Goal: Task Accomplishment & Management: Manage account settings

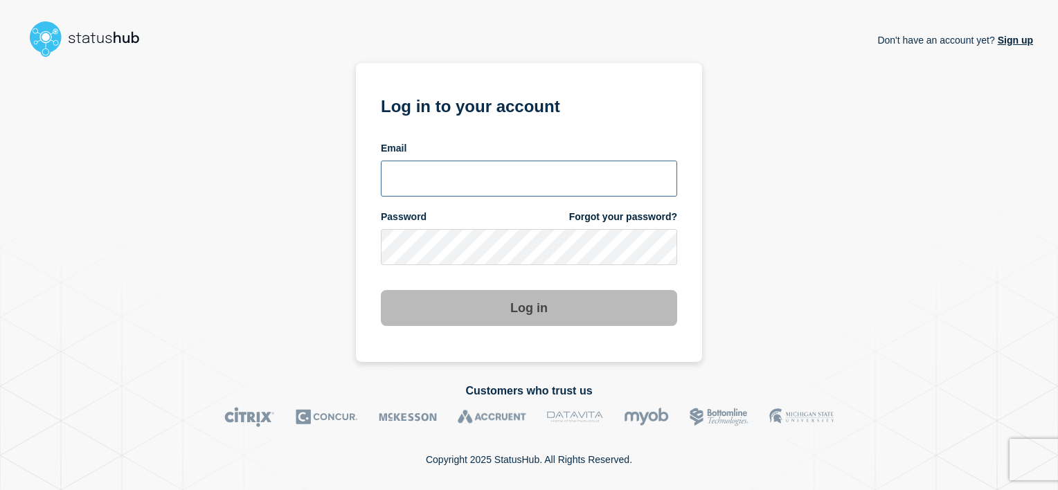
type input "alan.capistrano@kocho.co.uk"
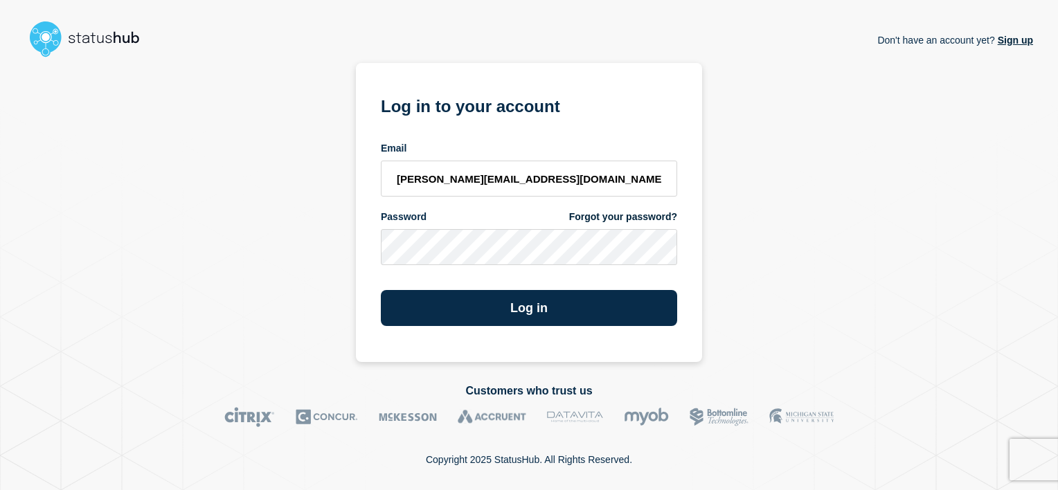
click at [850, 116] on div "Don't have an account yet? Sign up Log in to your account Email alan.capistrano…" at bounding box center [529, 212] width 1008 height 299
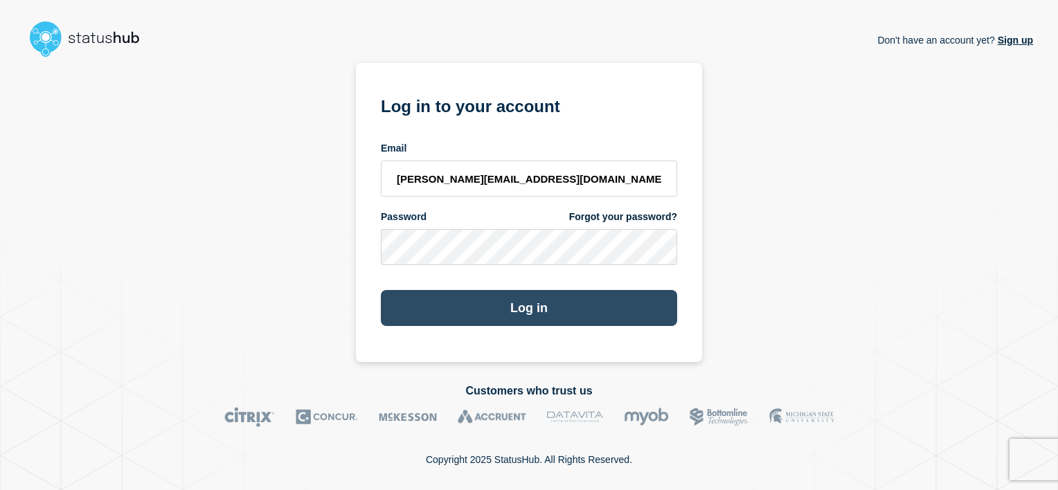
click at [534, 314] on button "Log in" at bounding box center [529, 308] width 296 height 36
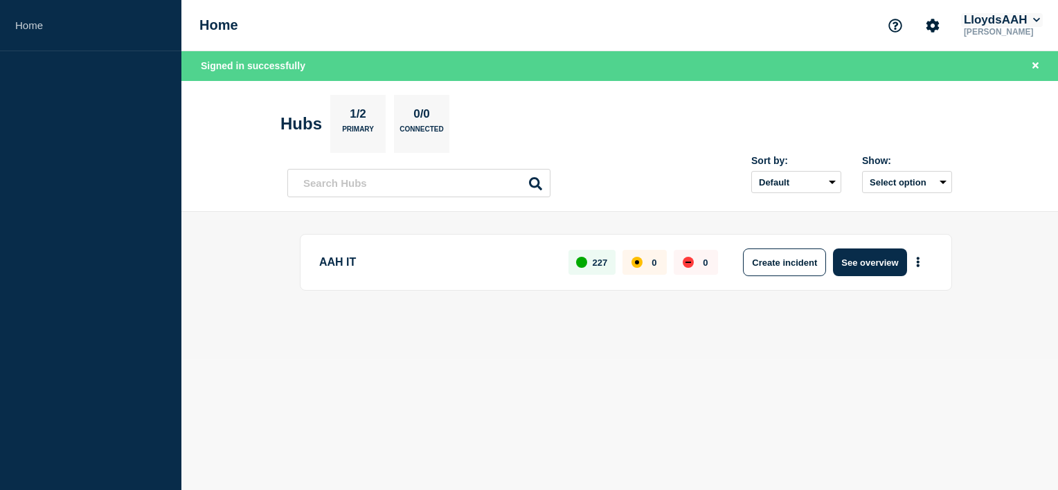
click at [1036, 22] on icon at bounding box center [1036, 20] width 7 height 4
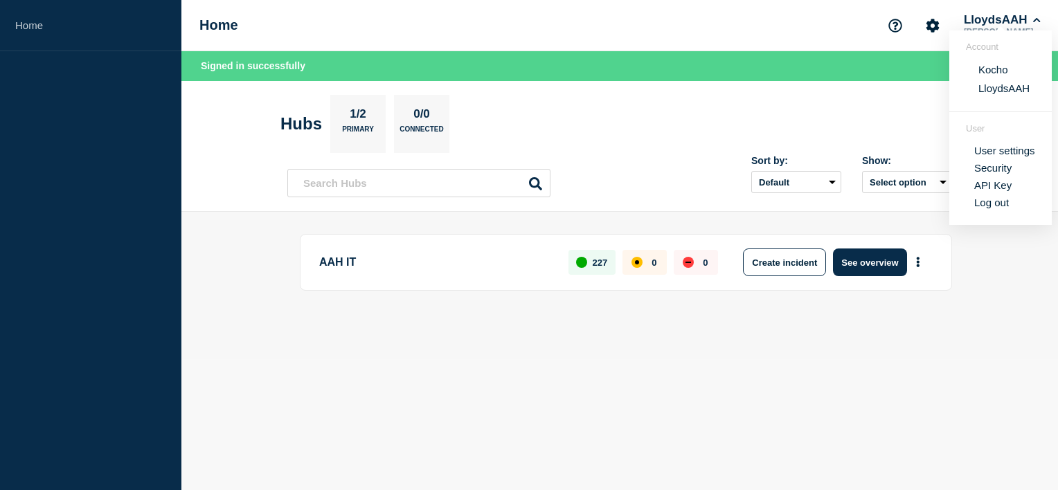
click at [994, 73] on button "Kocho" at bounding box center [993, 69] width 38 height 13
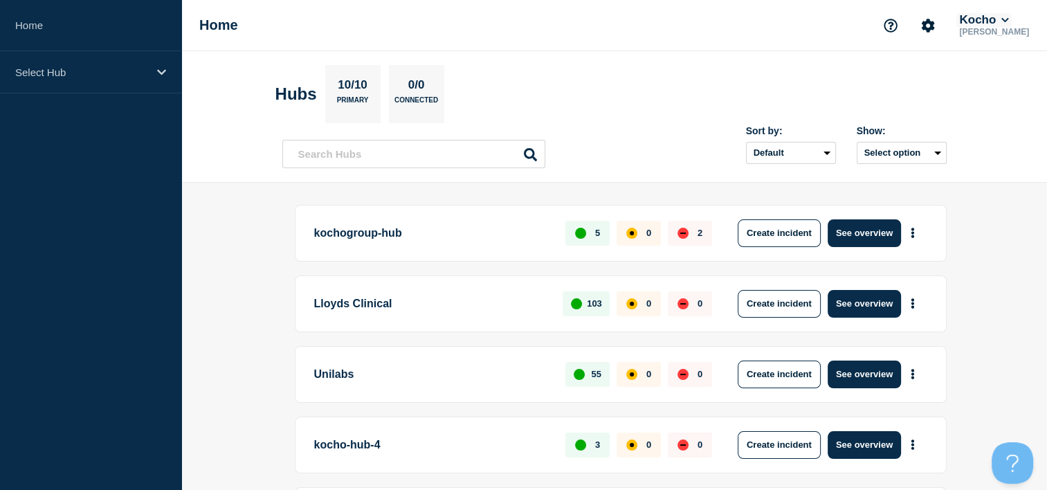
click at [1009, 22] on icon at bounding box center [1006, 20] width 8 height 8
click at [994, 88] on button "LloydsAAH" at bounding box center [1000, 88] width 60 height 13
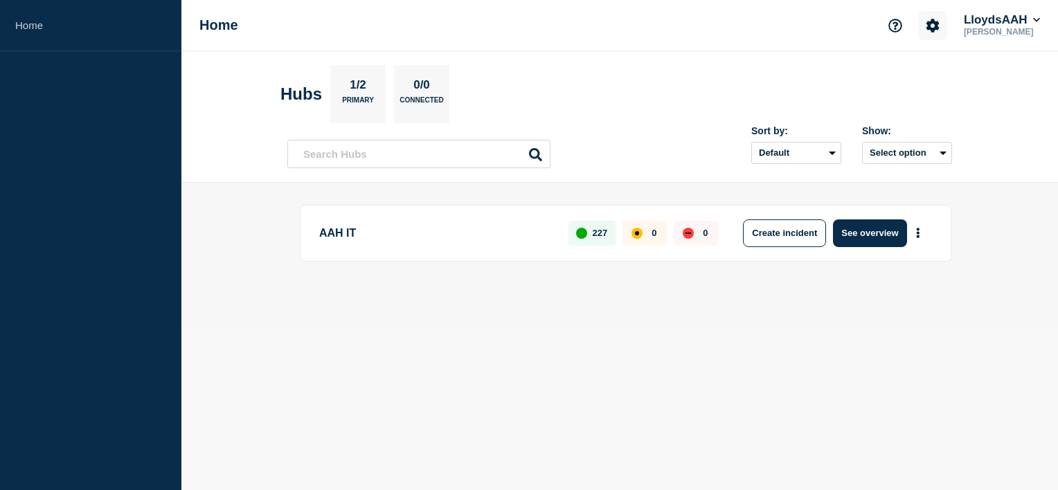
click at [930, 28] on icon "Account settings" at bounding box center [932, 25] width 13 height 13
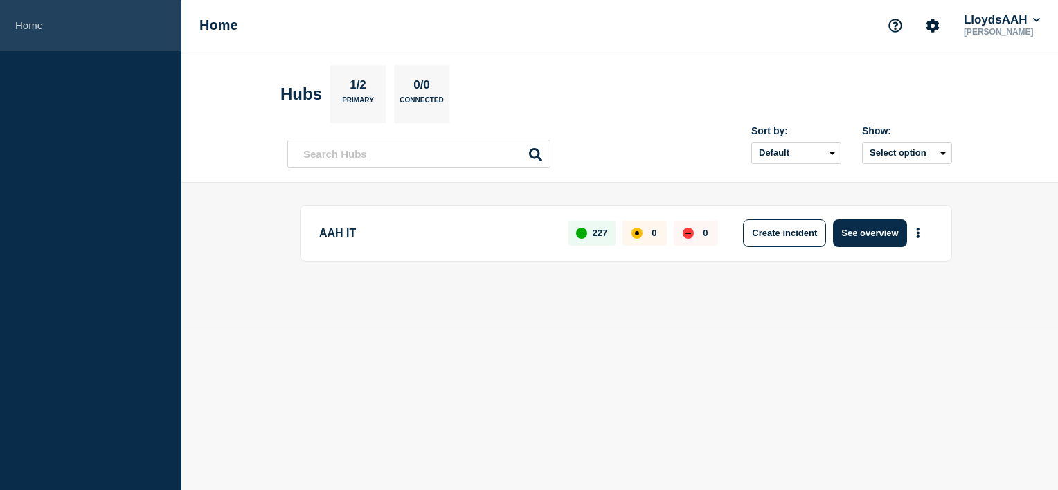
click at [46, 19] on link "Home" at bounding box center [90, 25] width 181 height 51
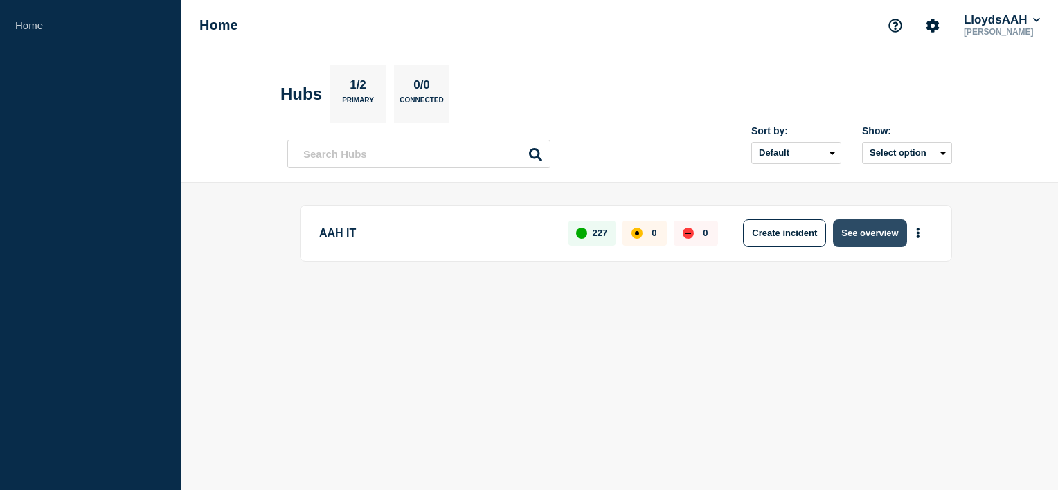
click at [857, 230] on button "See overview" at bounding box center [869, 233] width 73 height 28
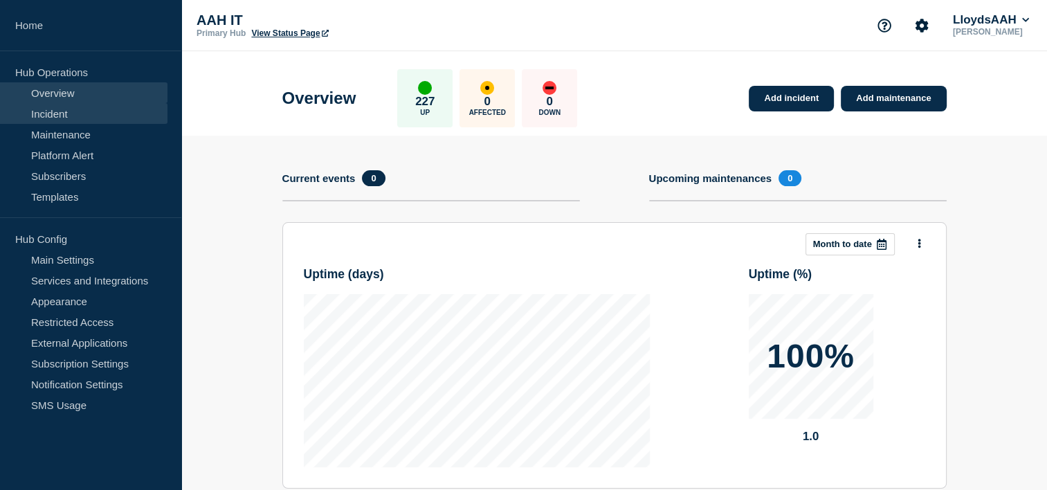
click at [87, 111] on link "Incident" at bounding box center [84, 113] width 168 height 21
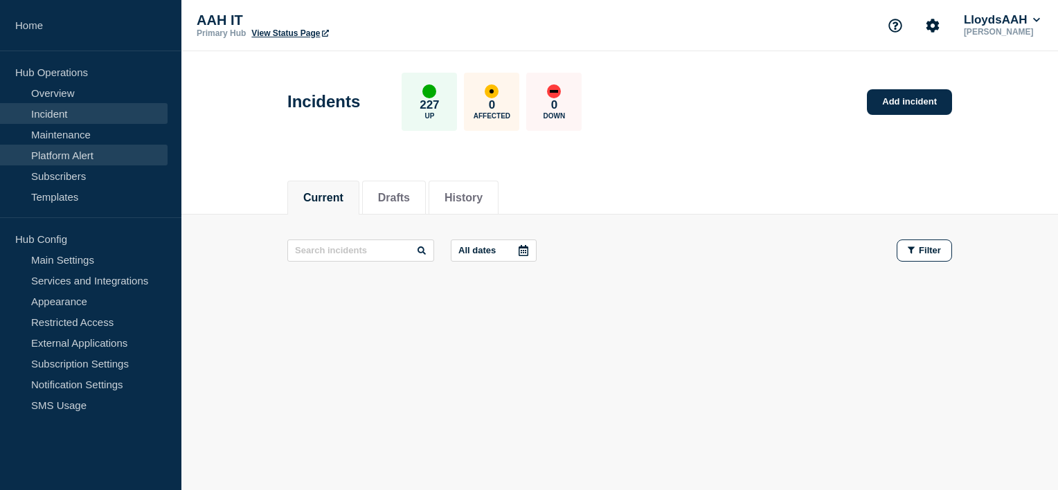
click at [73, 155] on link "Platform Alert" at bounding box center [84, 155] width 168 height 21
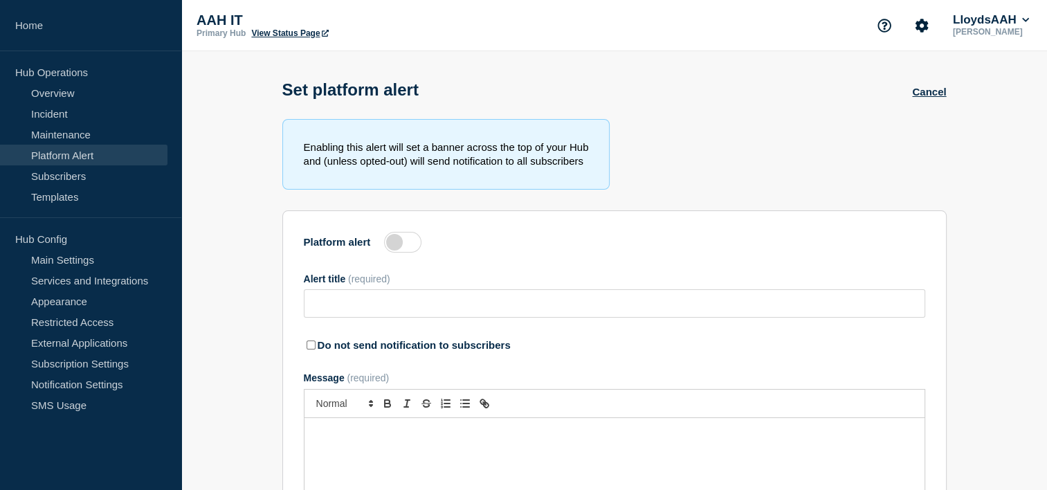
type input "P1 LS8434 LS not starting"
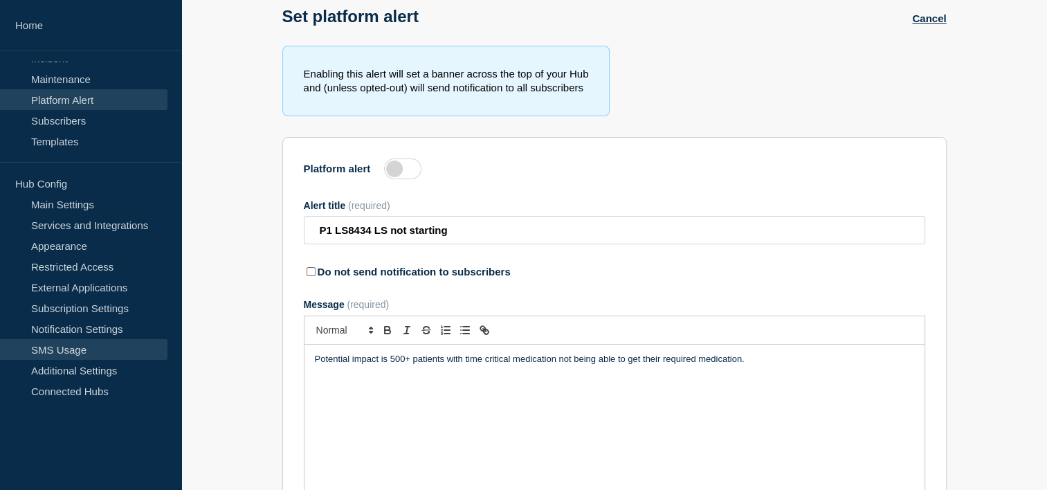
scroll to position [189, 0]
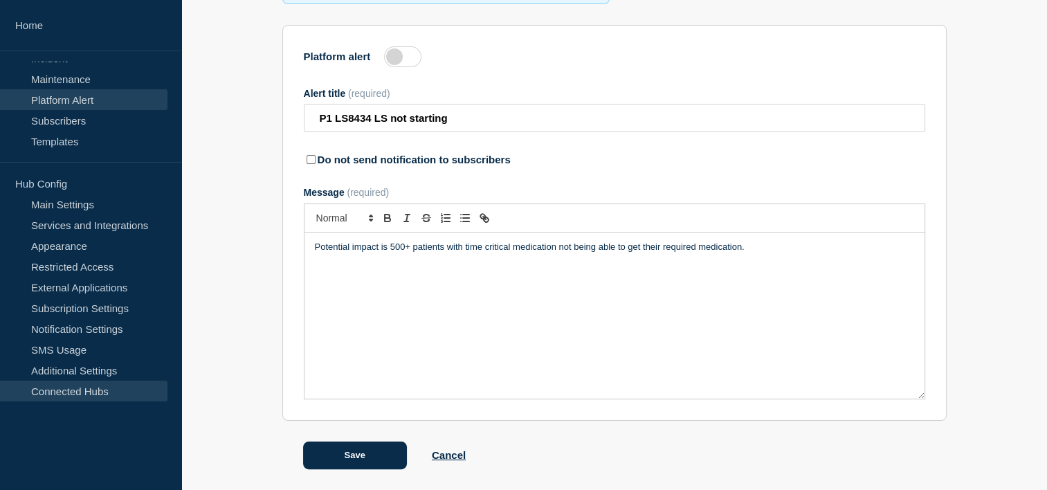
click at [92, 396] on link "Connected Hubs" at bounding box center [84, 391] width 168 height 21
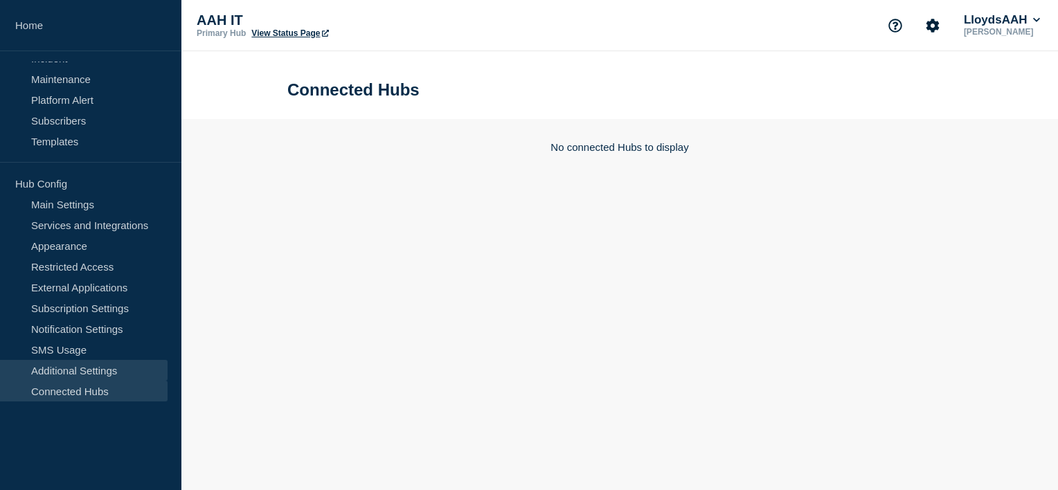
click at [75, 370] on link "Additional Settings" at bounding box center [84, 370] width 168 height 21
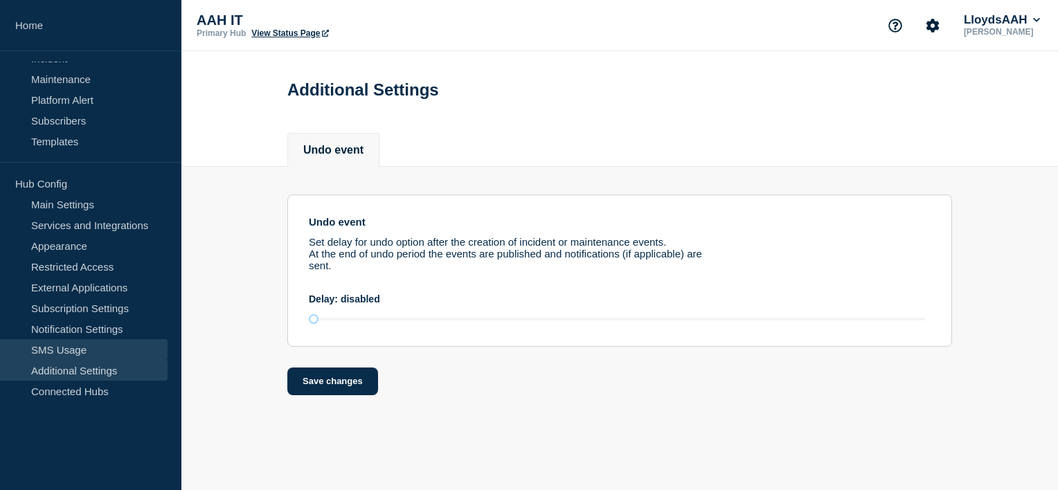
click at [80, 341] on link "SMS Usage" at bounding box center [84, 349] width 168 height 21
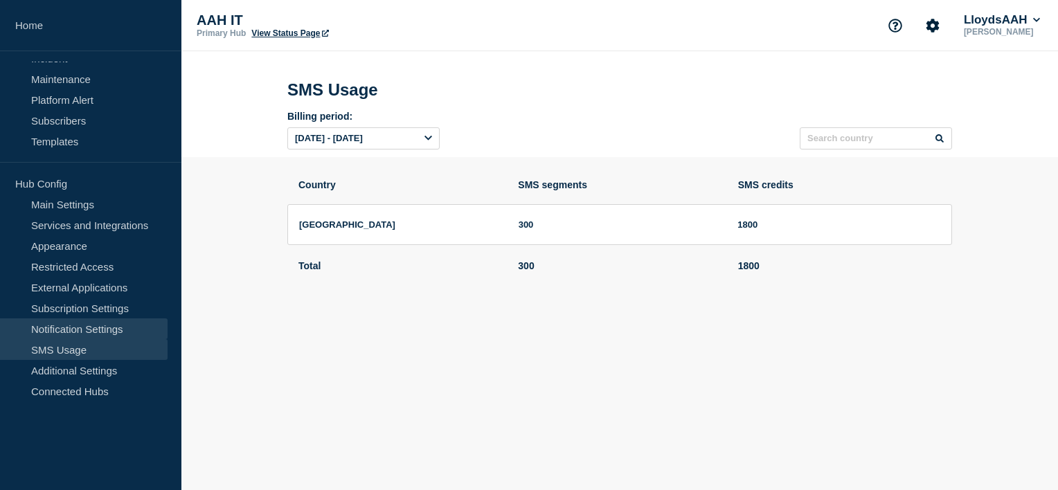
click at [91, 327] on link "Notification Settings" at bounding box center [84, 328] width 168 height 21
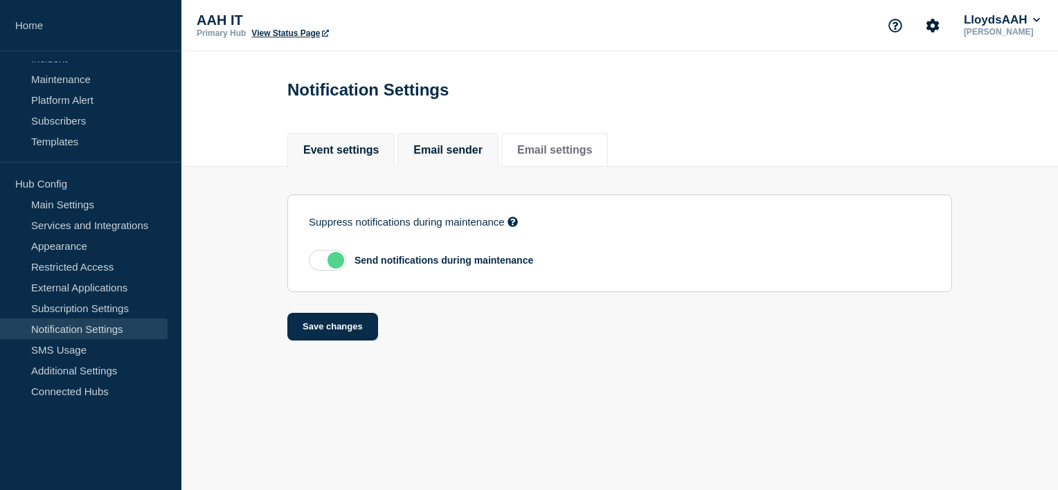
click at [475, 152] on button "Email sender" at bounding box center [447, 150] width 69 height 12
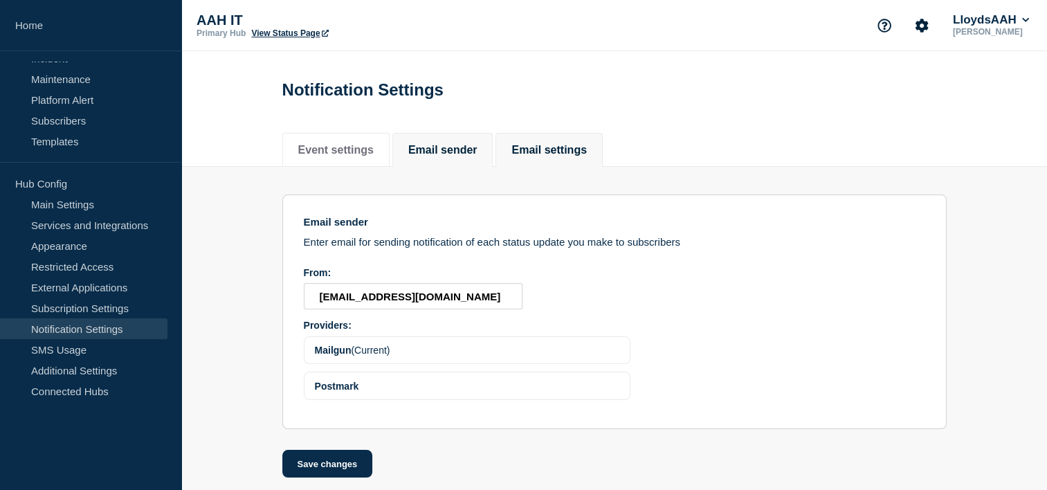
click at [586, 156] on button "Email settings" at bounding box center [549, 150] width 75 height 12
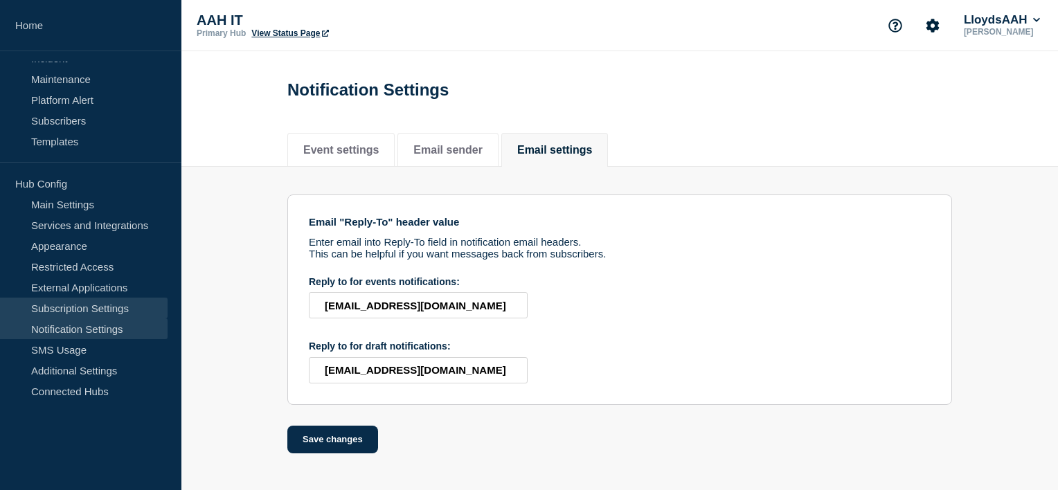
click at [86, 308] on link "Subscription Settings" at bounding box center [84, 308] width 168 height 21
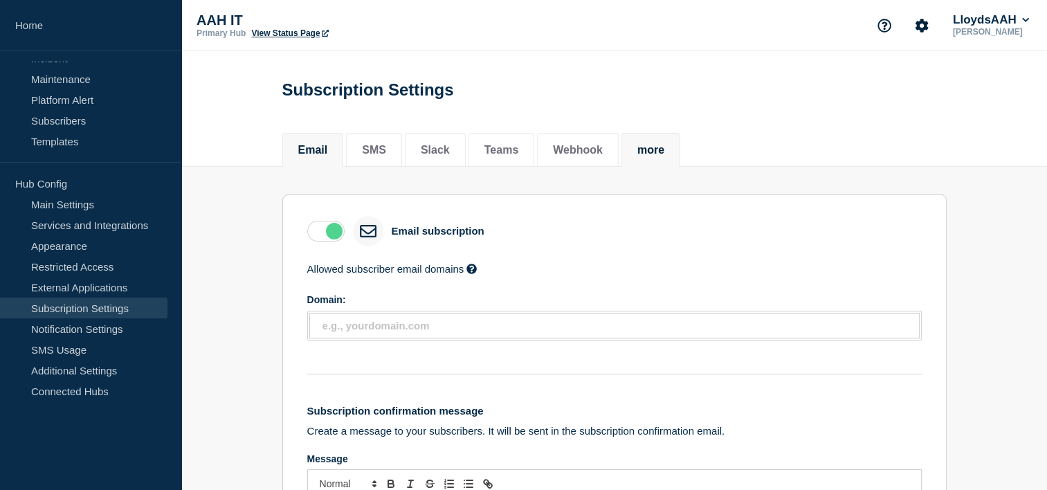
click at [665, 145] on button "more" at bounding box center [651, 150] width 27 height 12
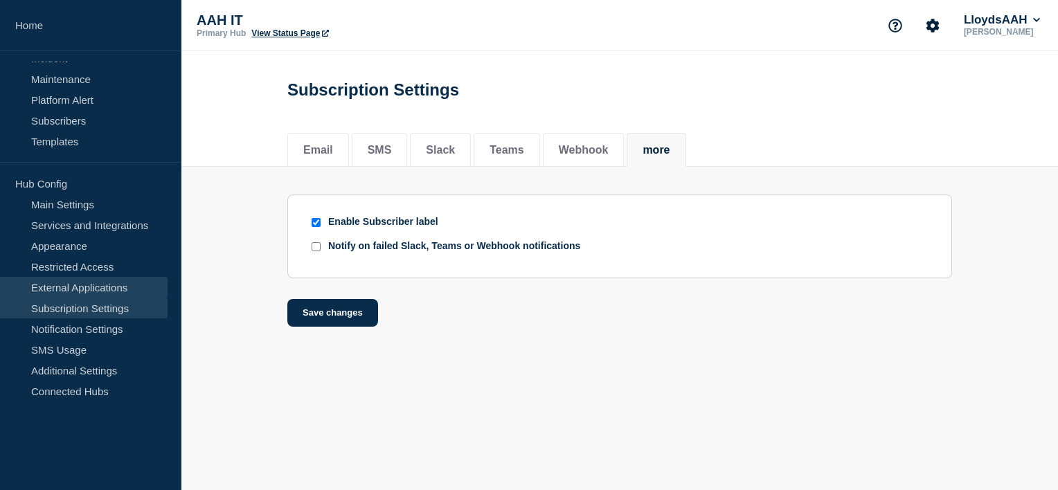
click at [84, 291] on link "External Applications" at bounding box center [84, 287] width 168 height 21
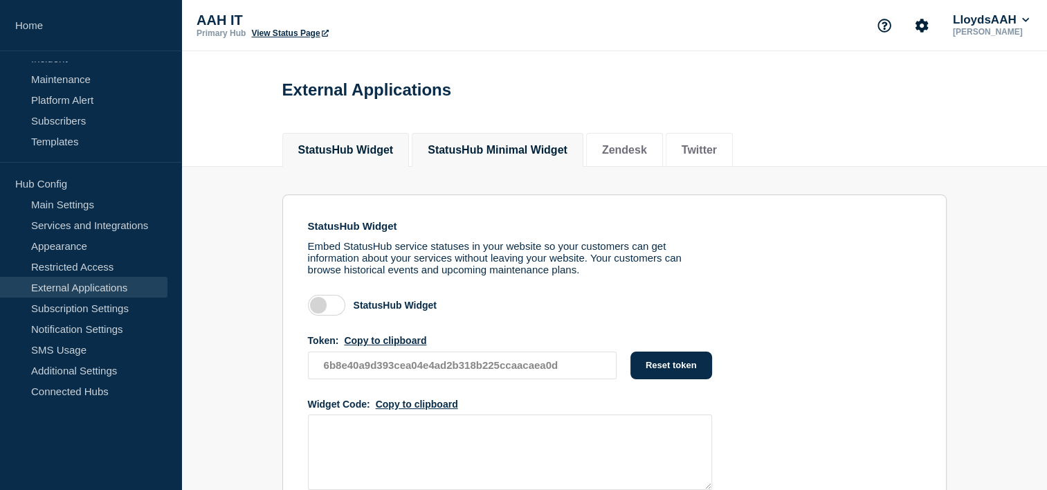
click at [511, 156] on button "StatusHub Minimal Widget" at bounding box center [498, 150] width 140 height 12
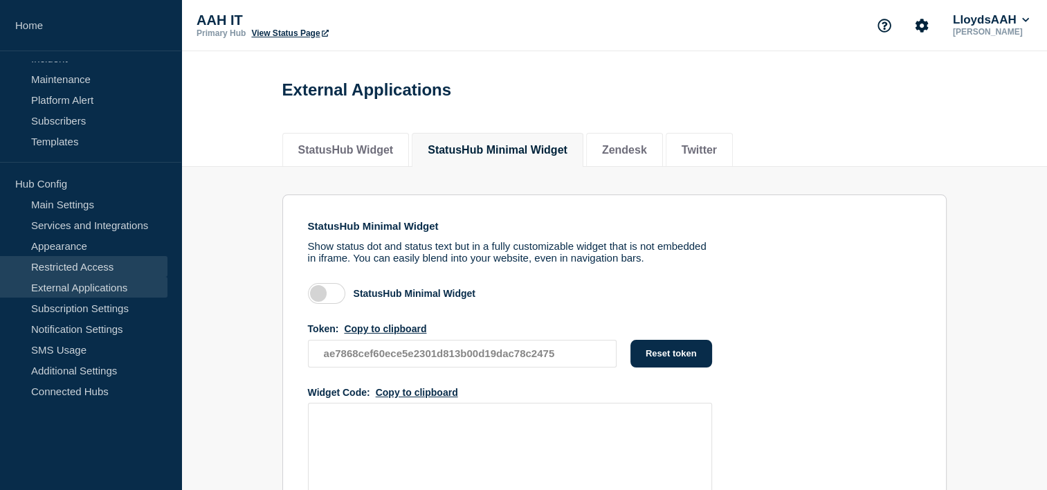
click at [93, 266] on link "Restricted Access" at bounding box center [84, 266] width 168 height 21
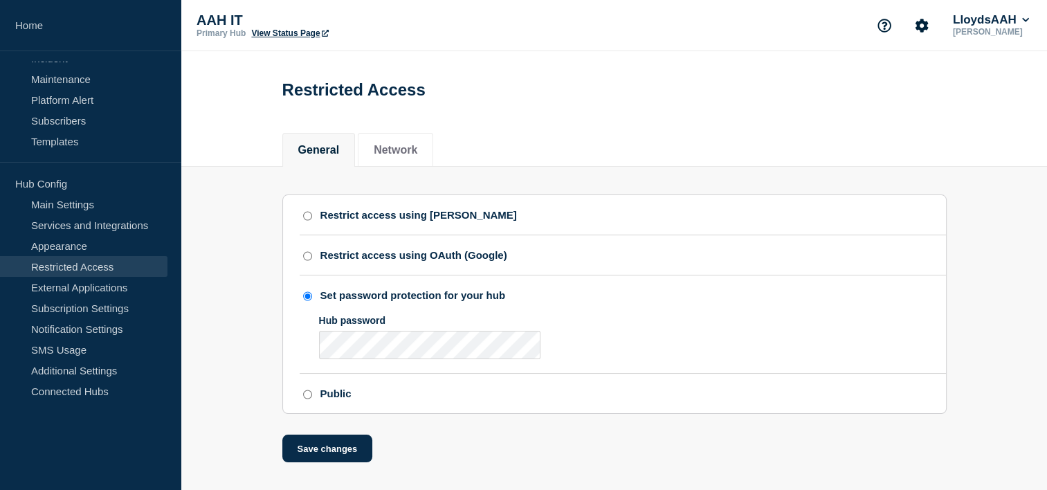
scroll to position [9, 0]
click at [703, 257] on div "Restrict access using OAuth (Google)" at bounding box center [623, 255] width 647 height 12
click at [651, 291] on div "Set password protection for your hub" at bounding box center [623, 295] width 647 height 12
click at [408, 144] on button "Network" at bounding box center [396, 150] width 44 height 12
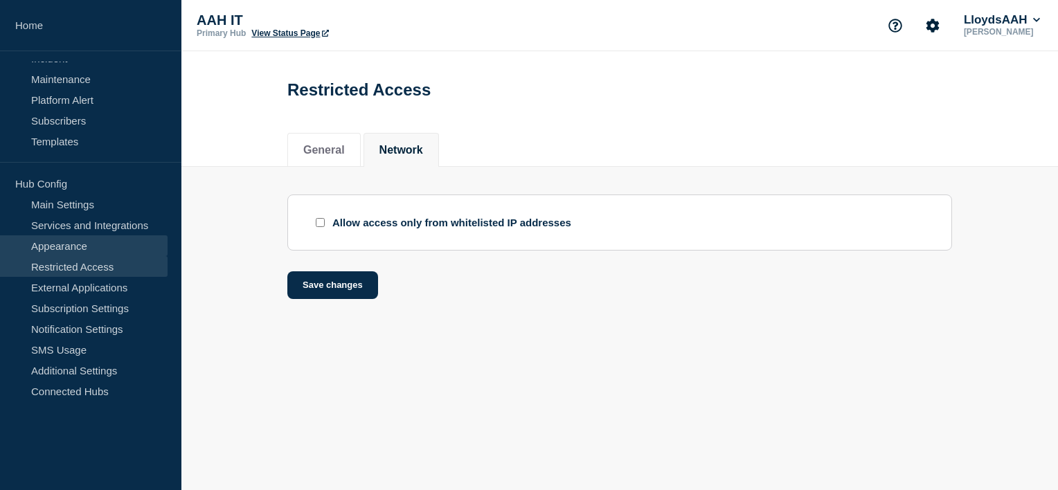
click at [87, 244] on link "Appearance" at bounding box center [84, 245] width 168 height 21
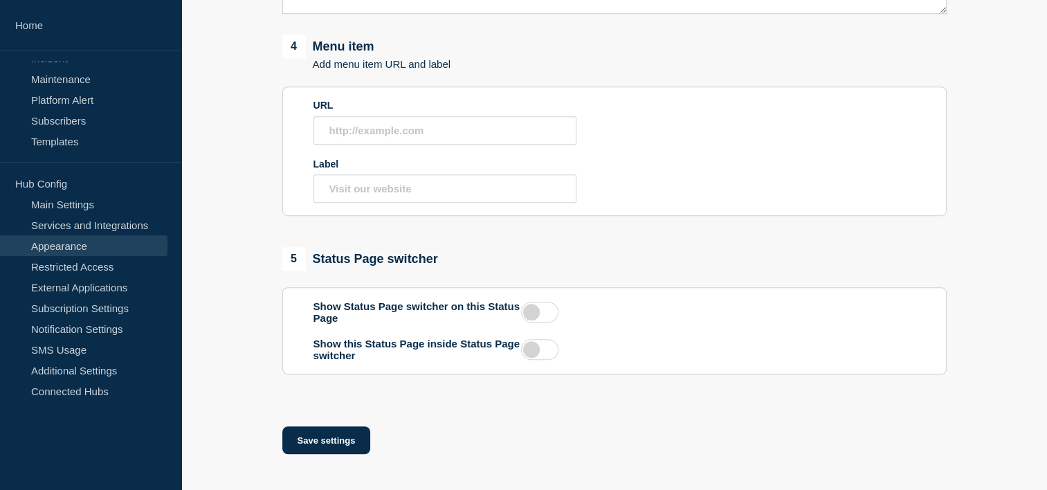
scroll to position [912, 0]
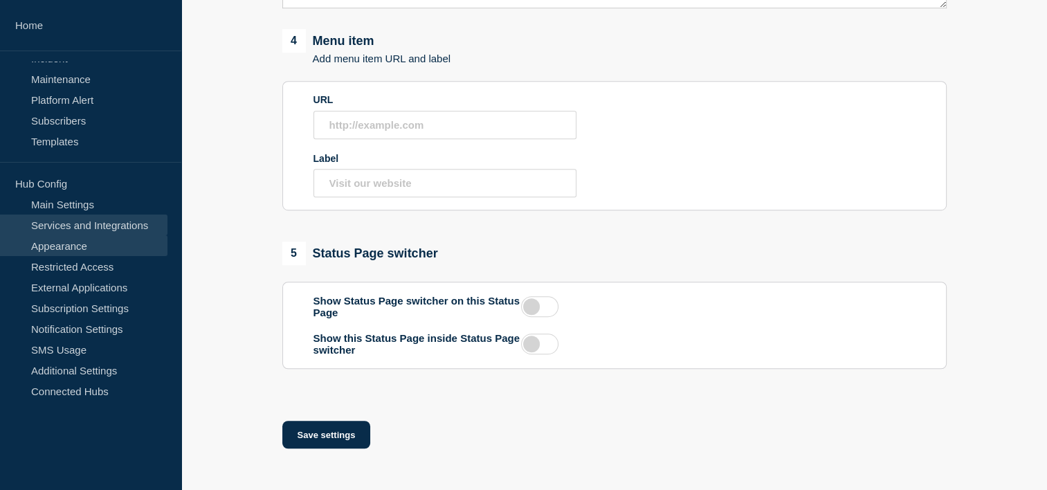
click at [107, 222] on link "Services and Integrations" at bounding box center [84, 225] width 168 height 21
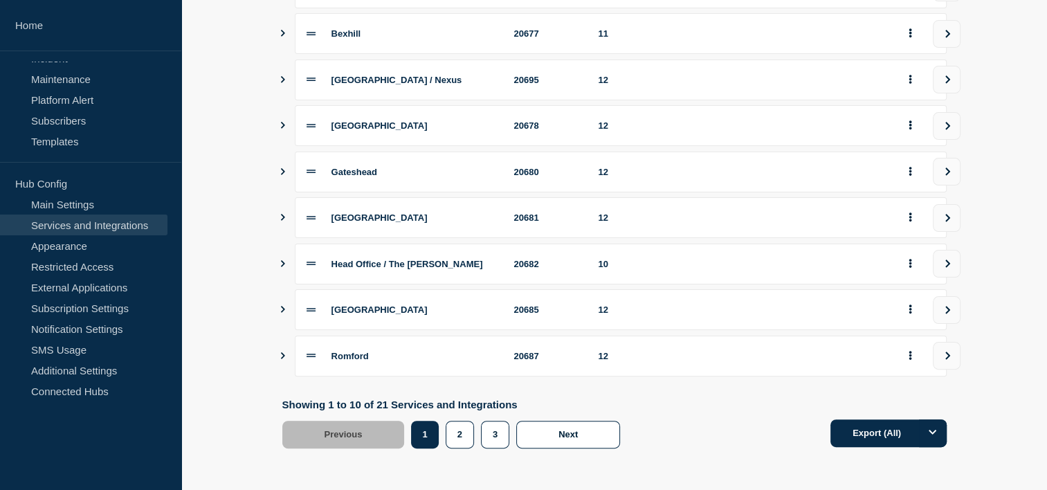
scroll to position [305, 0]
click at [73, 202] on link "Main Settings" at bounding box center [84, 204] width 168 height 21
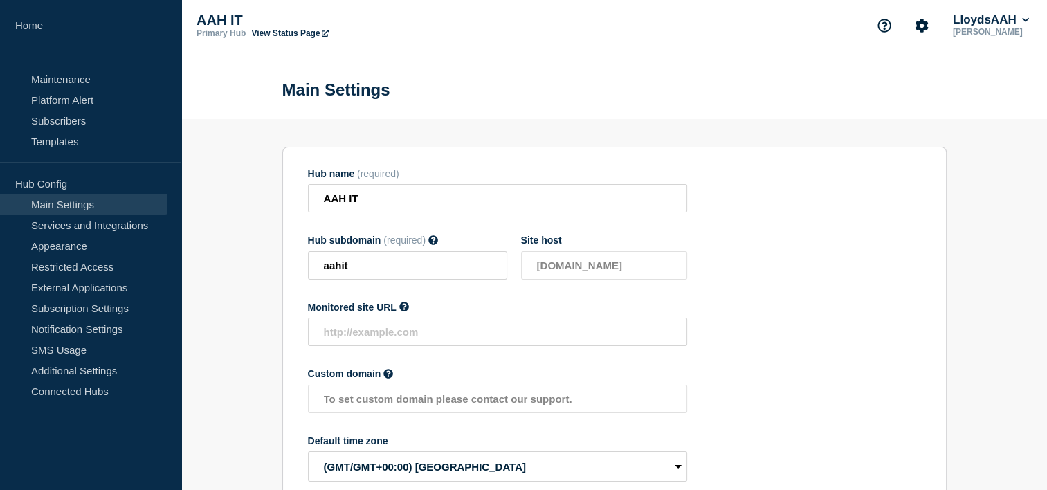
click at [845, 210] on section "Hub name (required) AAH IT Hub subdomain (required) Must contain only ASCII let…" at bounding box center [614, 360] width 665 height 426
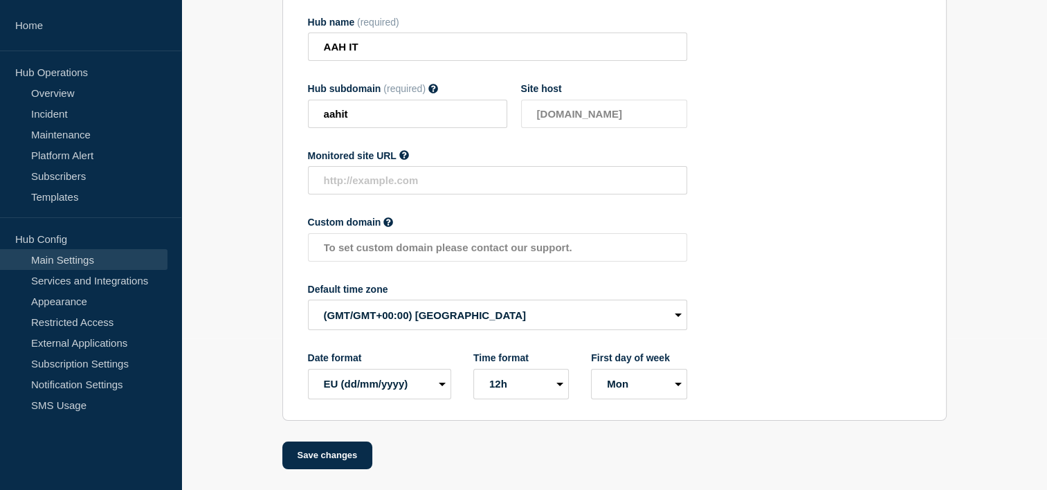
scroll to position [159, 0]
click at [78, 193] on link "Templates" at bounding box center [84, 196] width 168 height 21
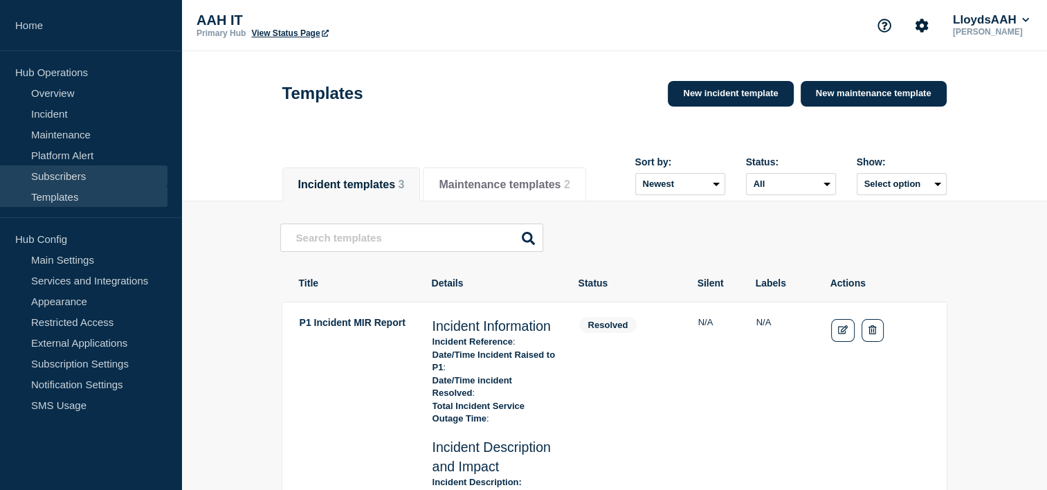
click at [100, 177] on link "Subscribers" at bounding box center [84, 175] width 168 height 21
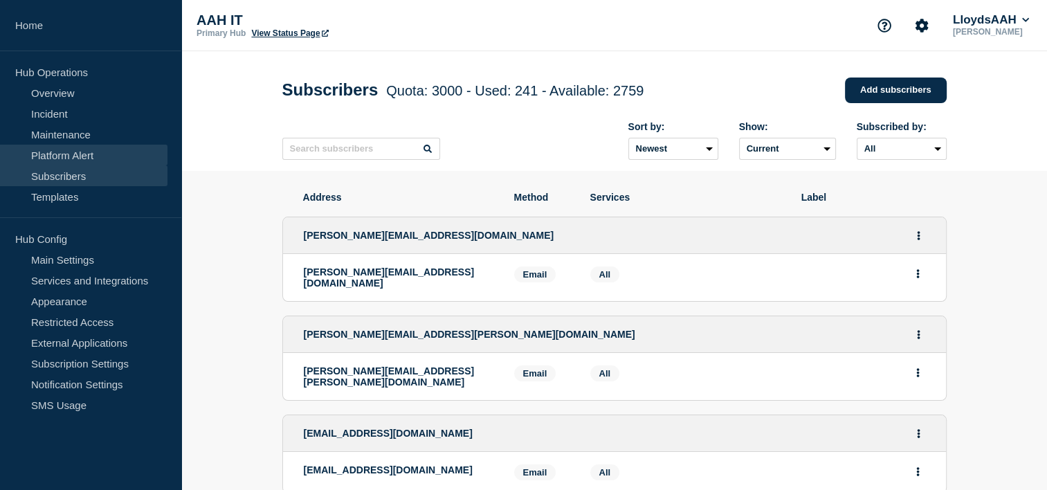
click at [71, 149] on link "Platform Alert" at bounding box center [84, 155] width 168 height 21
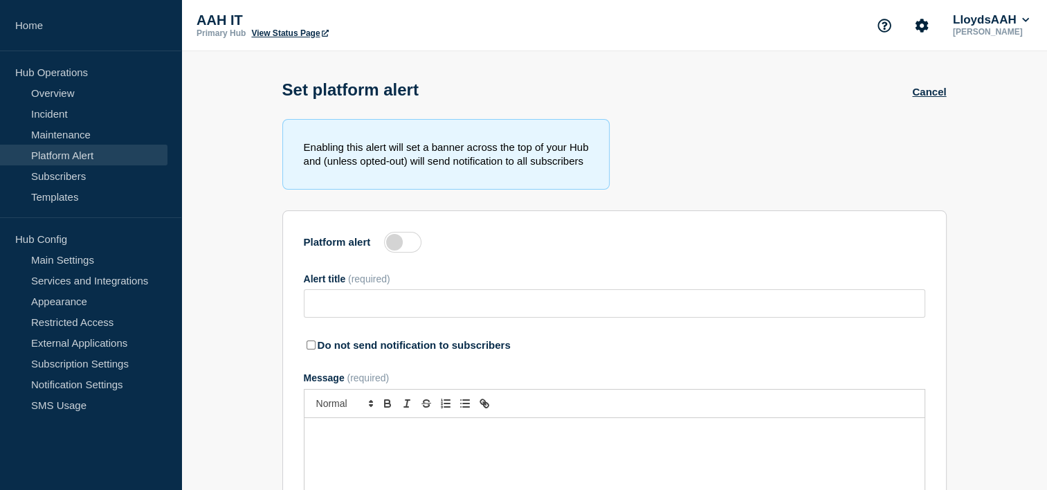
type input "P1 LS8434 LS not starting"
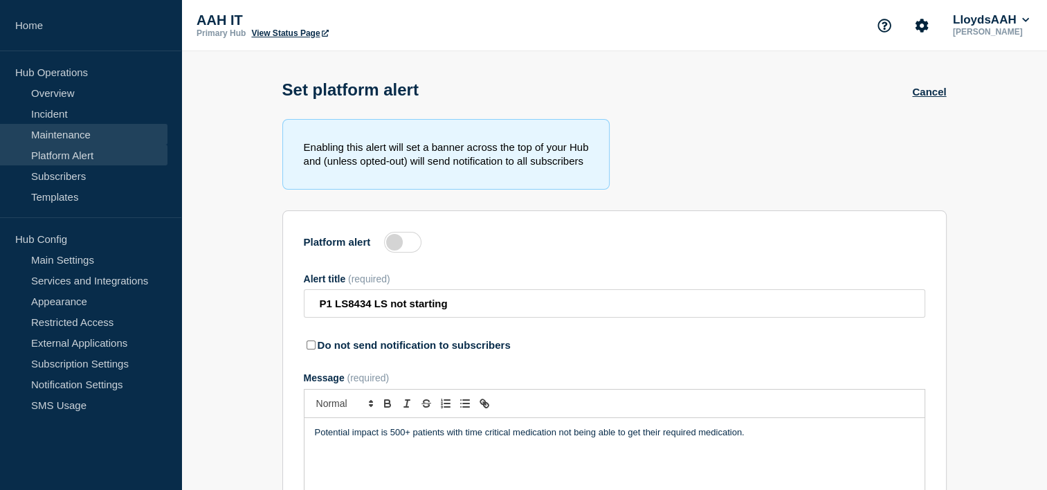
click at [74, 139] on link "Maintenance" at bounding box center [84, 134] width 168 height 21
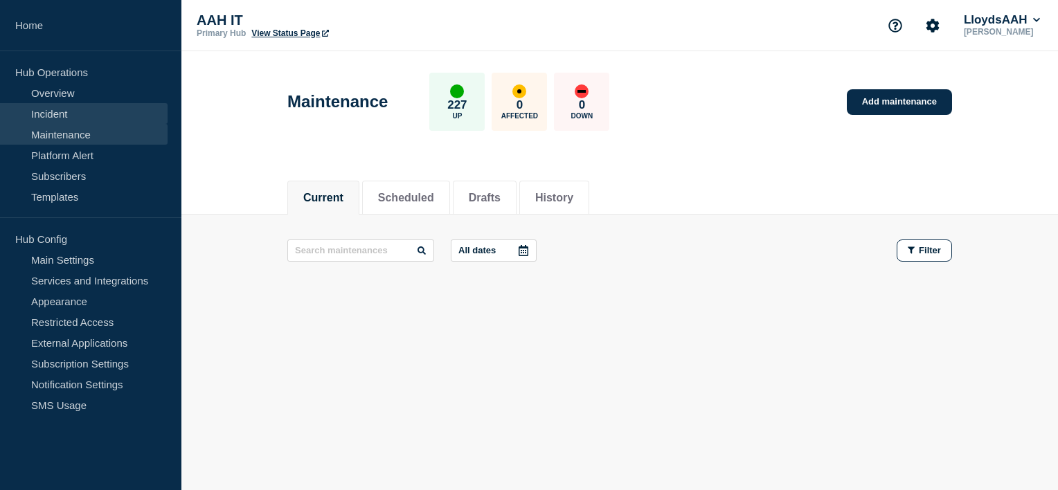
click at [80, 114] on link "Incident" at bounding box center [84, 113] width 168 height 21
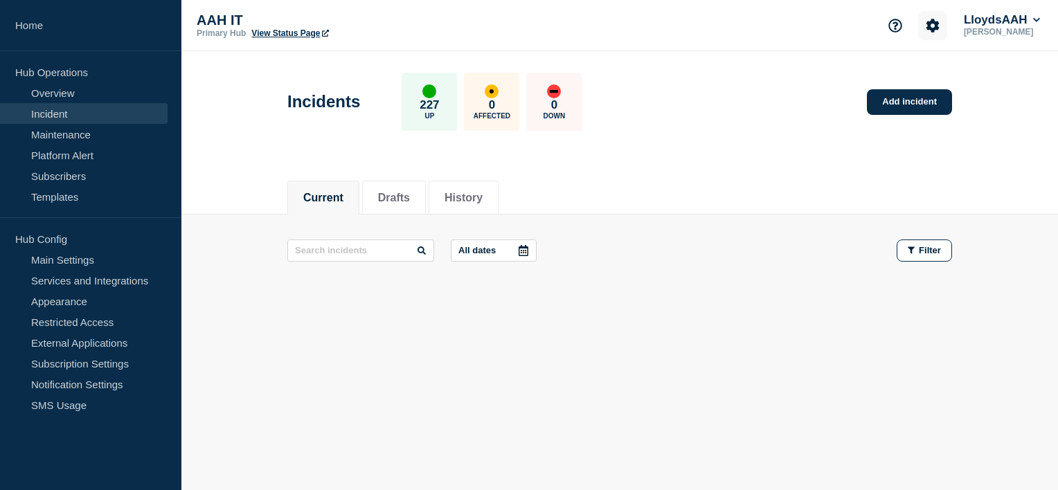
click at [926, 24] on icon "Account settings" at bounding box center [933, 26] width 14 height 14
click at [888, 23] on icon "Support" at bounding box center [894, 25] width 13 height 13
drag, startPoint x: 980, startPoint y: 78, endPoint x: 1021, endPoint y: 33, distance: 60.8
click at [980, 78] on header "Incidents 227 Up 0 Affected 0 Down Add incident" at bounding box center [619, 109] width 876 height 116
click at [1025, 15] on button "LloydsAAH" at bounding box center [1002, 20] width 82 height 14
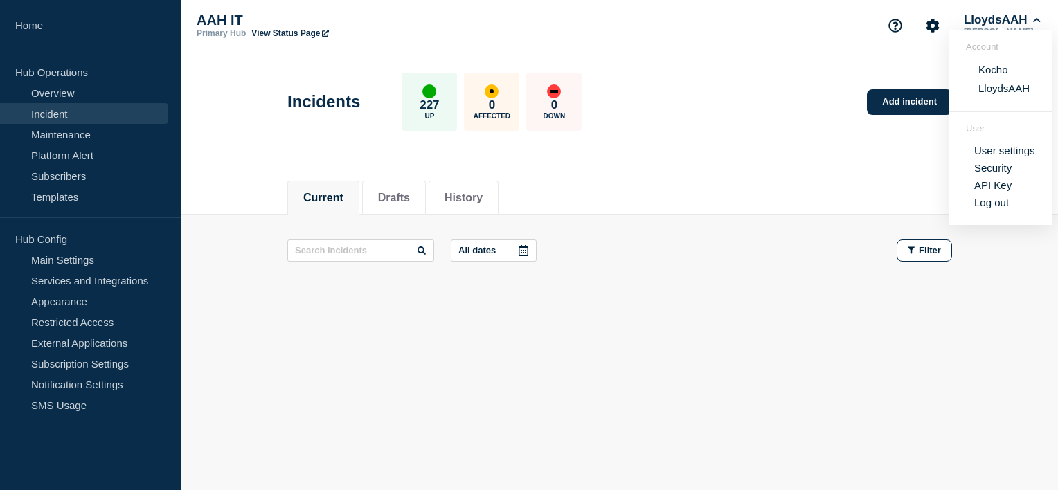
click at [995, 154] on link "User settings" at bounding box center [1004, 151] width 61 height 12
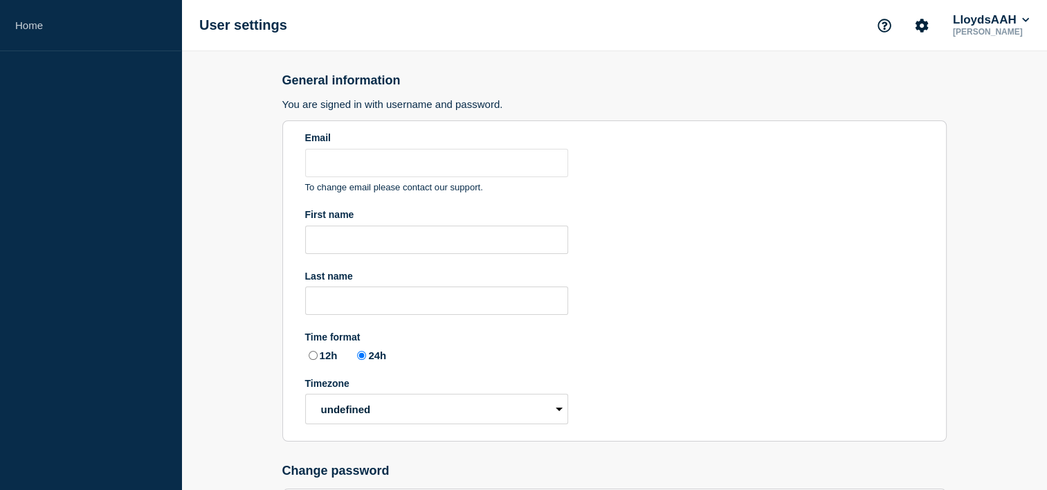
type input "[PERSON_NAME][EMAIL_ADDRESS][DOMAIN_NAME]"
type input "Alan"
type input "Capistrano"
radio input "true"
select select "hub"
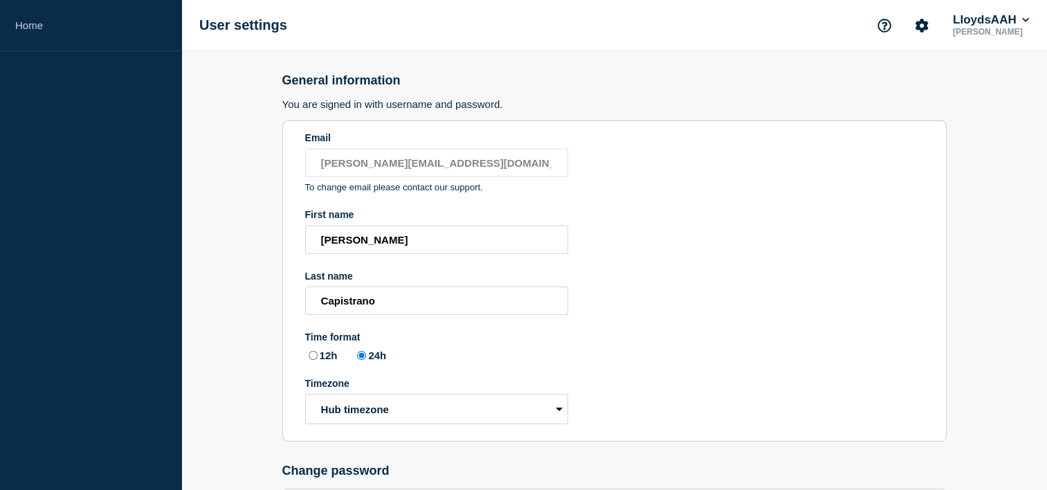
click at [690, 217] on section "Email alan.capistrano@kocho.co.uk To change email please contact our support. F…" at bounding box center [614, 280] width 665 height 321
click at [1032, 21] on button "LloydsAAH" at bounding box center [992, 20] width 82 height 14
click at [982, 172] on link "Security" at bounding box center [982, 168] width 37 height 12
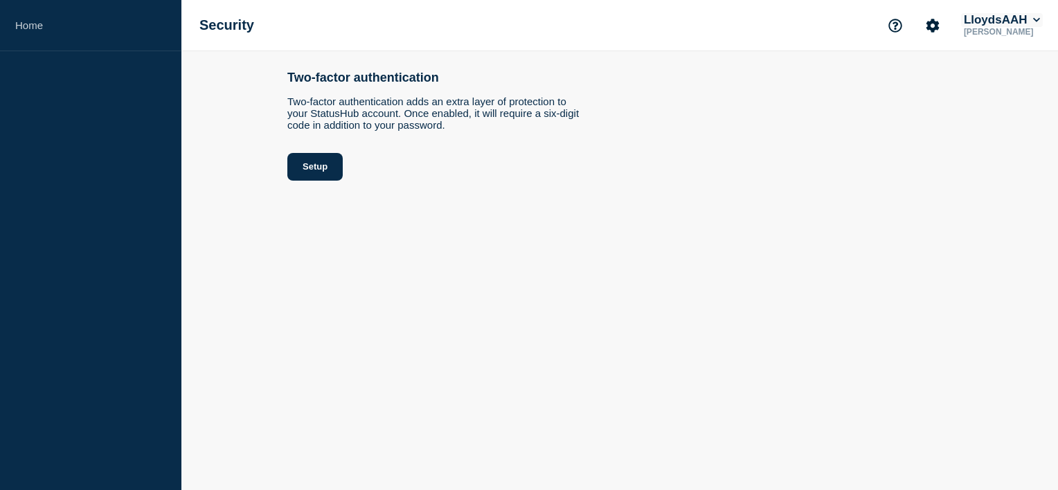
click at [1040, 24] on button "LloydsAAH" at bounding box center [1002, 20] width 82 height 14
click at [1000, 191] on link "API Key" at bounding box center [992, 185] width 37 height 12
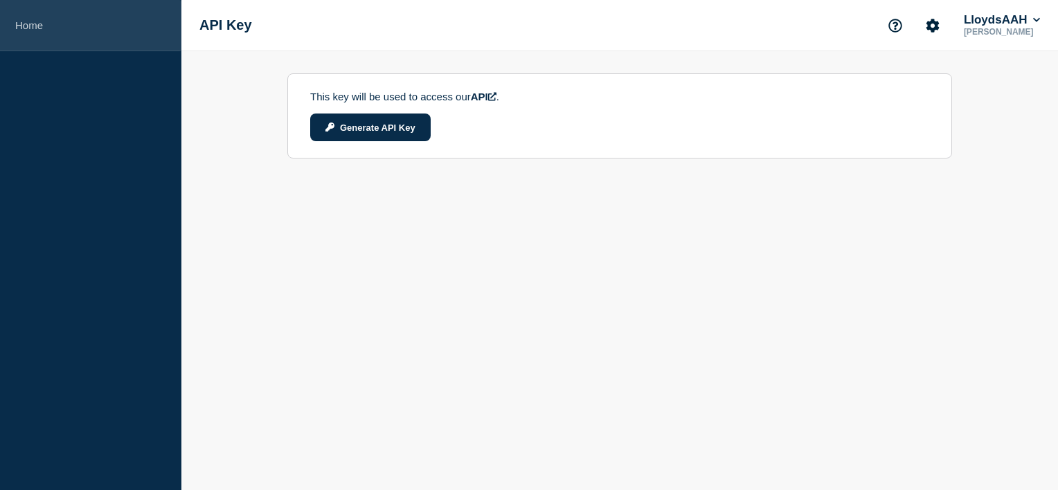
click at [44, 25] on link "Home" at bounding box center [90, 25] width 181 height 51
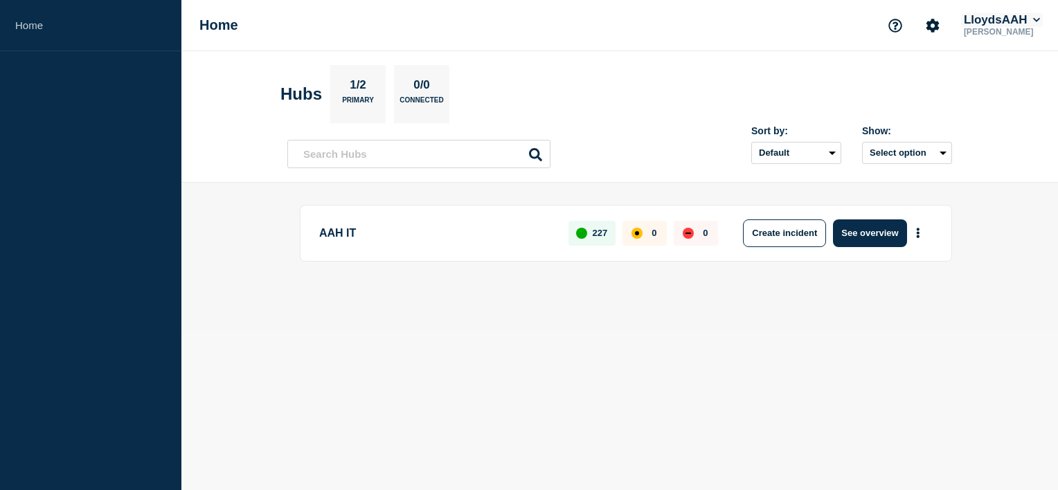
click at [1030, 18] on button "LloydsAAH" at bounding box center [1002, 20] width 82 height 14
click at [993, 78] on ul "Kocho LloydsAAH" at bounding box center [1000, 73] width 69 height 43
click at [994, 69] on button "Kocho" at bounding box center [993, 69] width 38 height 13
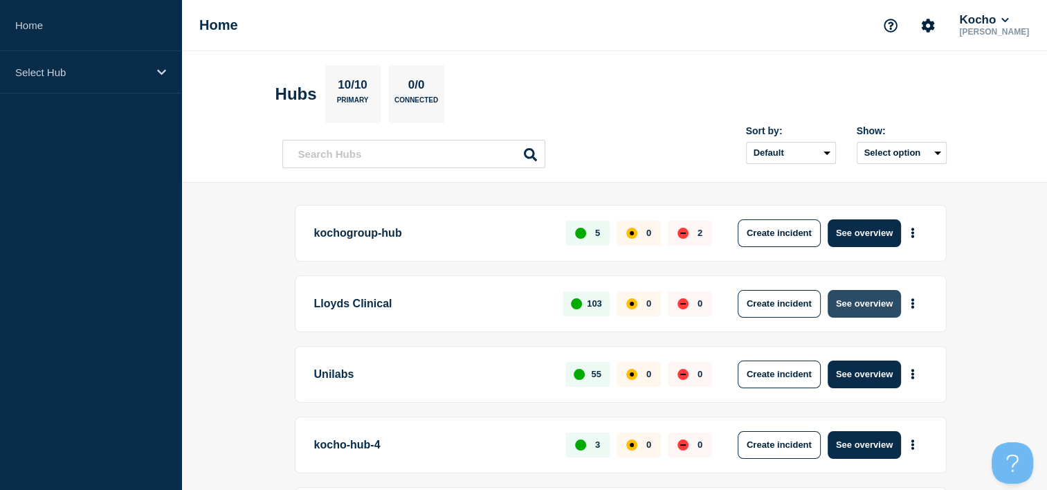
click at [872, 305] on button "See overview" at bounding box center [864, 304] width 73 height 28
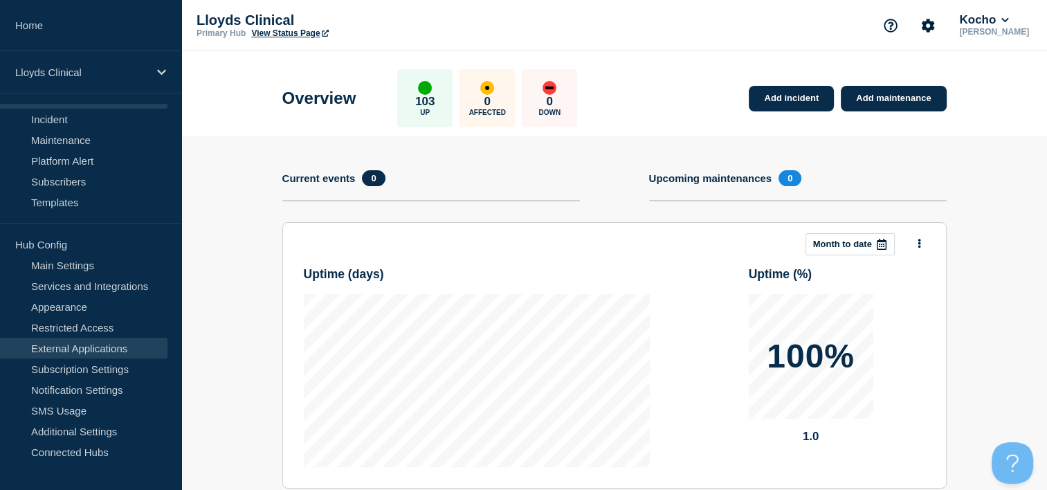
scroll to position [55, 0]
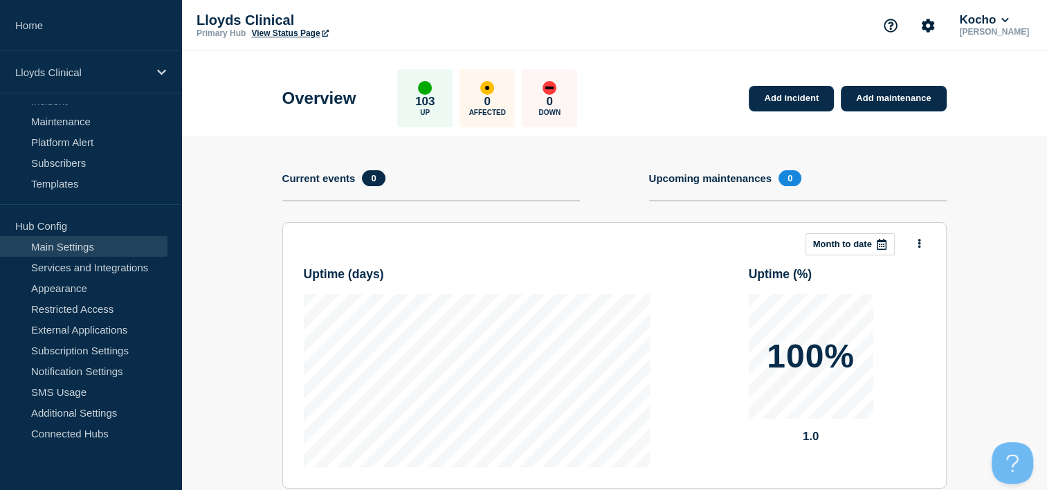
click at [91, 241] on link "Main Settings" at bounding box center [84, 246] width 168 height 21
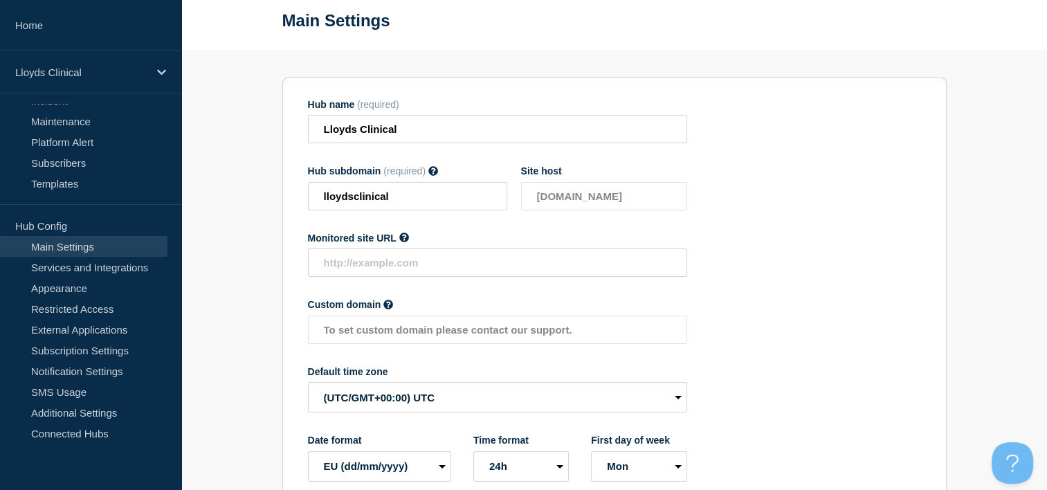
click at [784, 258] on section "Hub name (required) Lloyds Clinical Hub subdomain (required) Must contain only …" at bounding box center [614, 291] width 665 height 426
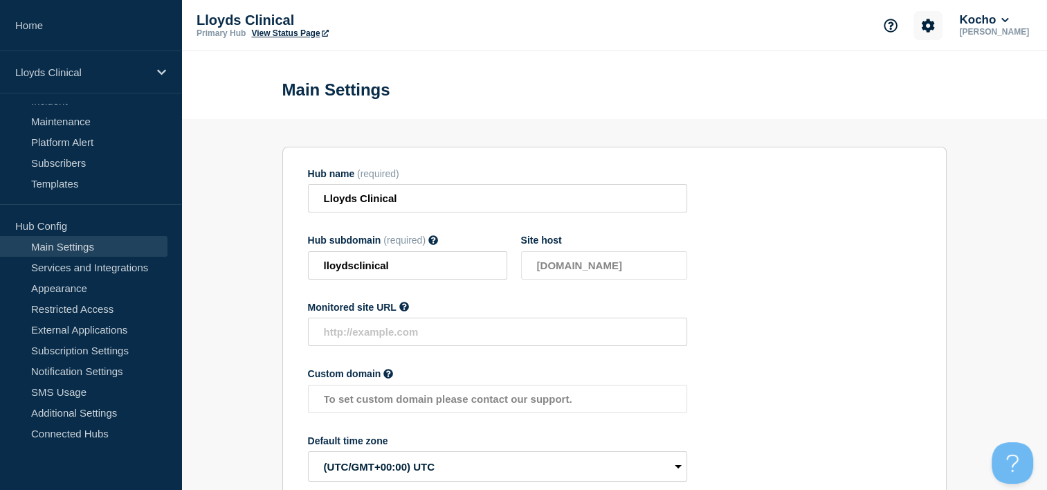
click at [935, 19] on icon "Account settings" at bounding box center [928, 25] width 13 height 13
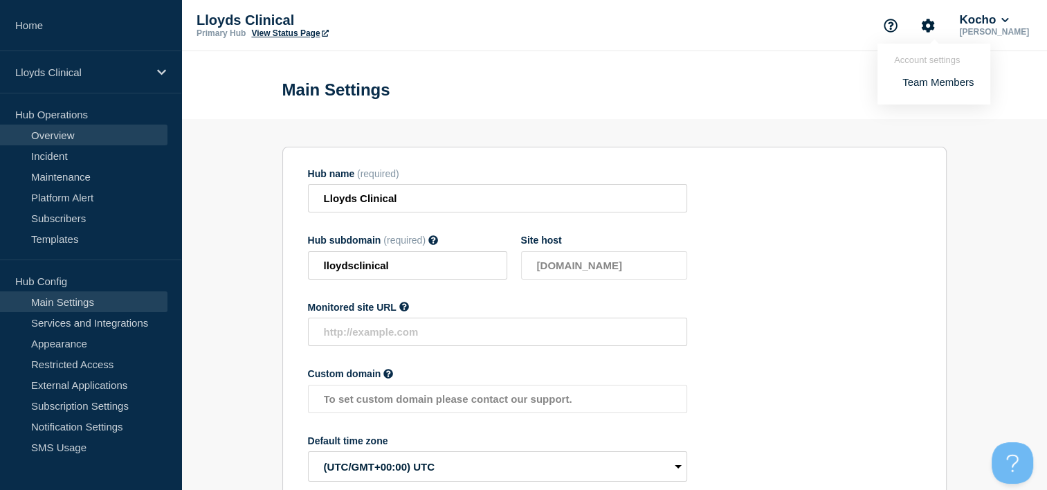
click at [87, 134] on link "Overview" at bounding box center [84, 135] width 168 height 21
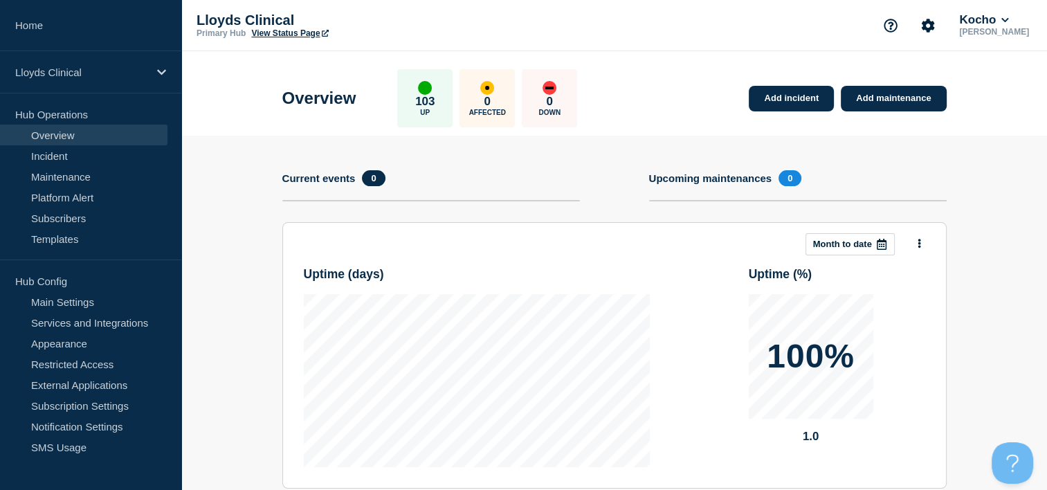
click at [329, 36] on icon at bounding box center [325, 33] width 7 height 7
click at [325, 32] on icon at bounding box center [325, 33] width 7 height 7
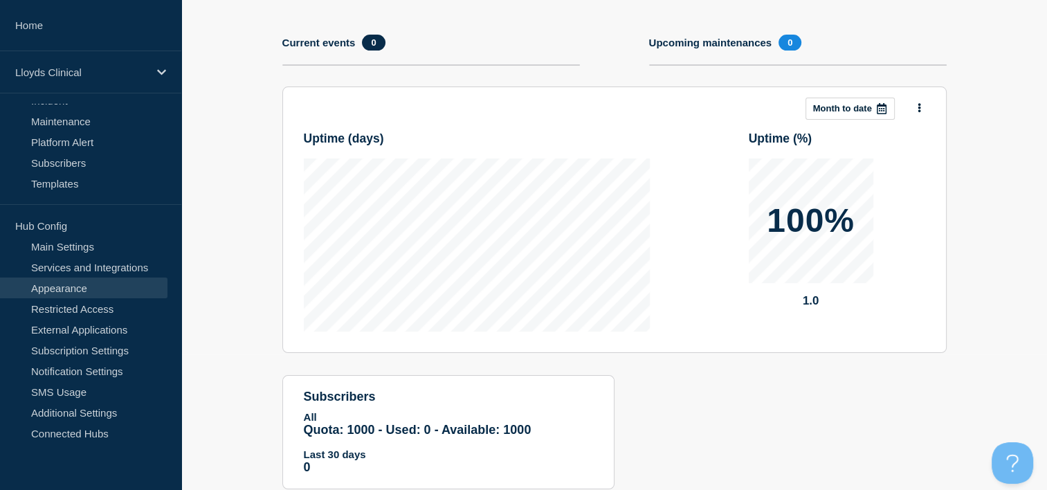
scroll to position [138, 0]
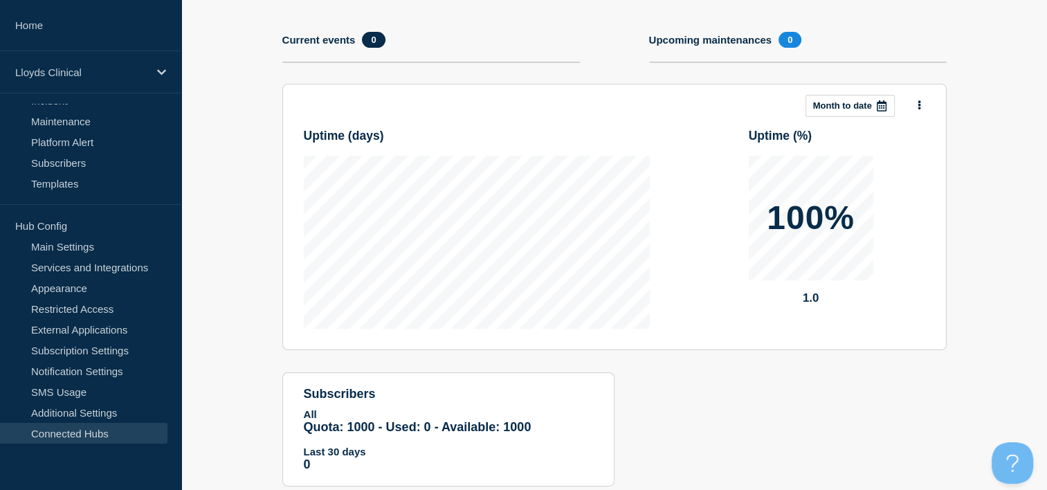
click at [80, 431] on link "Connected Hubs" at bounding box center [84, 433] width 168 height 21
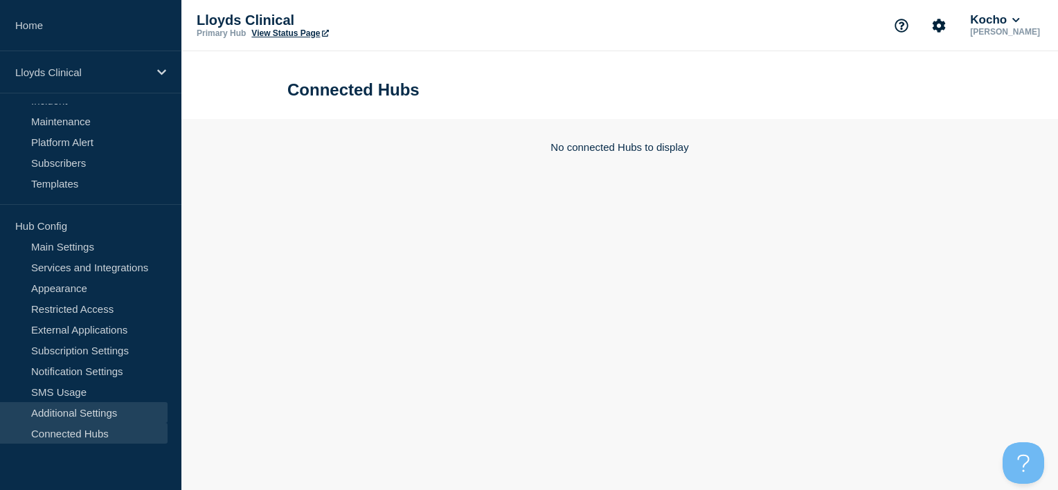
click at [86, 405] on link "Additional Settings" at bounding box center [84, 412] width 168 height 21
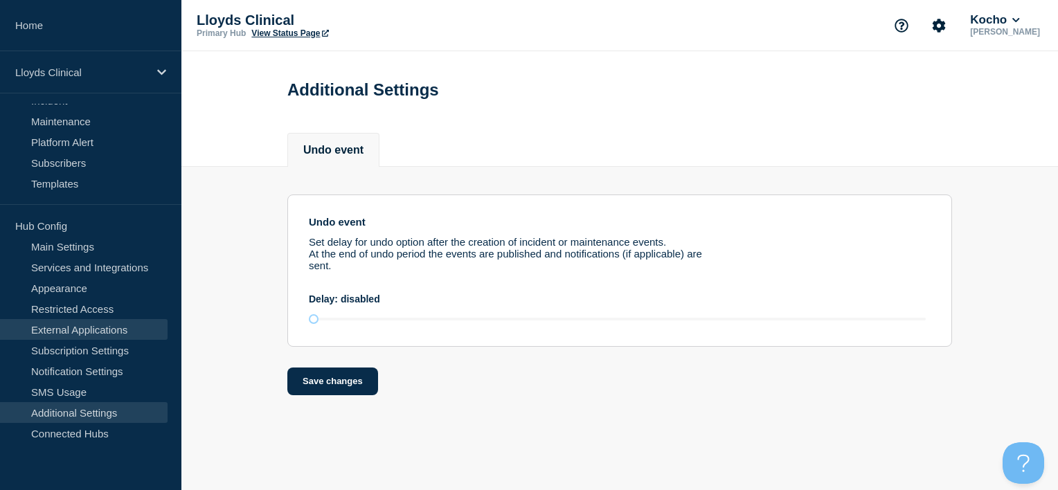
click at [78, 327] on link "External Applications" at bounding box center [84, 329] width 168 height 21
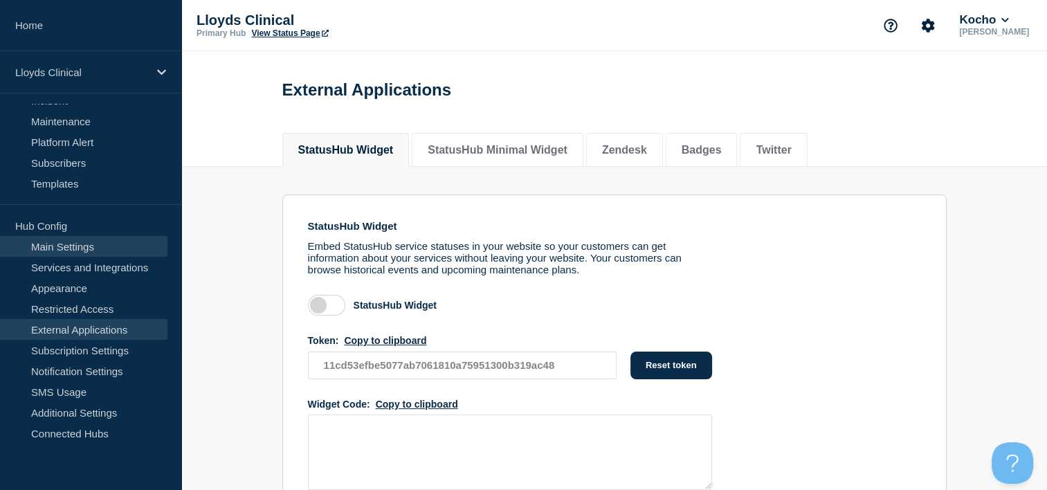
click at [88, 249] on link "Main Settings" at bounding box center [84, 246] width 168 height 21
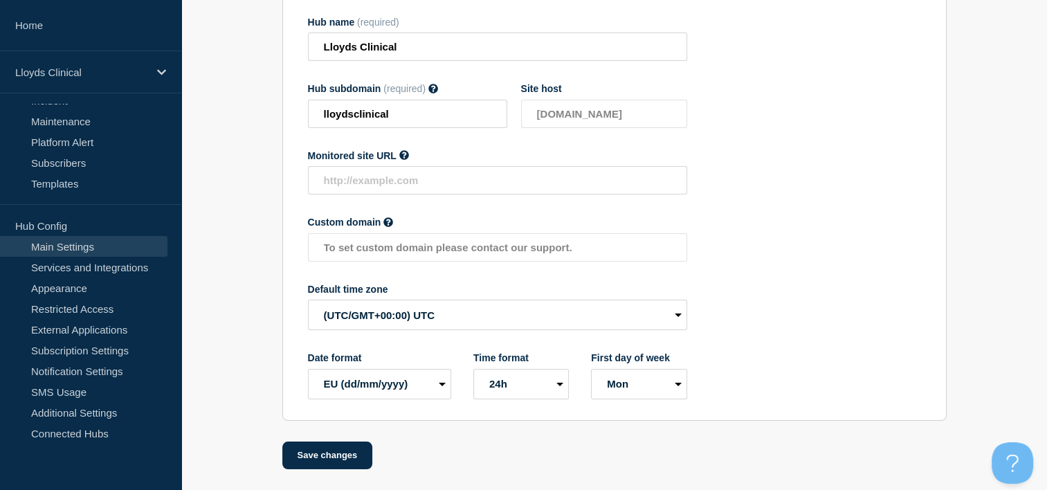
scroll to position [159, 0]
click at [519, 131] on div "Hub name (required) Lloyds Clinical Hub subdomain (required) Must contain only …" at bounding box center [497, 208] width 379 height 383
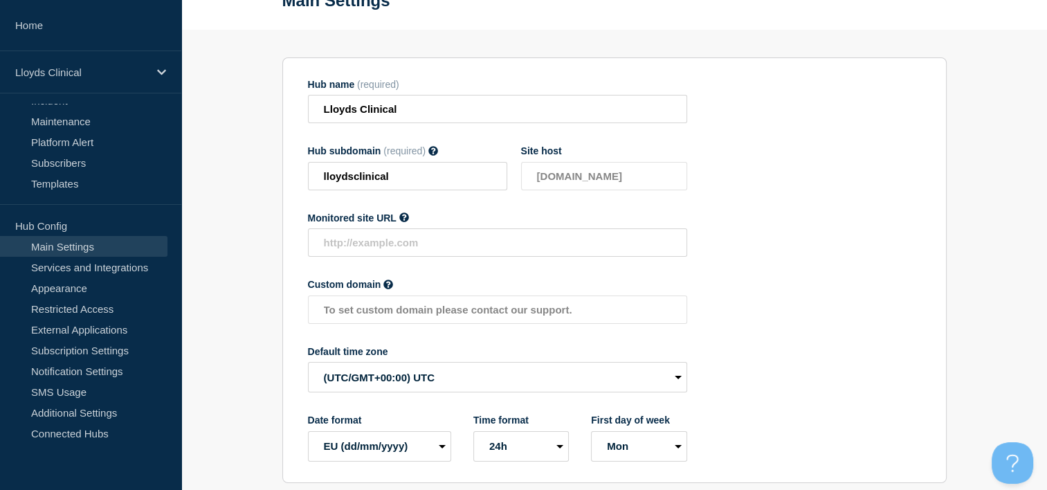
scroll to position [0, 0]
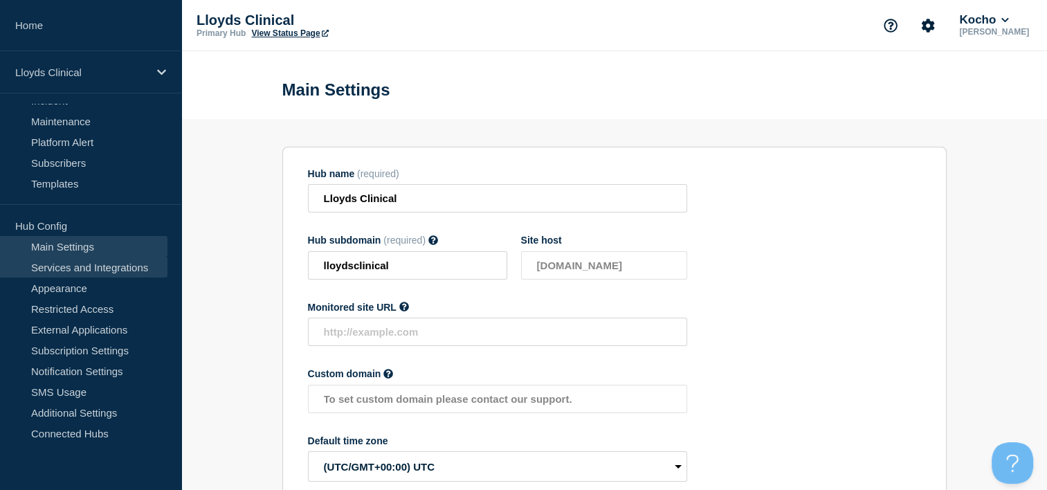
click at [125, 267] on link "Services and Integrations" at bounding box center [84, 267] width 168 height 21
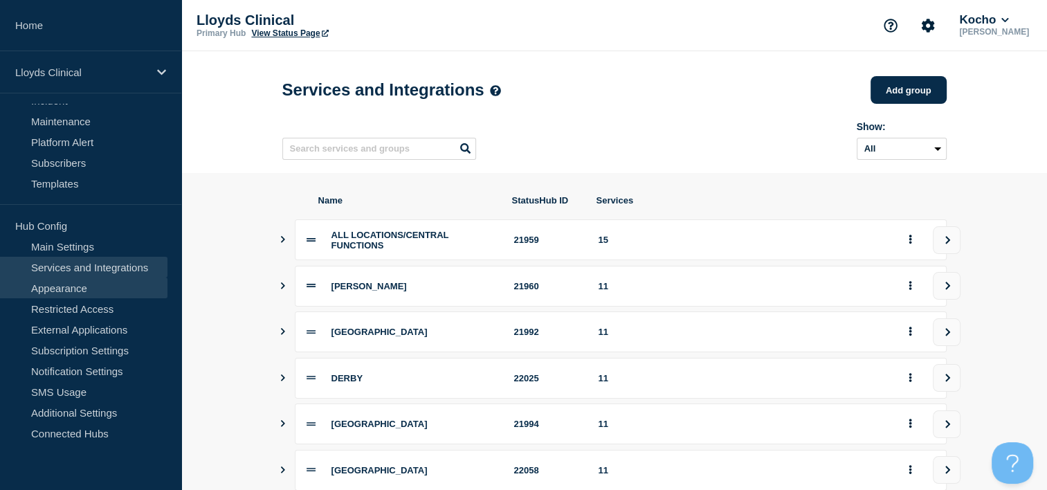
click at [93, 285] on link "Appearance" at bounding box center [84, 288] width 168 height 21
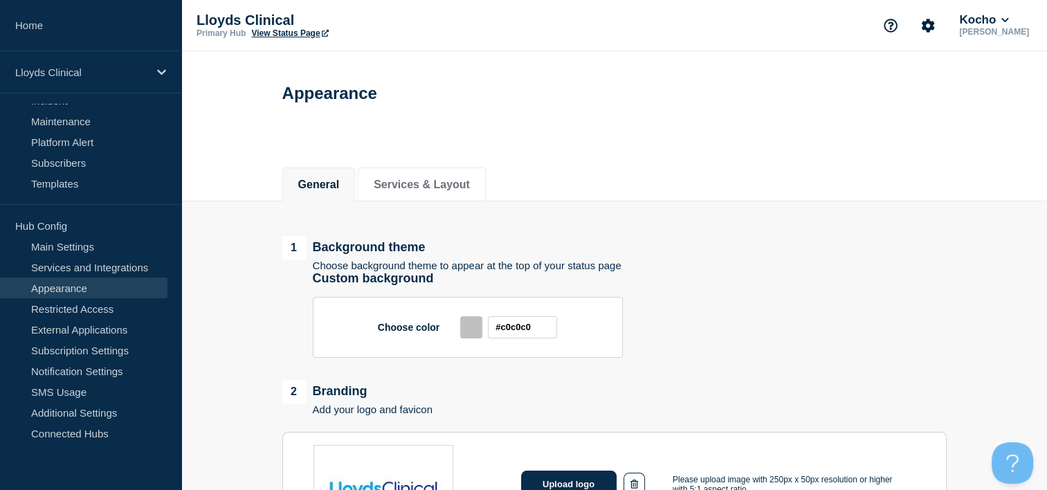
click at [471, 332] on div at bounding box center [471, 327] width 22 height 22
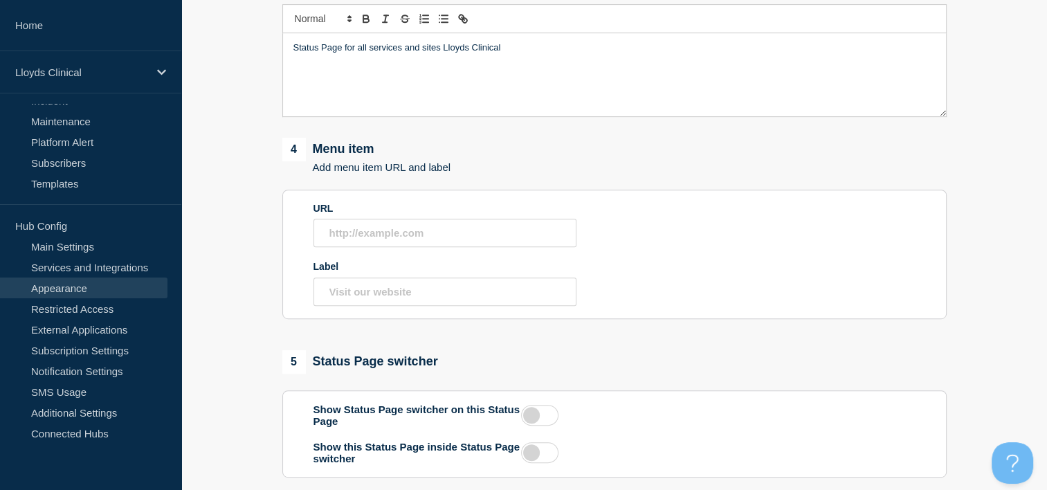
scroll to position [773, 0]
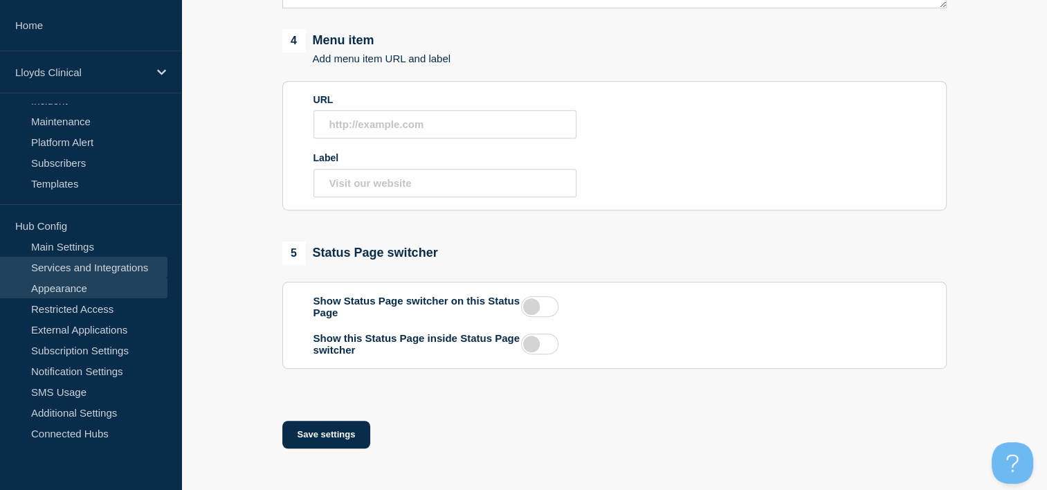
click at [93, 272] on link "Services and Integrations" at bounding box center [84, 267] width 168 height 21
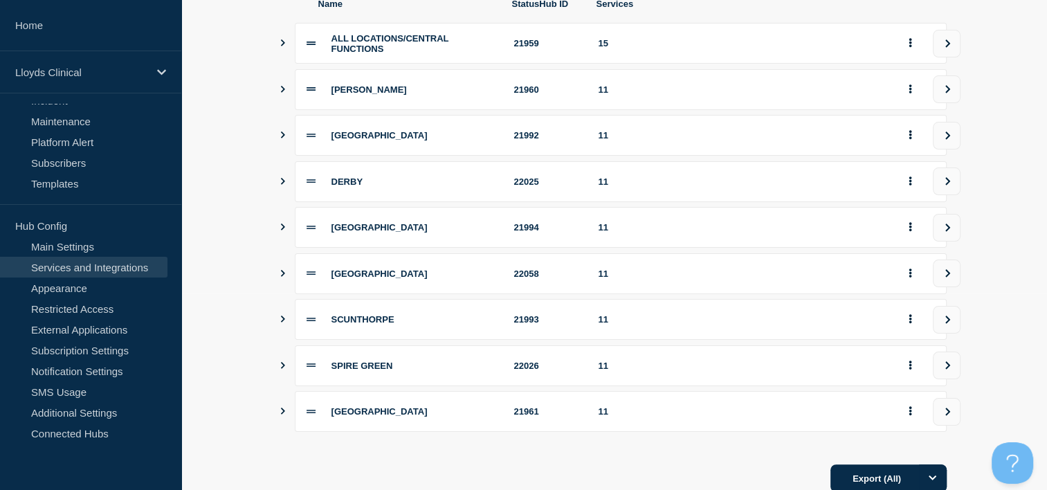
scroll to position [251, 0]
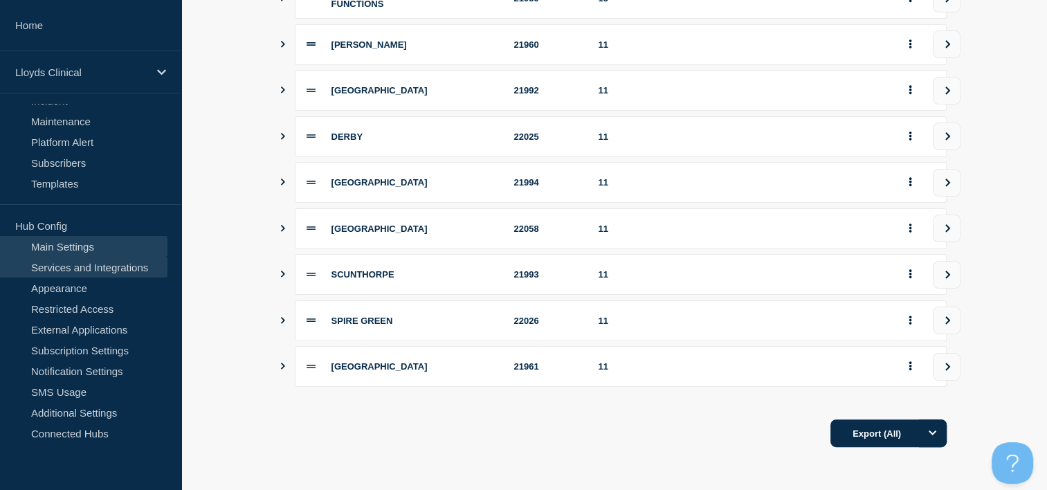
click at [116, 238] on link "Main Settings" at bounding box center [84, 246] width 168 height 21
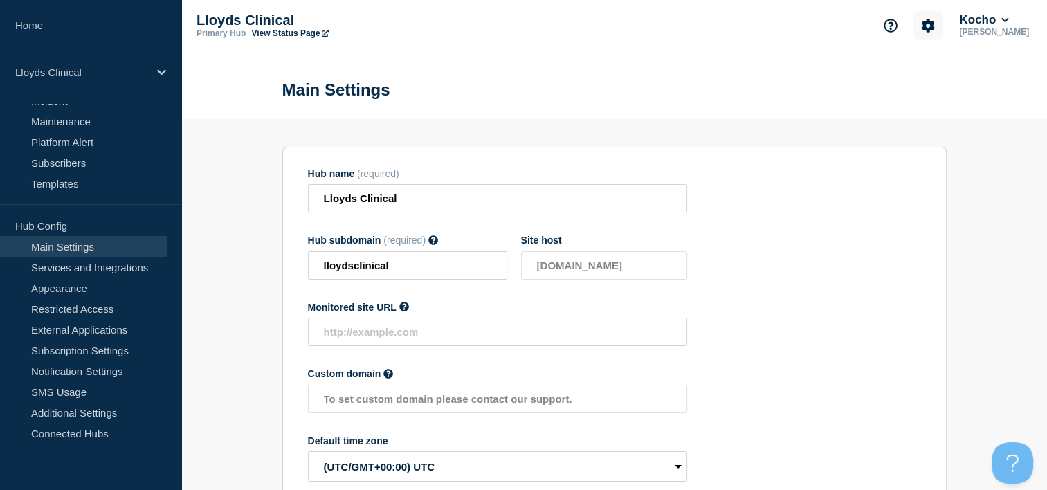
click at [934, 24] on icon "Account settings" at bounding box center [928, 26] width 14 height 14
click at [1005, 25] on button "Kocho" at bounding box center [984, 20] width 55 height 14
click at [993, 154] on link "User settings" at bounding box center [1000, 151] width 61 height 12
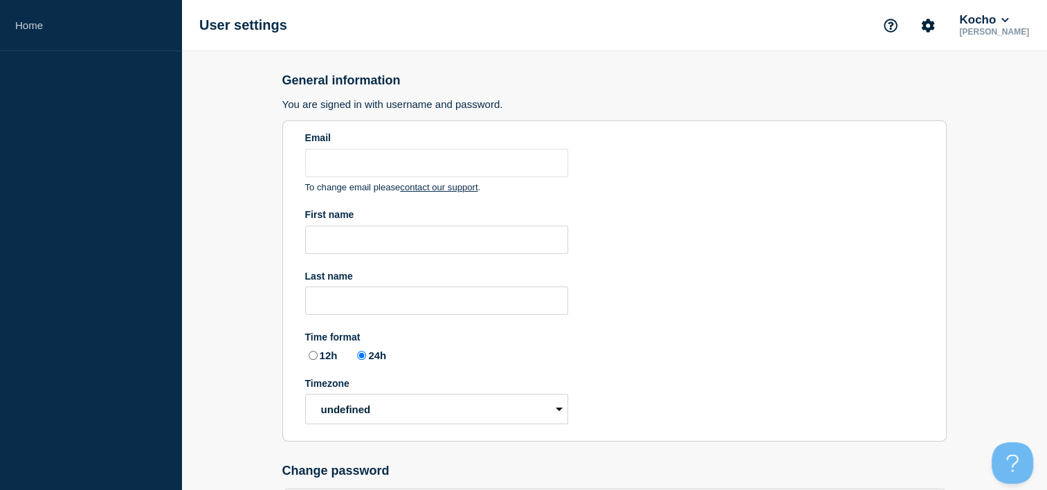
type input "[PERSON_NAME][EMAIL_ADDRESS][DOMAIN_NAME]"
type input "Alan"
type input "Capistrano"
radio input "true"
select select "hub"
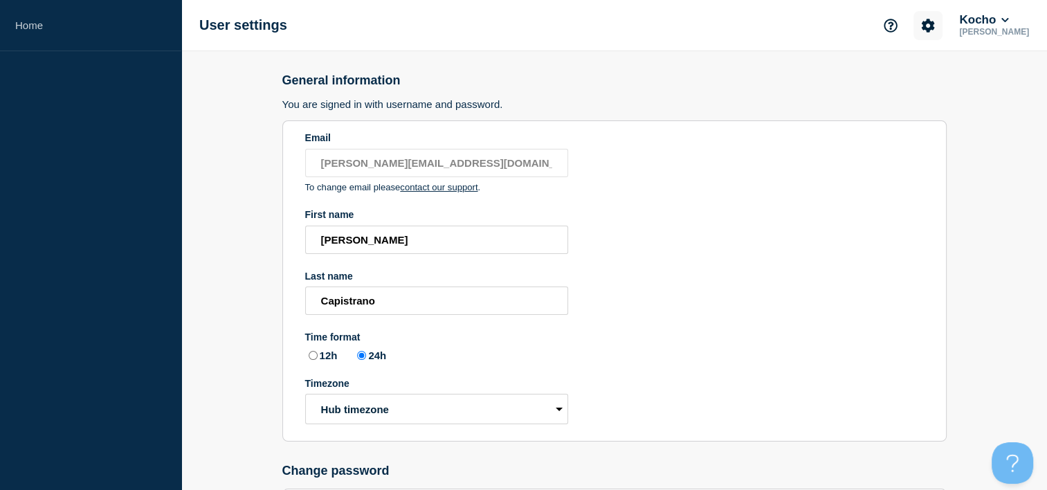
click at [930, 22] on icon "Account settings" at bounding box center [928, 25] width 13 height 13
click at [898, 26] on icon "Support" at bounding box center [891, 26] width 14 height 14
click at [897, 82] on link "Help Guides" at bounding box center [884, 82] width 57 height 12
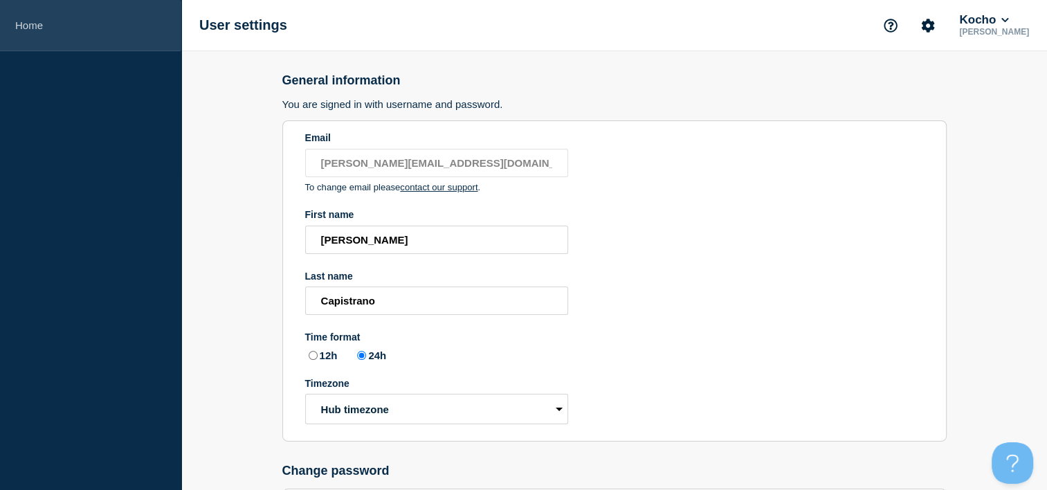
click at [89, 14] on link "Home" at bounding box center [90, 25] width 181 height 51
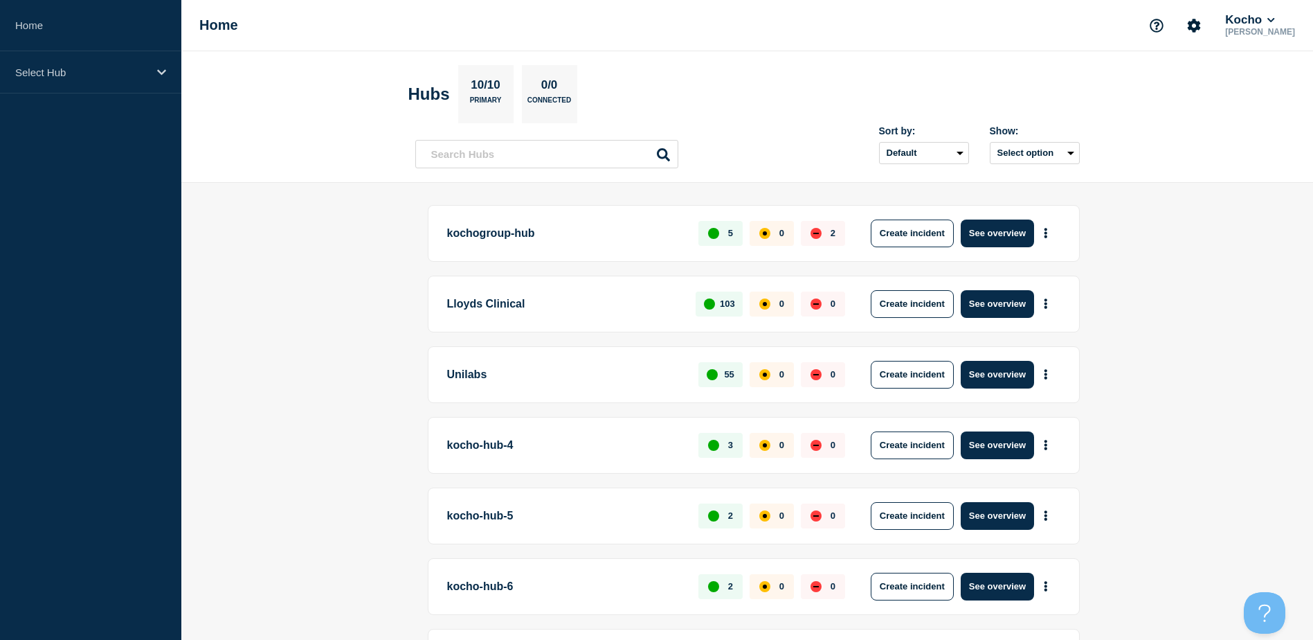
click at [1016, 300] on button "See overview" at bounding box center [997, 304] width 73 height 28
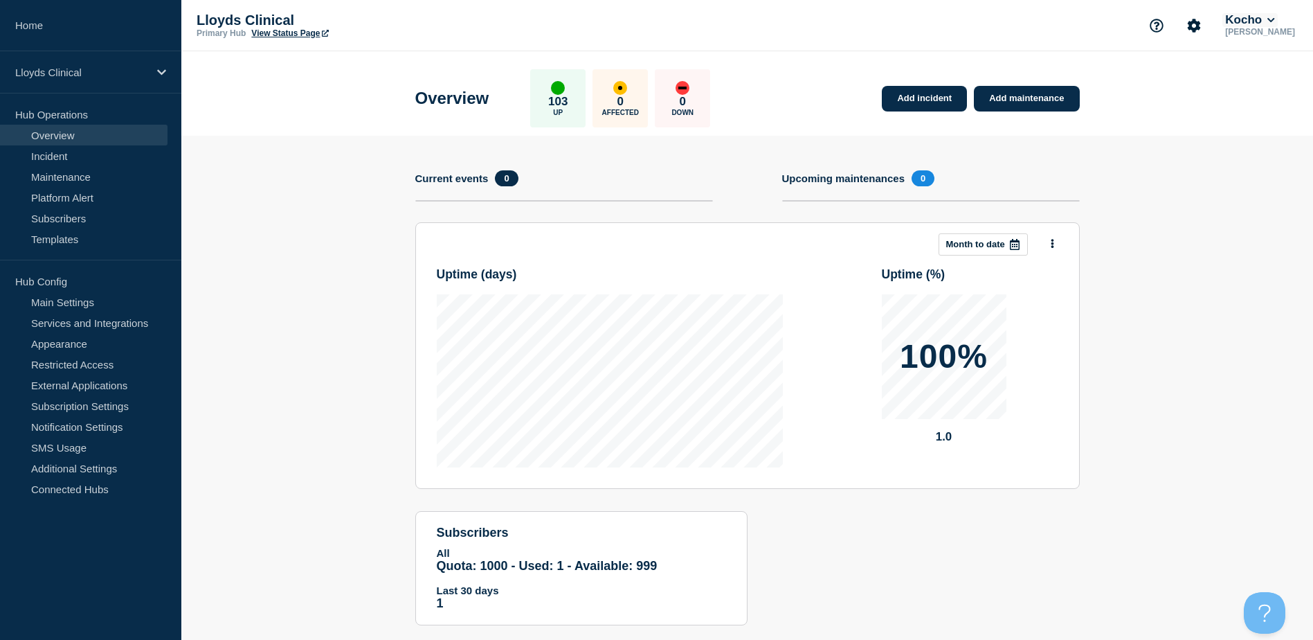
click at [1057, 19] on icon at bounding box center [1272, 20] width 8 height 8
click at [1057, 354] on section "Add incident Add maintenance Current events 0 Upcoming maintenances 0 This mont…" at bounding box center [747, 391] width 1132 height 510
click at [93, 326] on link "Services and Integrations" at bounding box center [84, 322] width 168 height 21
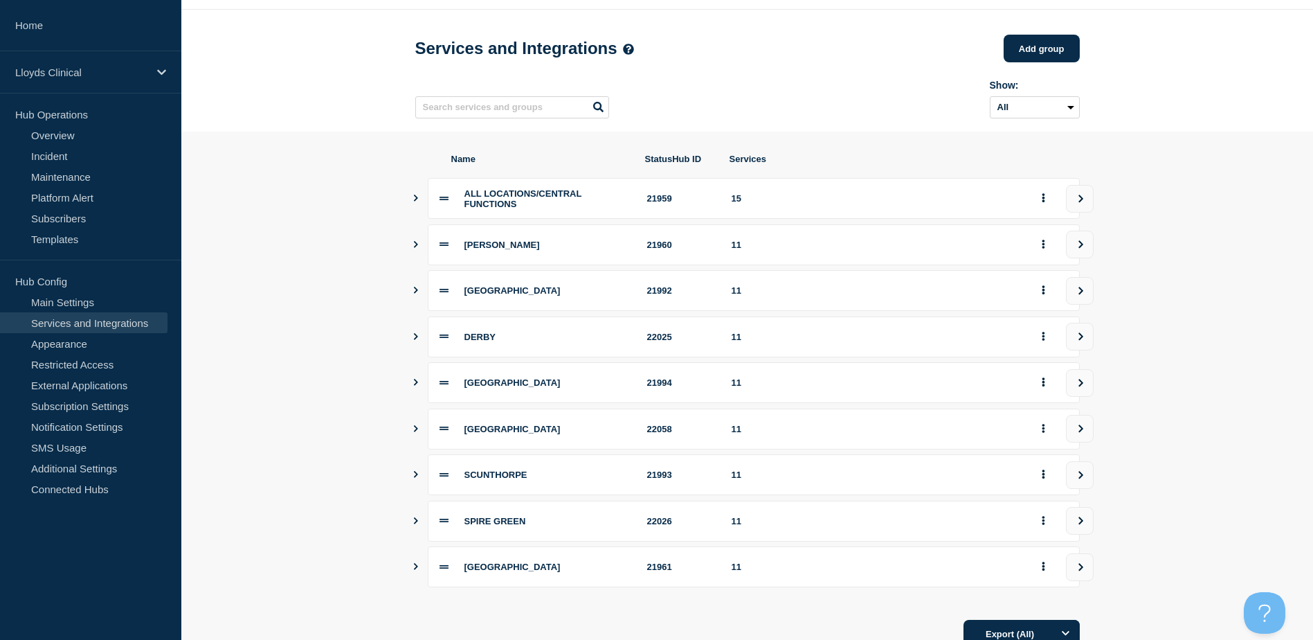
scroll to position [100, 0]
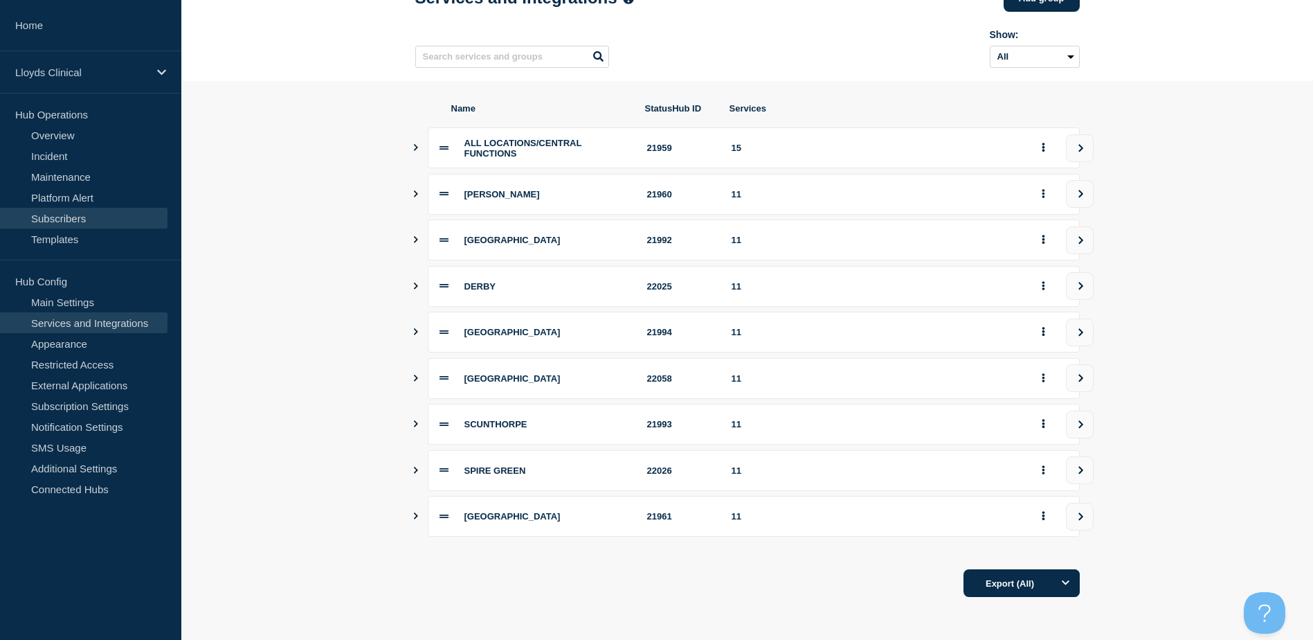
click at [94, 226] on link "Subscribers" at bounding box center [84, 218] width 168 height 21
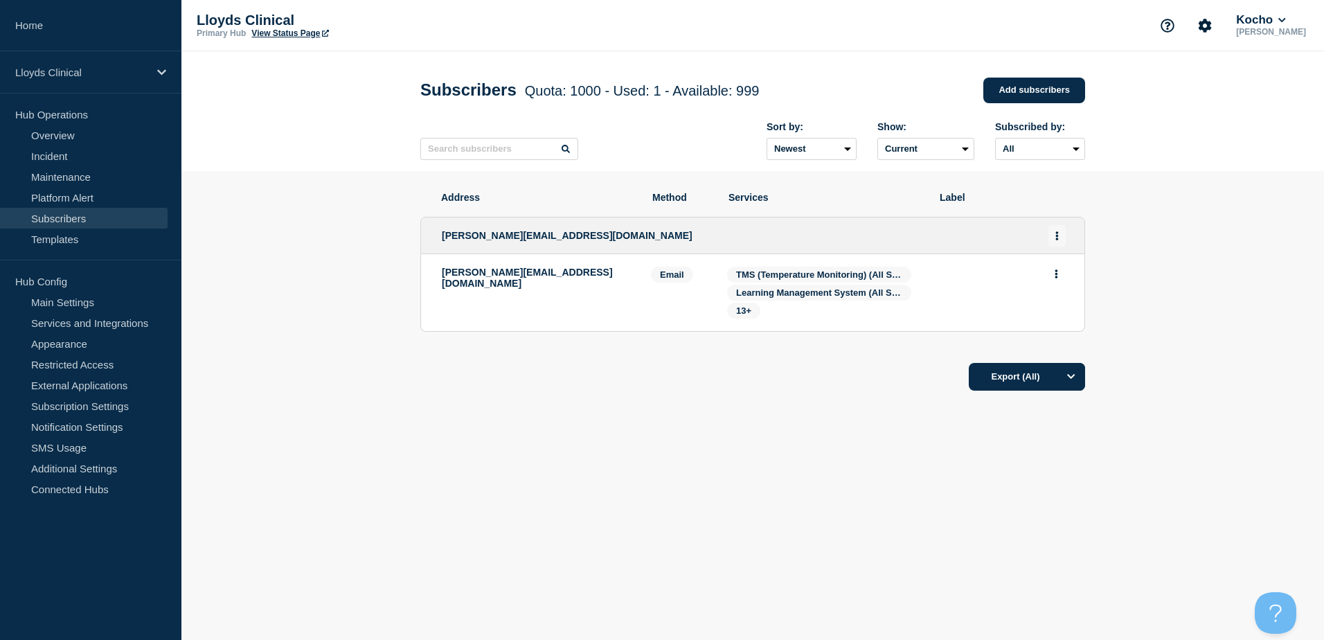
click at [1057, 237] on icon "Actions" at bounding box center [1056, 235] width 3 height 9
click at [1057, 296] on button "Delete" at bounding box center [1057, 293] width 26 height 10
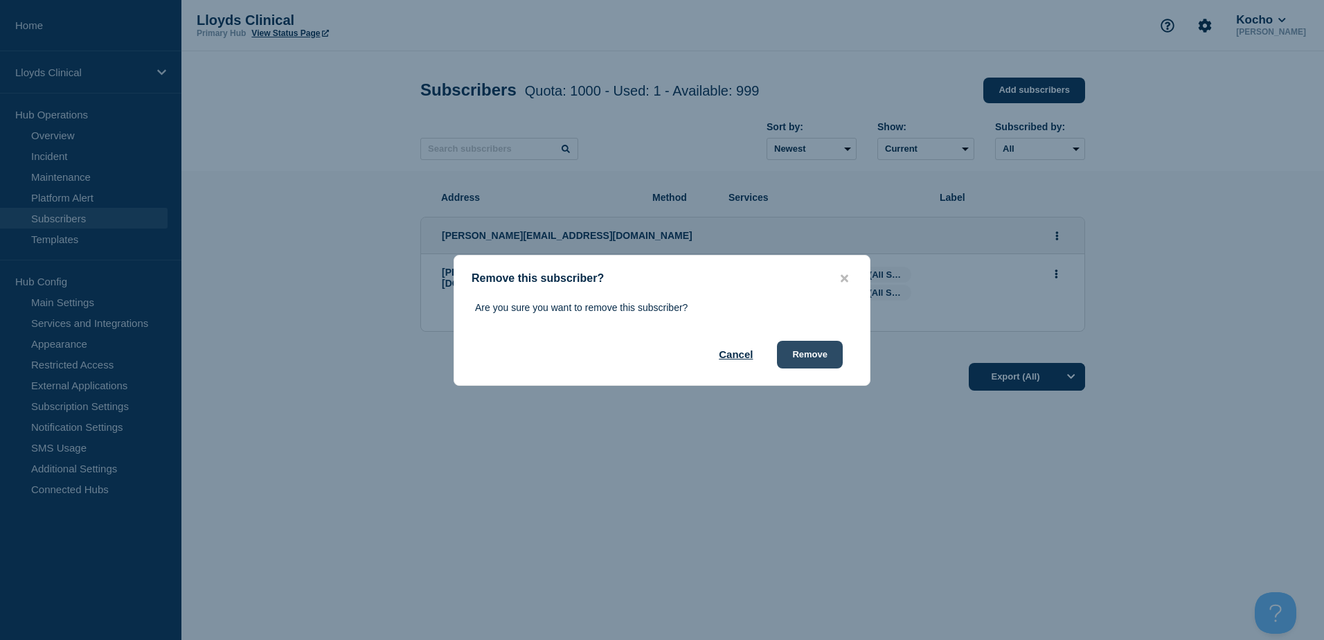
click at [802, 354] on button "Remove" at bounding box center [810, 355] width 66 height 28
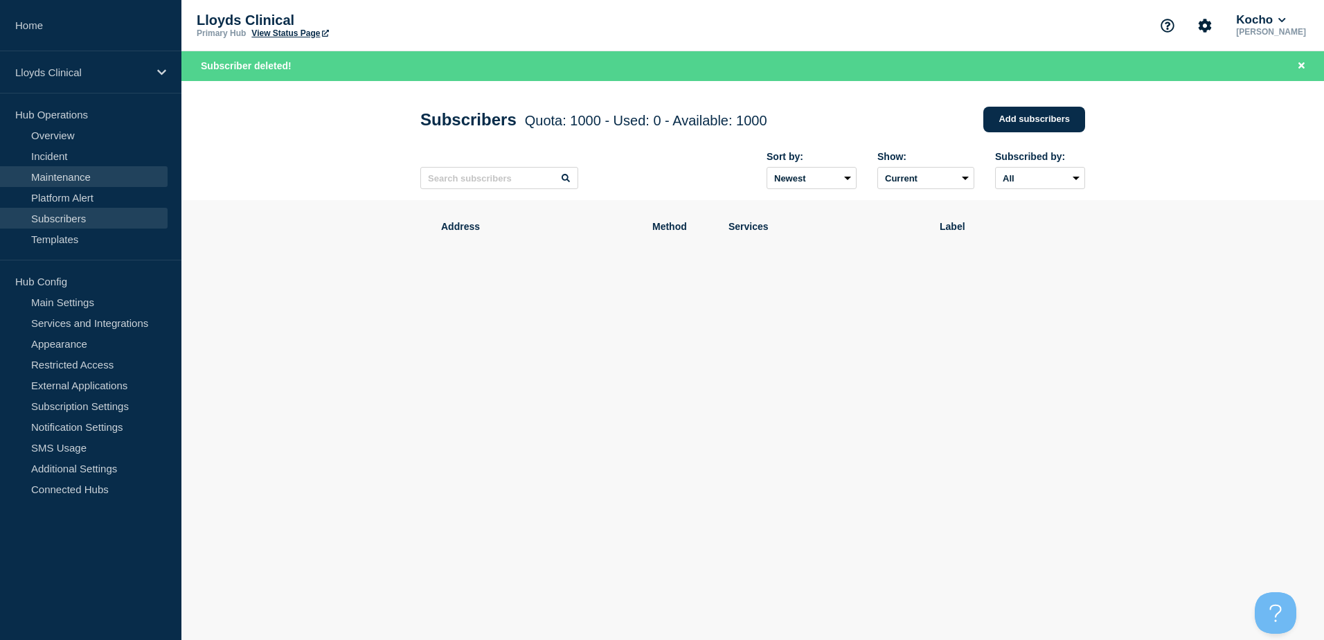
click at [79, 177] on link "Maintenance" at bounding box center [84, 176] width 168 height 21
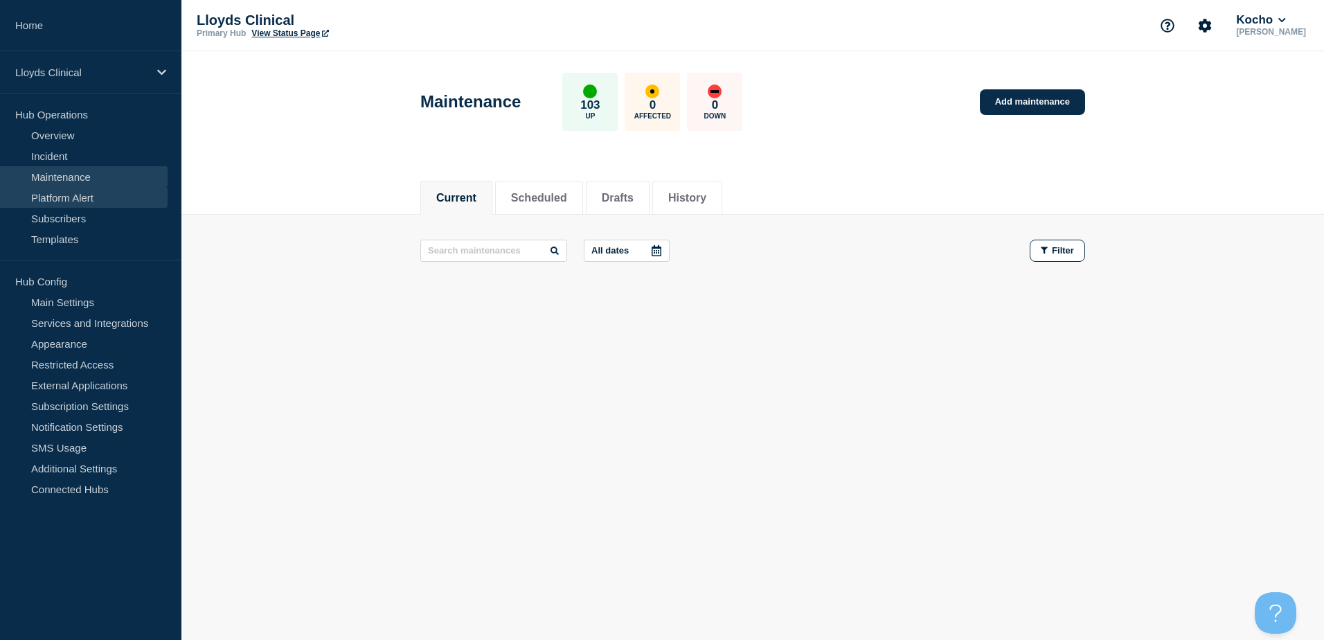
click at [50, 194] on link "Platform Alert" at bounding box center [84, 197] width 168 height 21
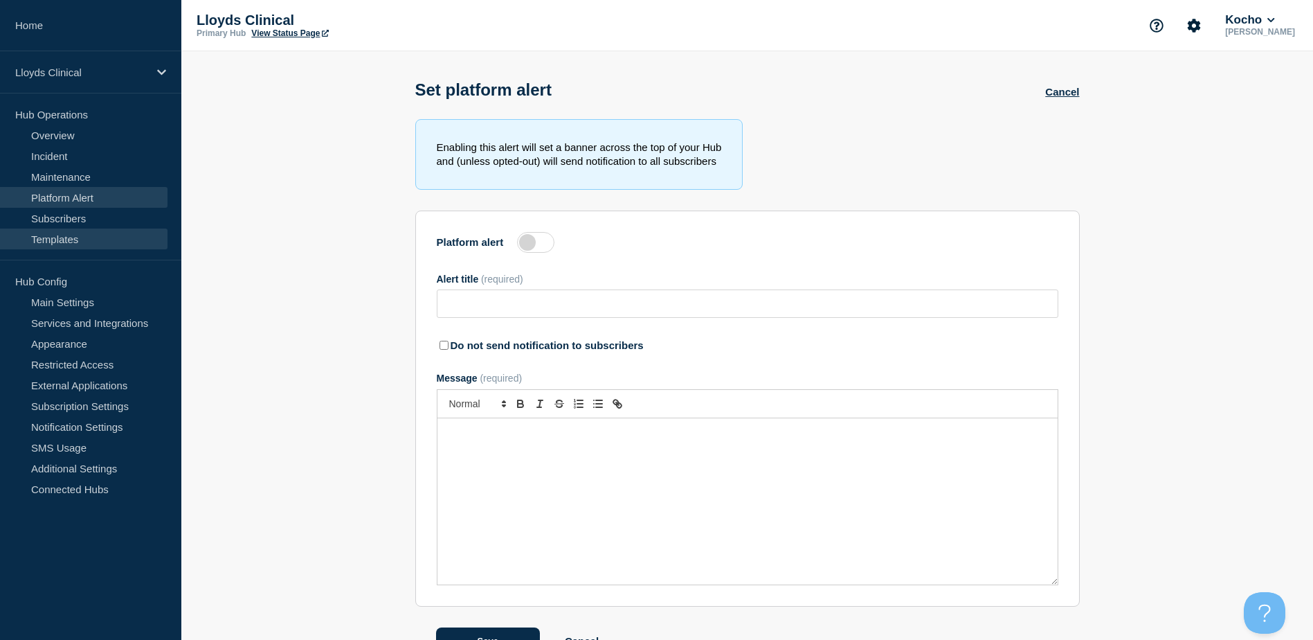
click at [75, 237] on link "Templates" at bounding box center [84, 238] width 168 height 21
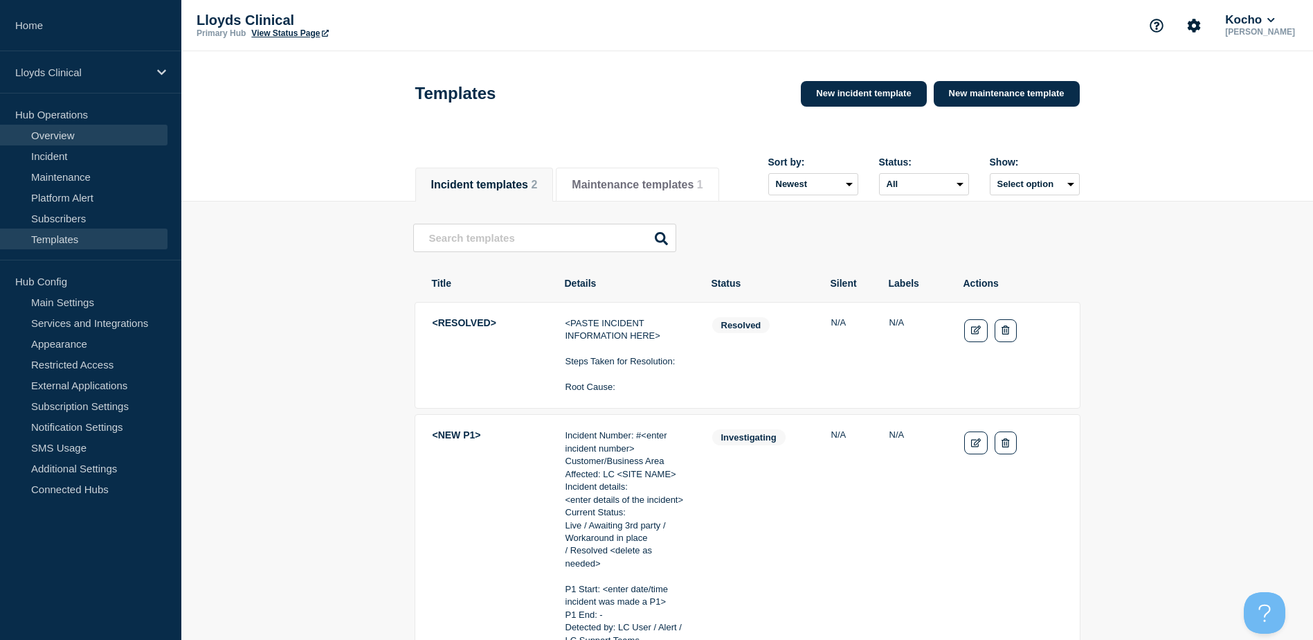
click at [82, 139] on link "Overview" at bounding box center [84, 135] width 168 height 21
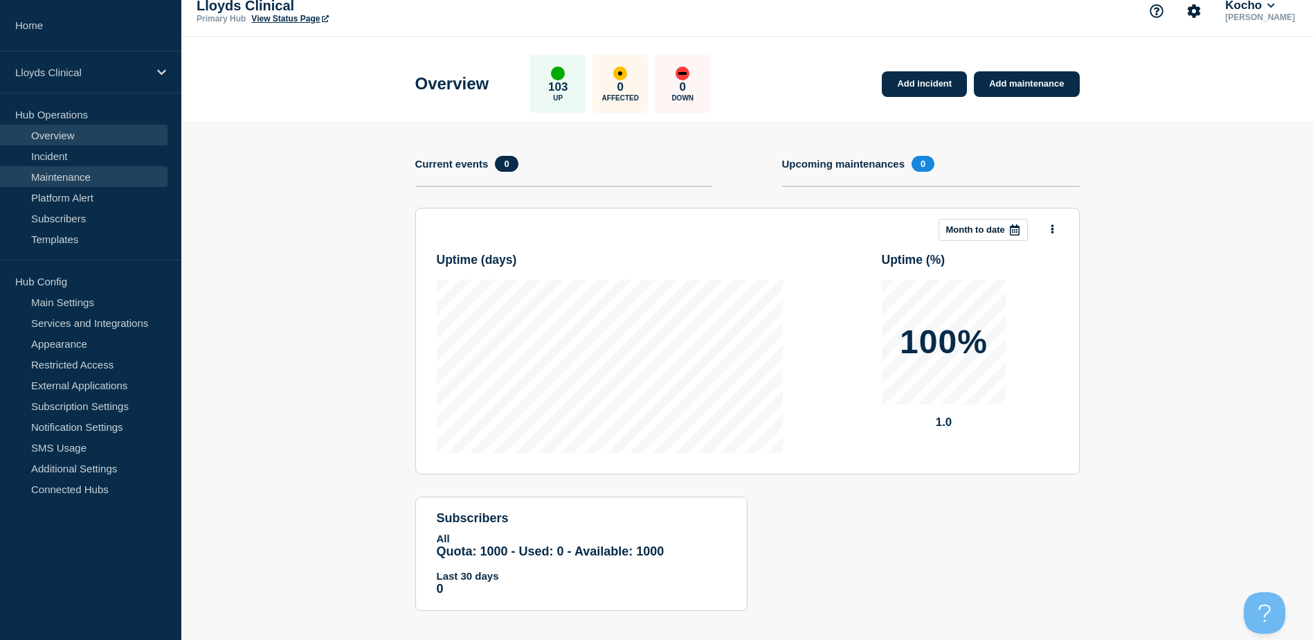
scroll to position [27, 0]
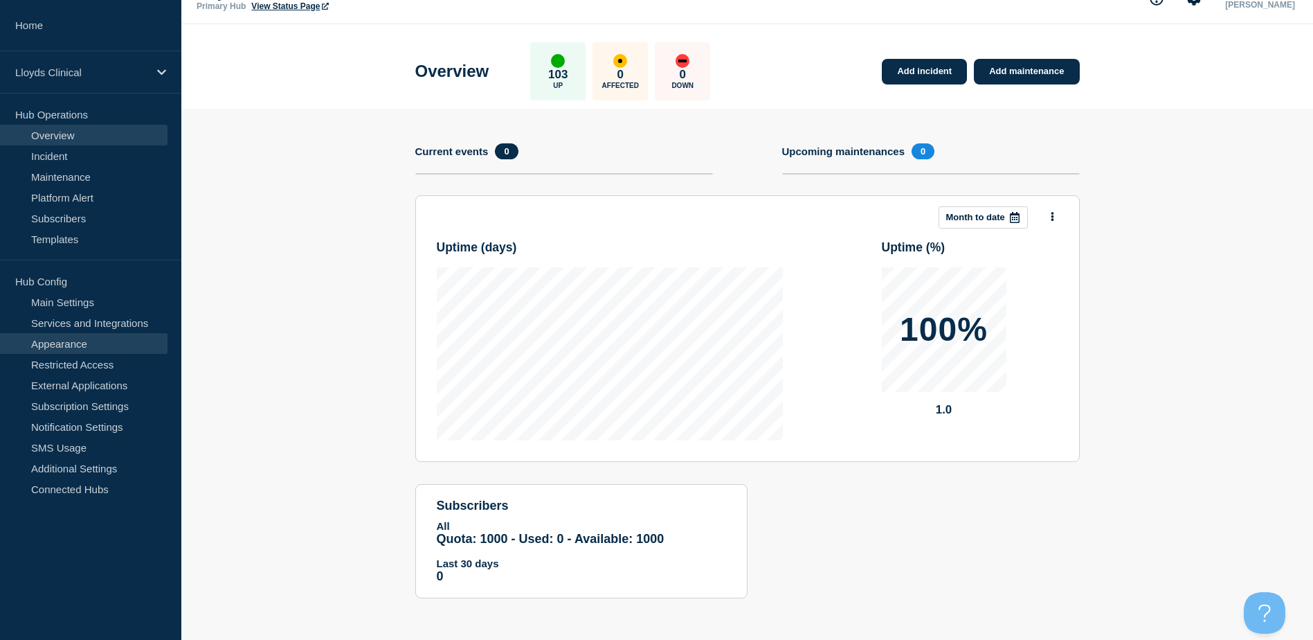
click at [74, 343] on link "Appearance" at bounding box center [84, 343] width 168 height 21
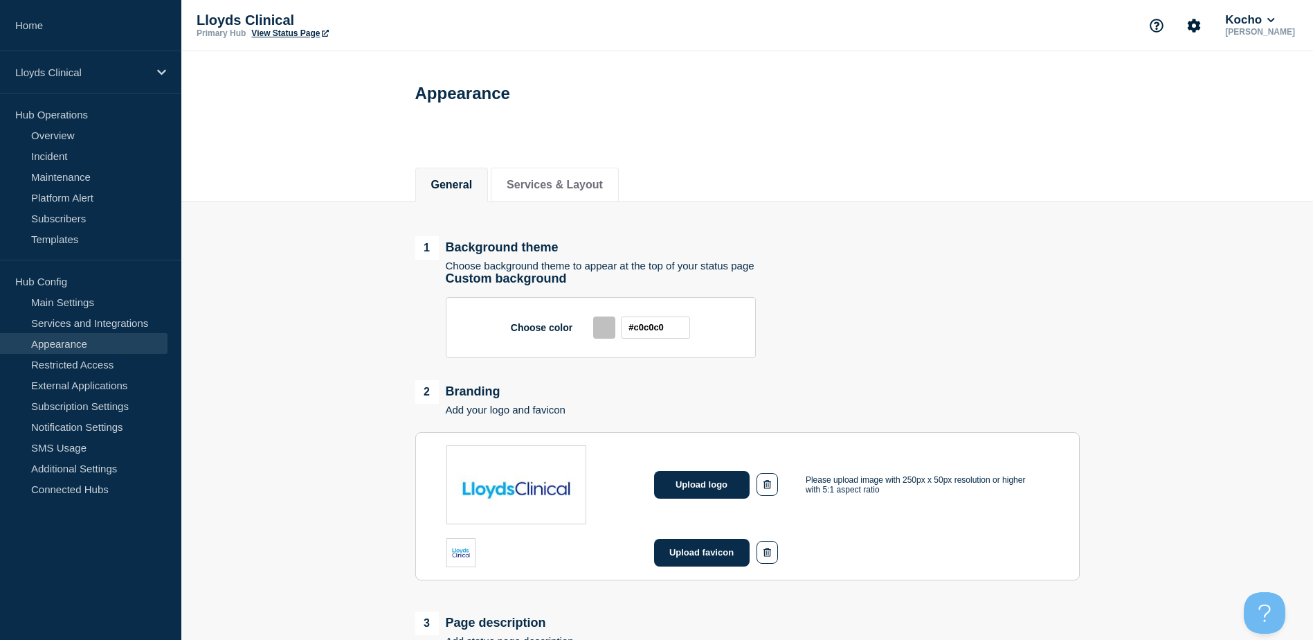
click at [840, 321] on div "Choose color #c0c0c0" at bounding box center [763, 327] width 634 height 61
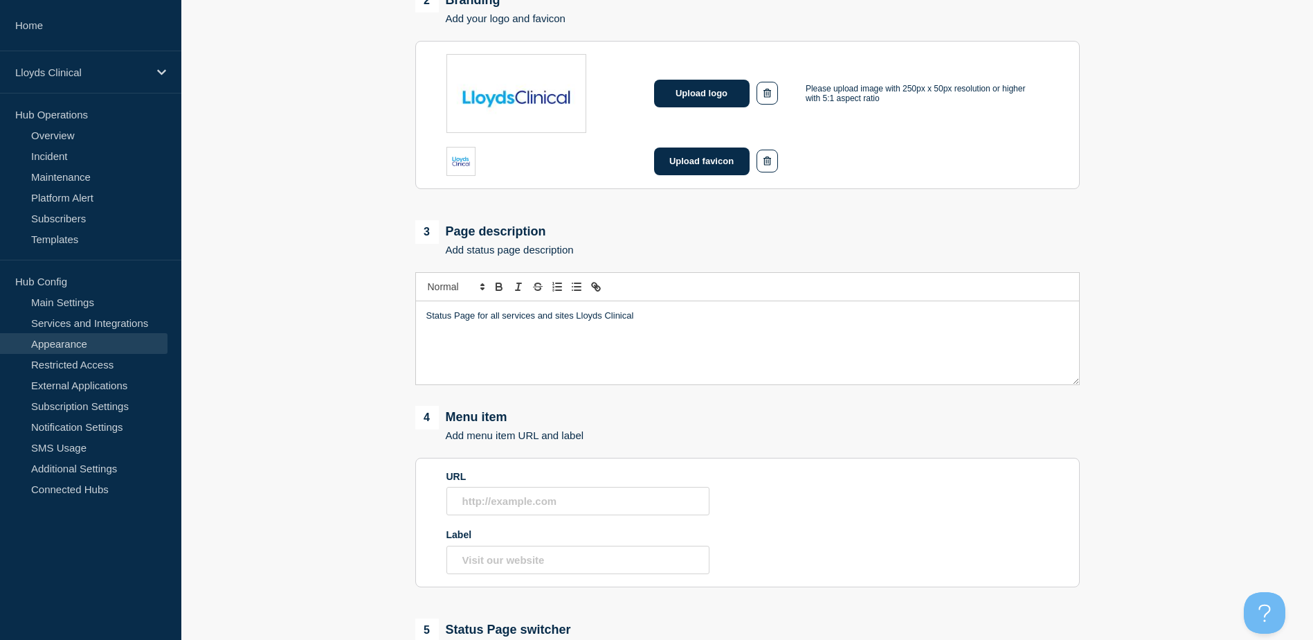
scroll to position [415, 0]
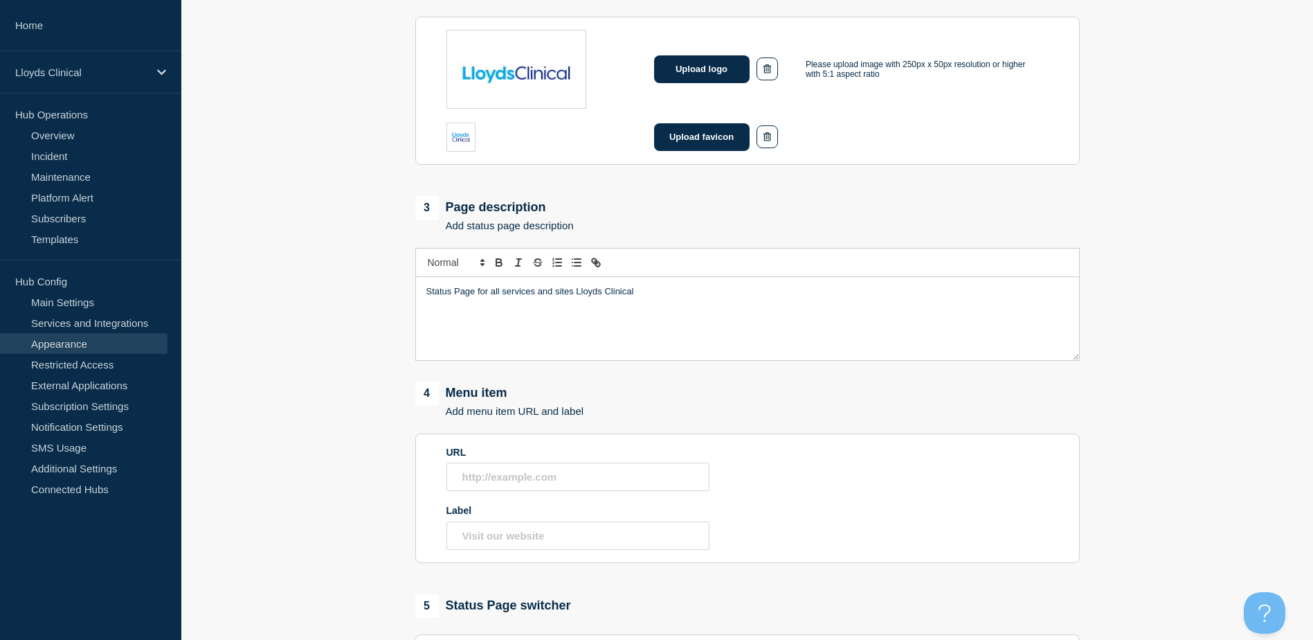
click at [681, 308] on div "Status Page for all services and sites Lloyds Clinical" at bounding box center [747, 318] width 663 height 83
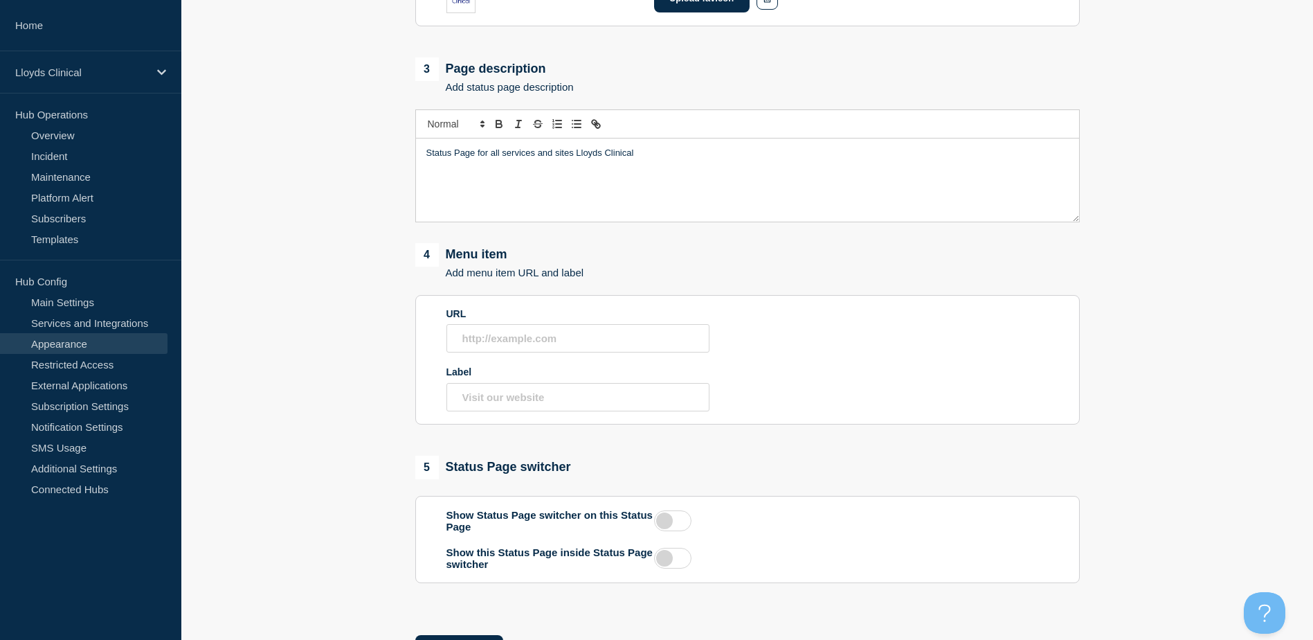
scroll to position [622, 0]
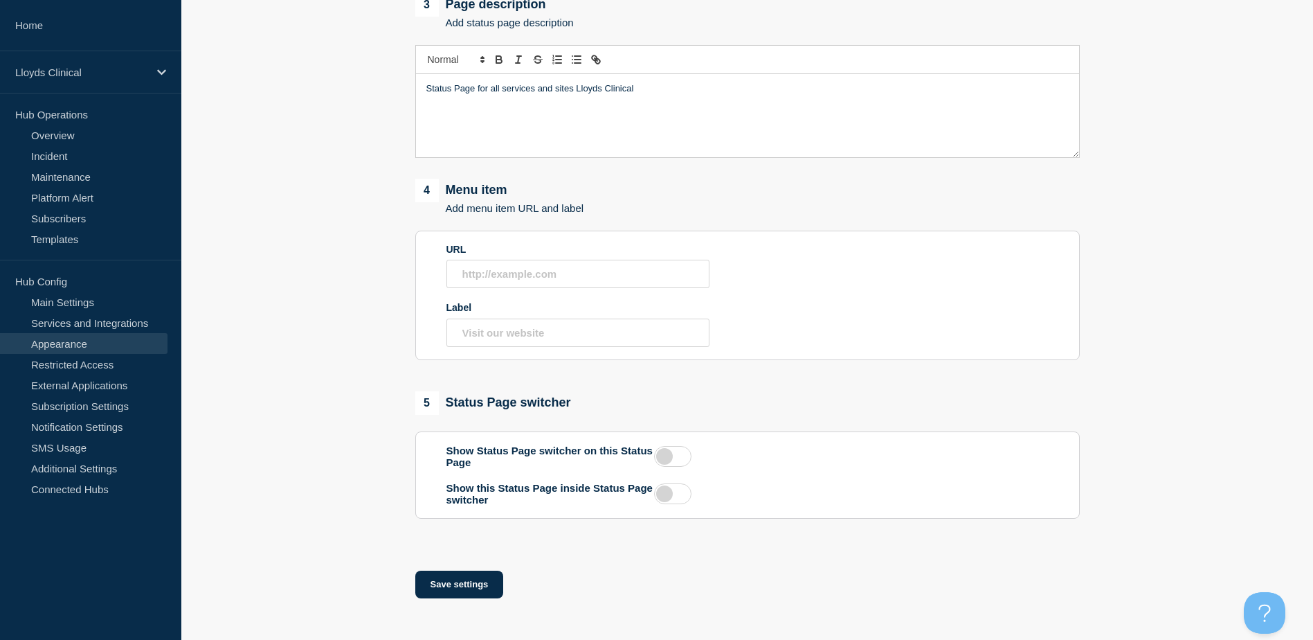
click at [847, 286] on section "URL Label" at bounding box center [747, 295] width 665 height 129
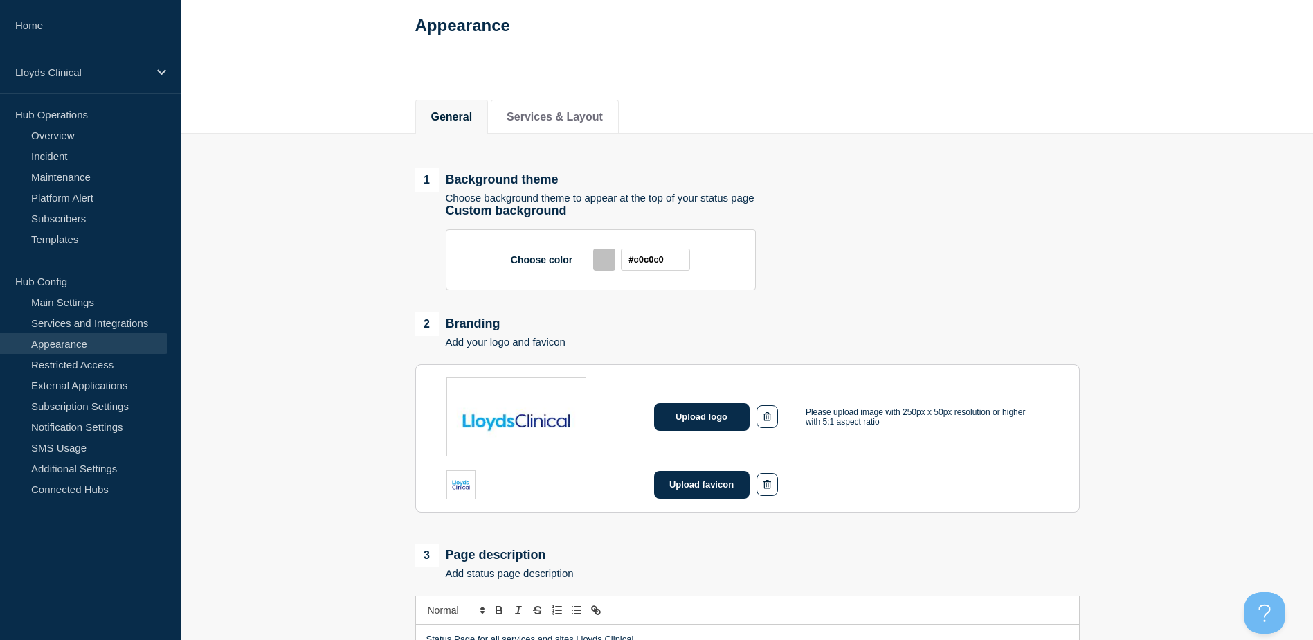
scroll to position [0, 0]
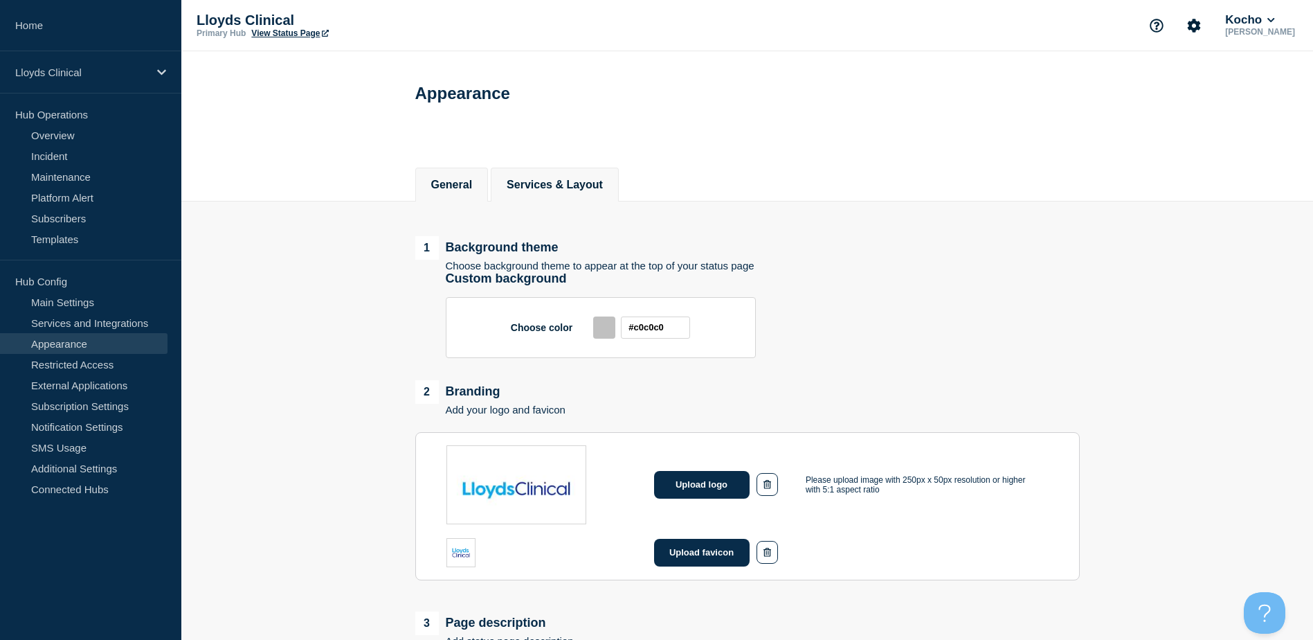
click at [603, 187] on button "Services & Layout" at bounding box center [555, 185] width 96 height 12
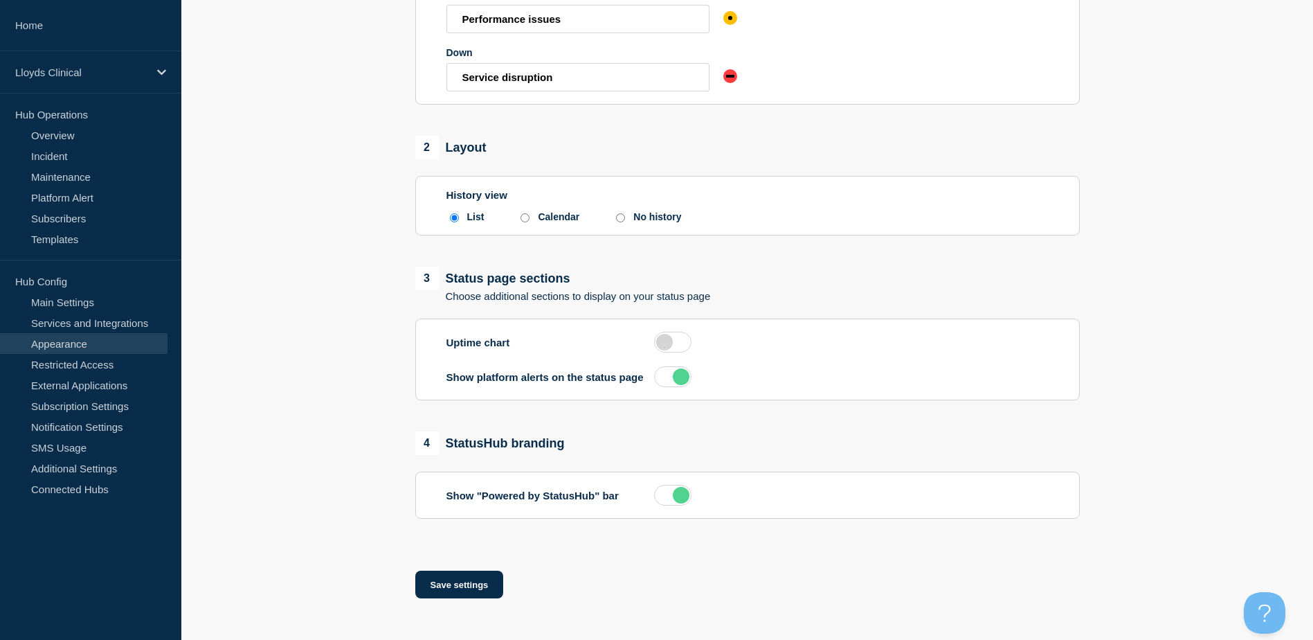
scroll to position [375, 0]
click at [105, 303] on link "Main Settings" at bounding box center [84, 301] width 168 height 21
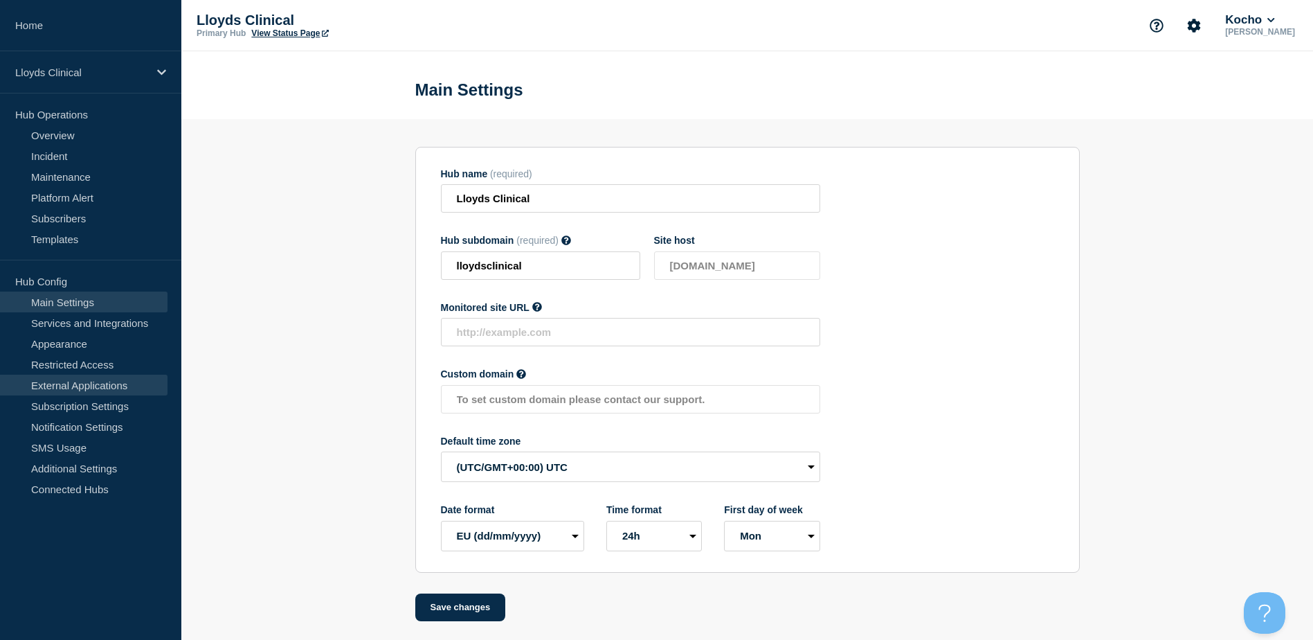
click at [107, 388] on link "External Applications" at bounding box center [84, 385] width 168 height 21
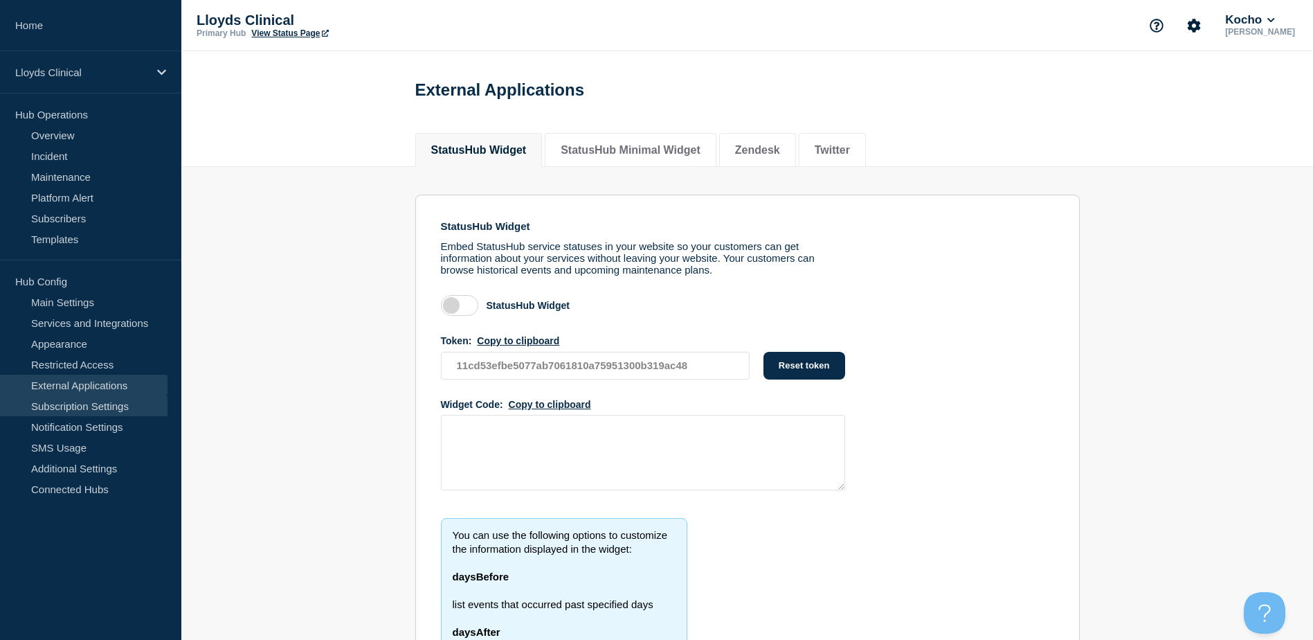
click at [87, 414] on link "Subscription Settings" at bounding box center [84, 405] width 168 height 21
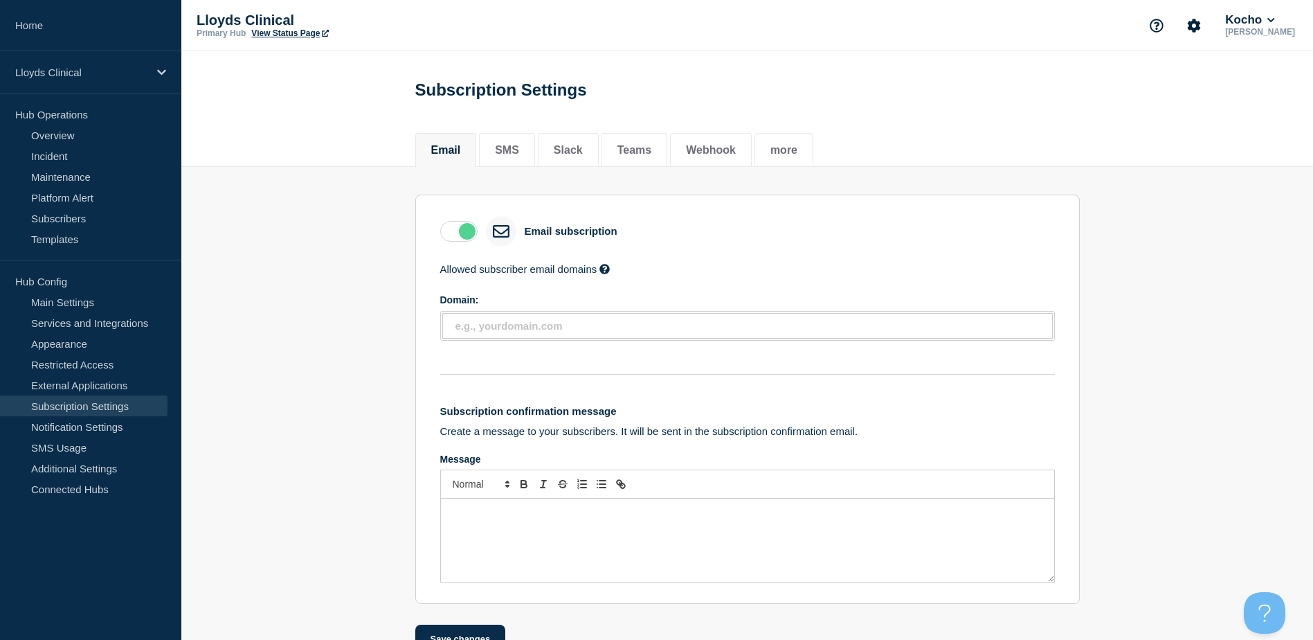
click at [300, 37] on link "View Status Page" at bounding box center [289, 33] width 77 height 10
click at [83, 364] on link "Restricted Access" at bounding box center [84, 364] width 168 height 21
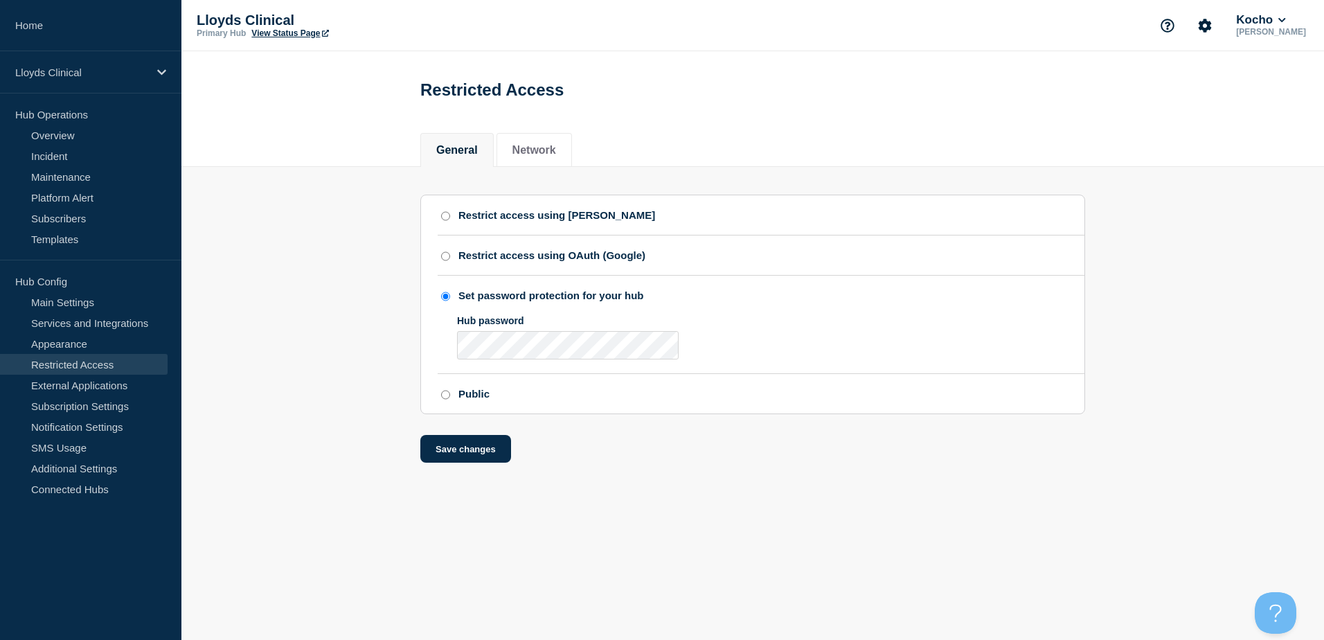
click at [323, 30] on icon at bounding box center [325, 33] width 7 height 7
click at [329, 30] on icon at bounding box center [325, 33] width 7 height 7
drag, startPoint x: 305, startPoint y: 26, endPoint x: 275, endPoint y: 55, distance: 42.1
click at [275, 55] on header "Restricted Access" at bounding box center [752, 85] width 1142 height 68
click at [86, 219] on link "Subscribers" at bounding box center [84, 218] width 168 height 21
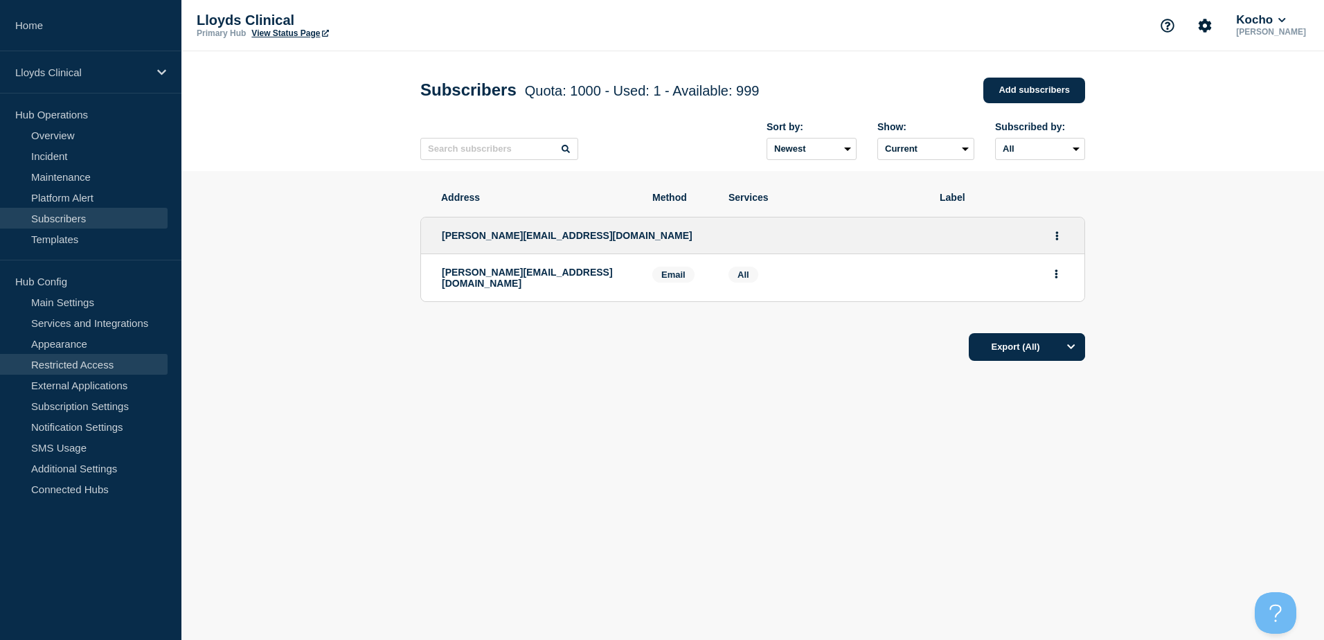
click at [98, 368] on link "Restricted Access" at bounding box center [84, 364] width 168 height 21
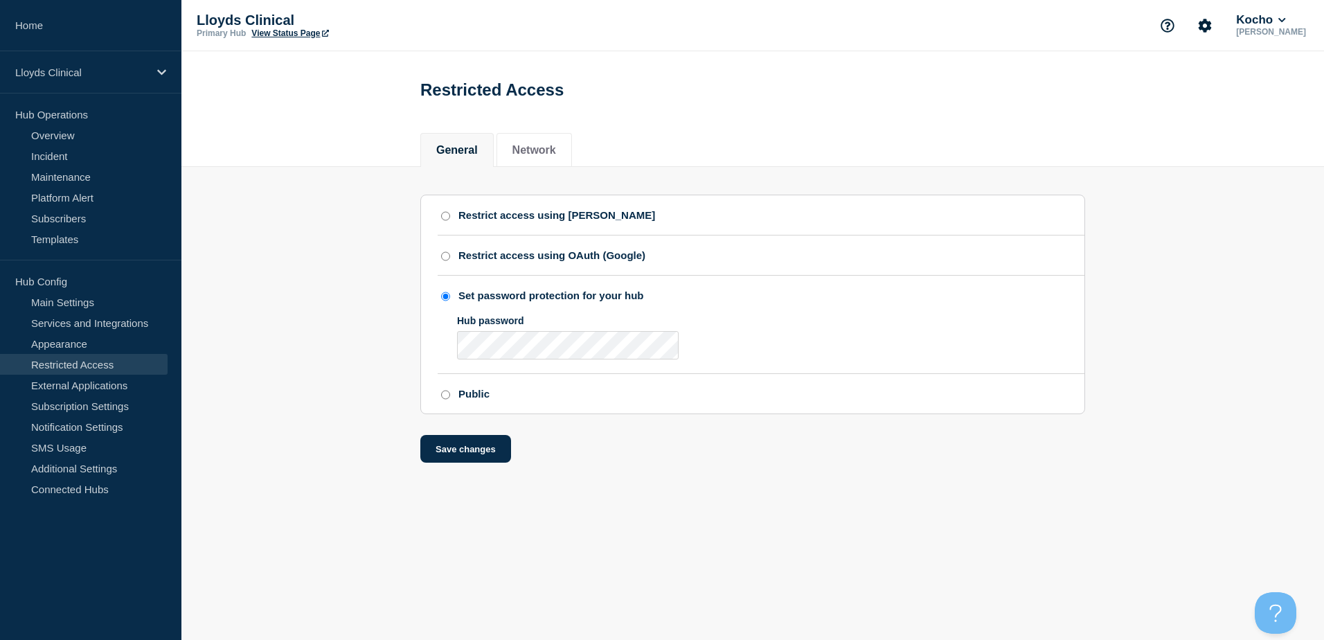
click at [508, 221] on div "Restrict access using [PERSON_NAME]" at bounding box center [556, 215] width 197 height 12
click at [450, 221] on input "Restrict access using [PERSON_NAME]" at bounding box center [445, 216] width 9 height 10
radio input "true"
radio input "false"
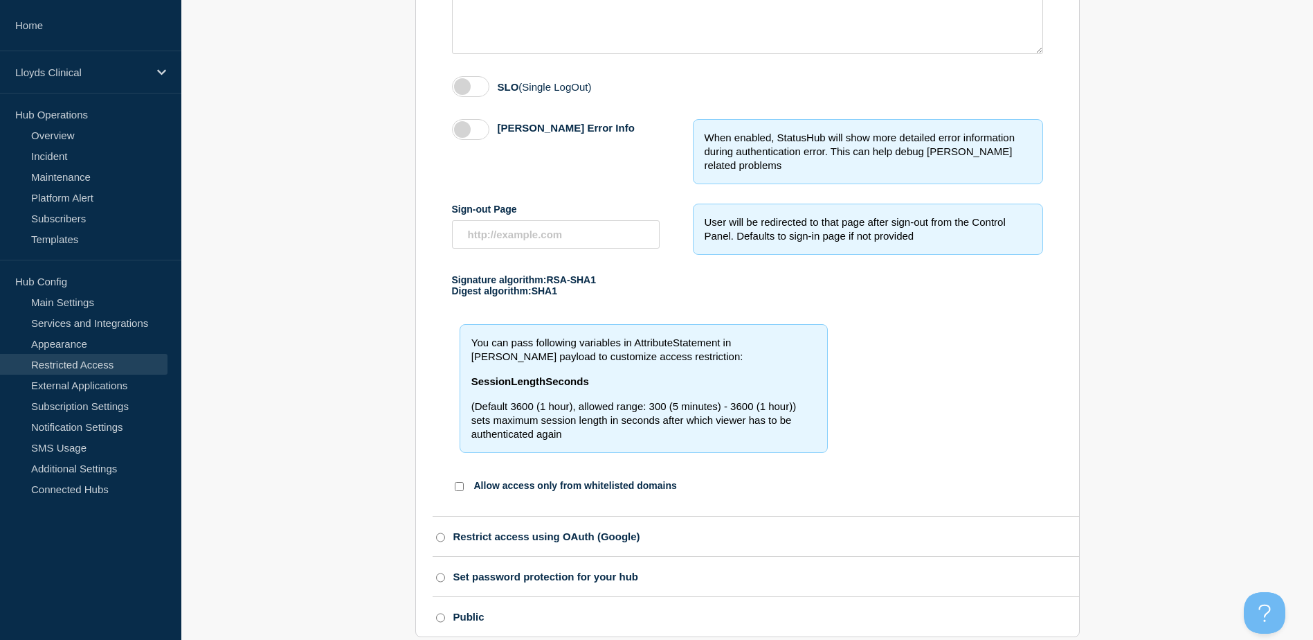
scroll to position [568, 0]
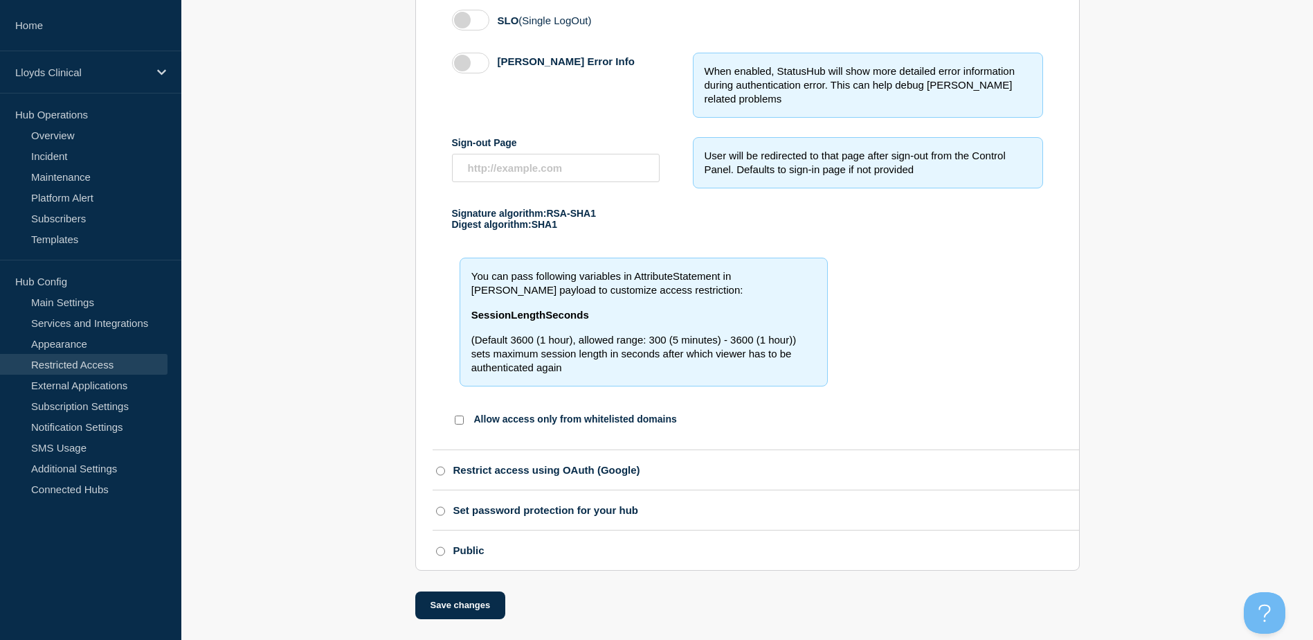
click at [980, 279] on div "You can pass following variables in AttributeStatement in SAML payload to custo…" at bounding box center [747, 321] width 591 height 139
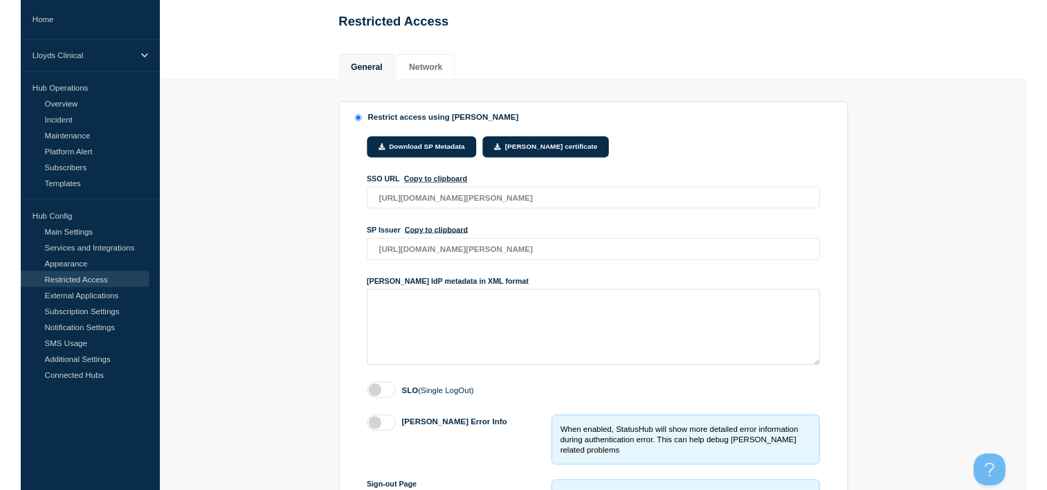
scroll to position [0, 0]
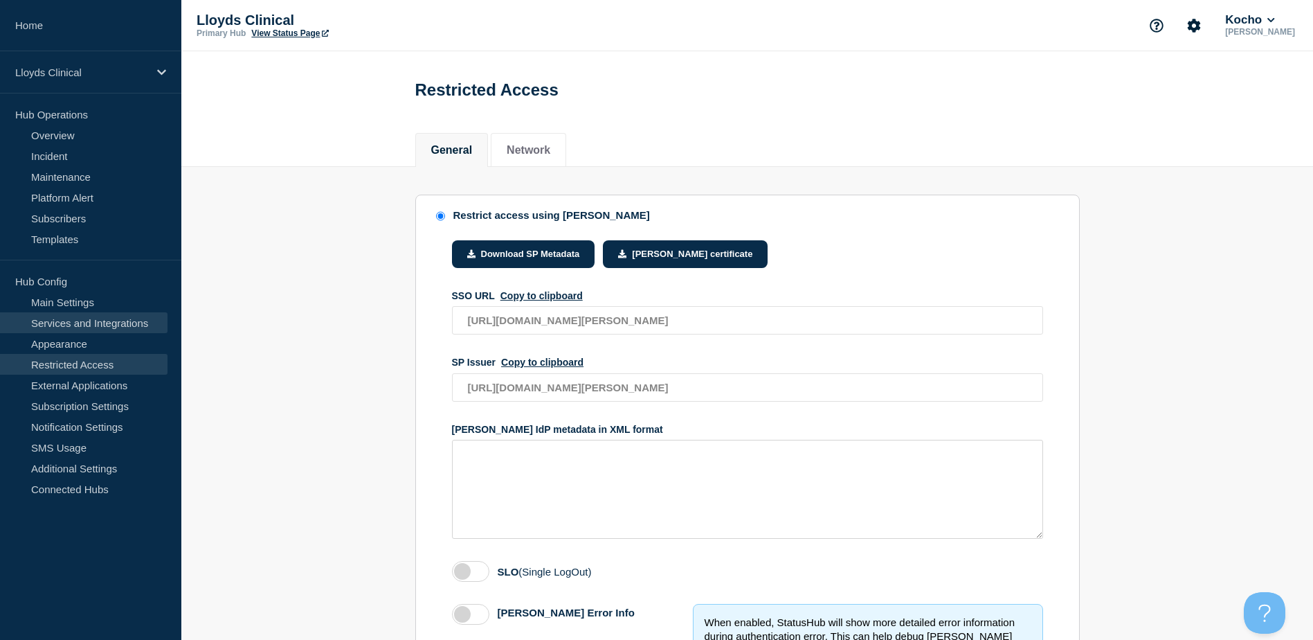
click at [63, 321] on link "Services and Integrations" at bounding box center [84, 322] width 168 height 21
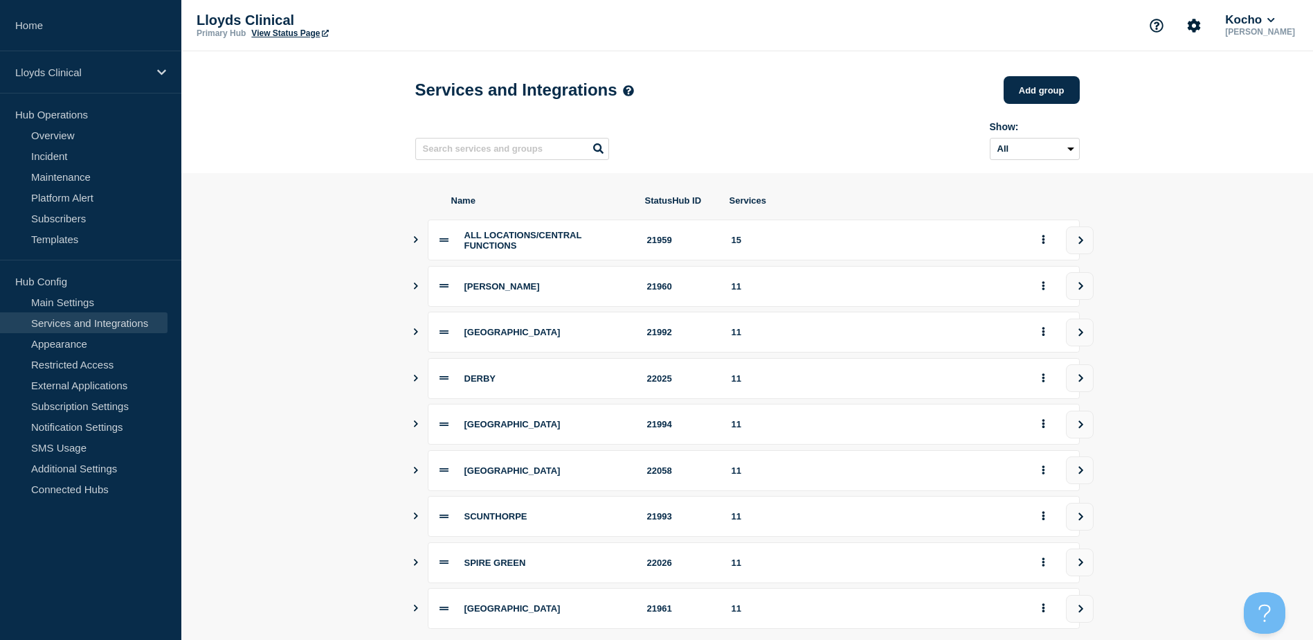
click at [331, 215] on section "Name StatusHub ID Services ALL LOCATIONS/CENTRAL FUNCTIONS 21959 15 ASHTON 2196…" at bounding box center [747, 442] width 1132 height 538
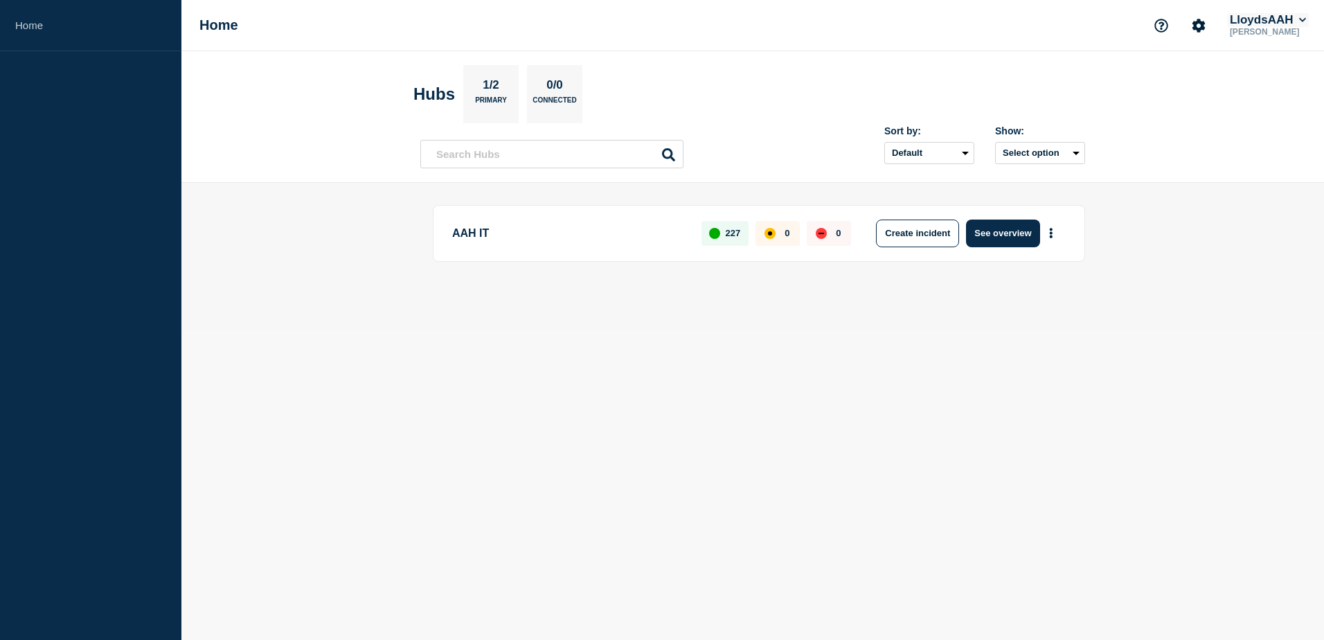
click at [1302, 19] on icon at bounding box center [1303, 20] width 8 height 8
click at [1264, 71] on button "Kocho" at bounding box center [1259, 69] width 38 height 13
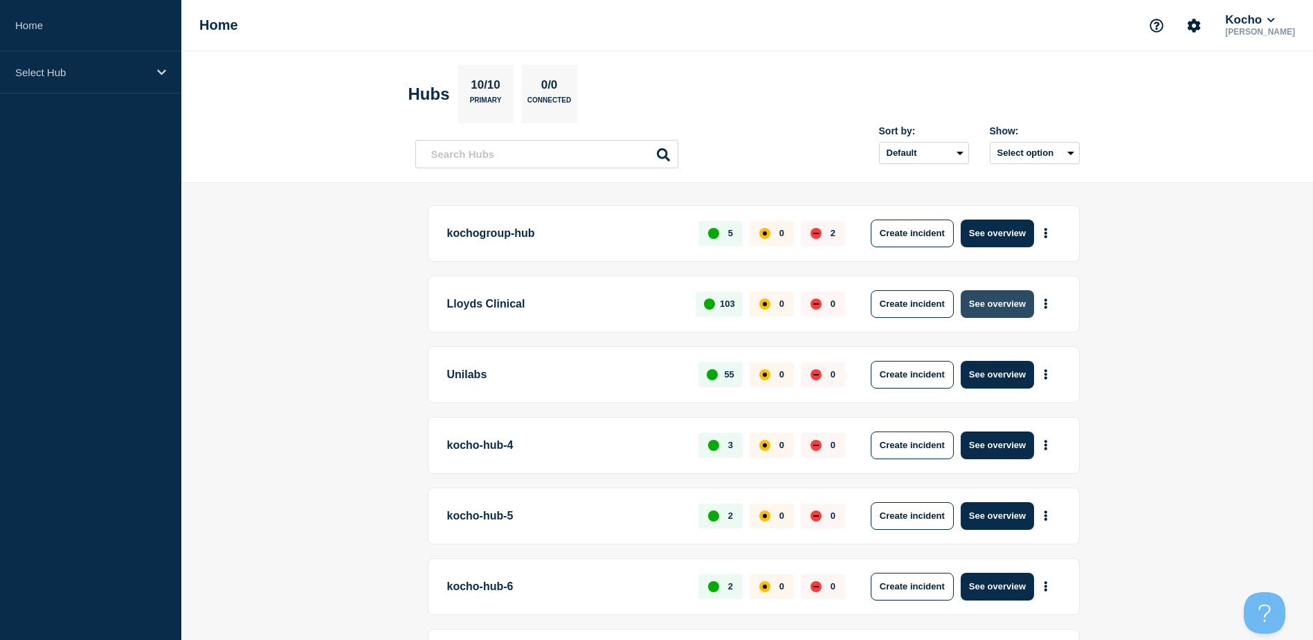
click at [1014, 297] on button "See overview" at bounding box center [997, 304] width 73 height 28
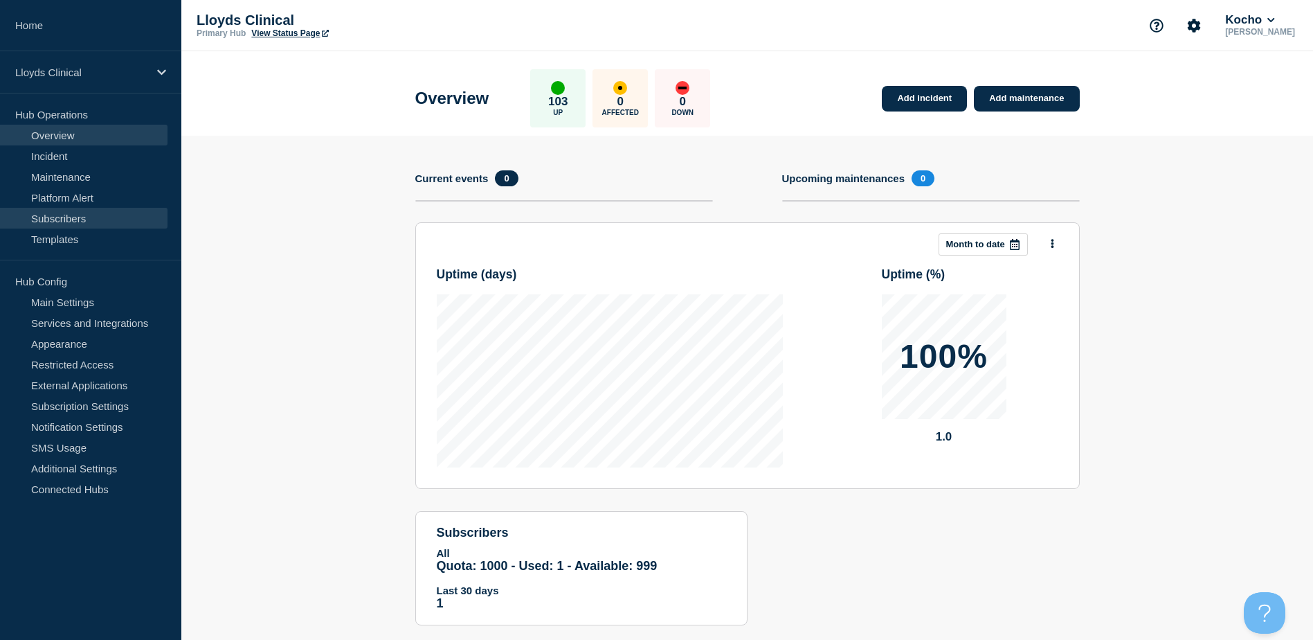
click at [102, 218] on link "Subscribers" at bounding box center [84, 218] width 168 height 21
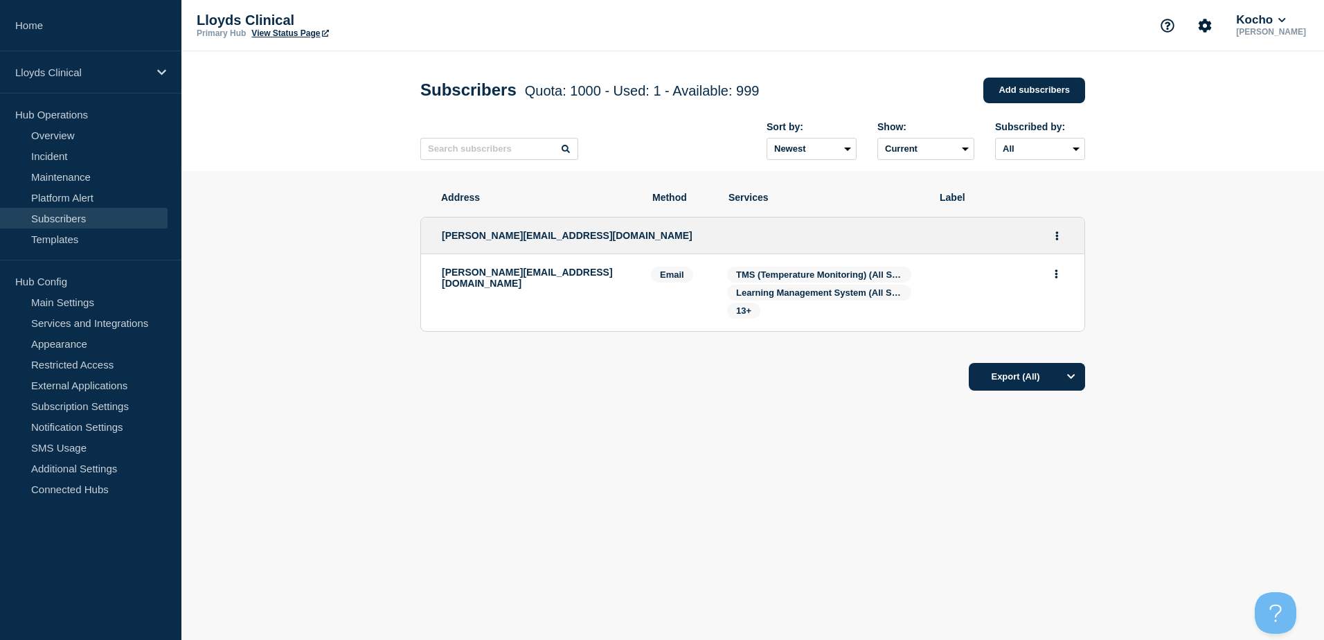
click at [1066, 243] on div "[PERSON_NAME][EMAIL_ADDRESS][DOMAIN_NAME]" at bounding box center [752, 235] width 663 height 37
click at [1063, 236] on button "Actions" at bounding box center [1056, 235] width 17 height 21
click at [1050, 295] on button "Delete" at bounding box center [1057, 293] width 26 height 10
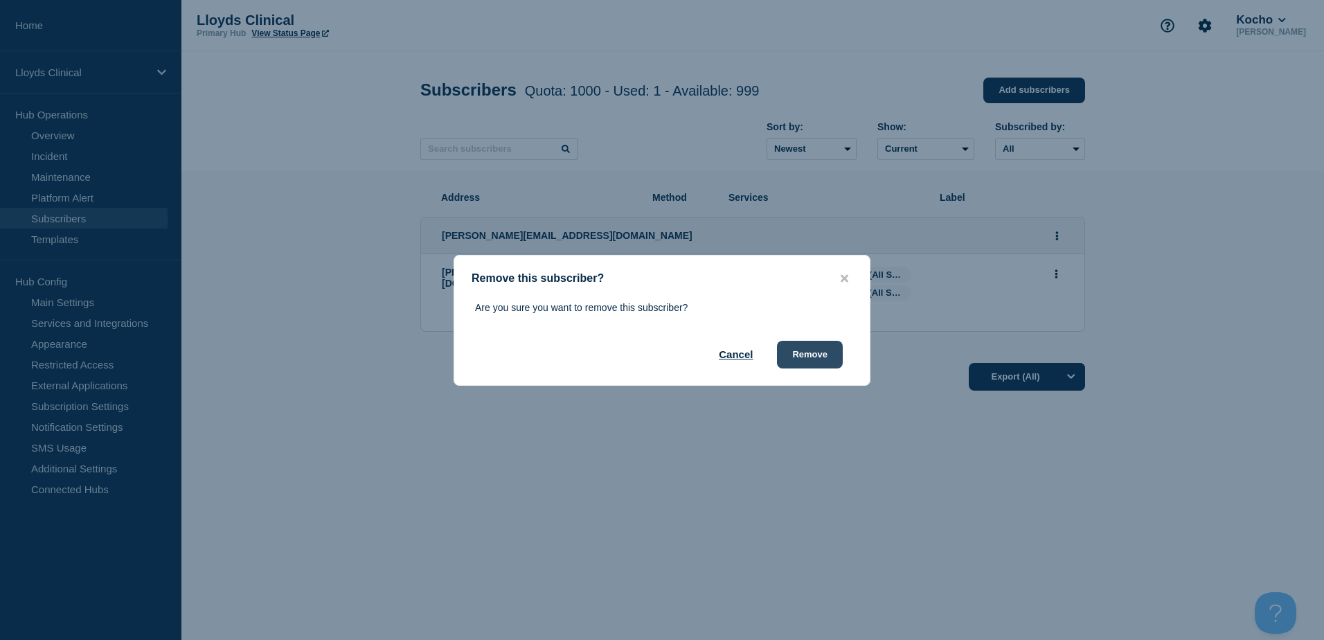
click at [800, 354] on button "Remove" at bounding box center [810, 355] width 66 height 28
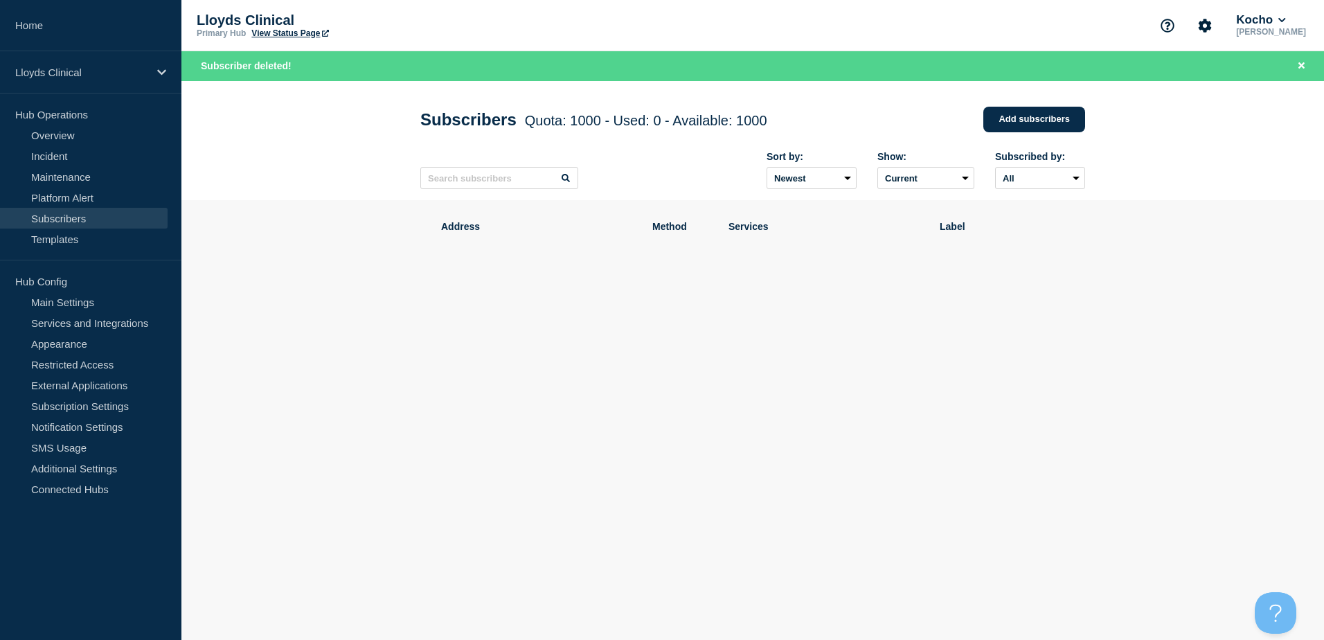
click at [1217, 247] on section "Address Method Services Label" at bounding box center [752, 291] width 1142 height 182
click at [297, 33] on link "View Status Page" at bounding box center [289, 33] width 77 height 10
click at [1212, 28] on icon "Account settings" at bounding box center [1204, 25] width 13 height 13
click at [1261, 293] on section "Address Method Services Label" at bounding box center [752, 291] width 1142 height 182
click at [323, 33] on icon at bounding box center [325, 33] width 7 height 7
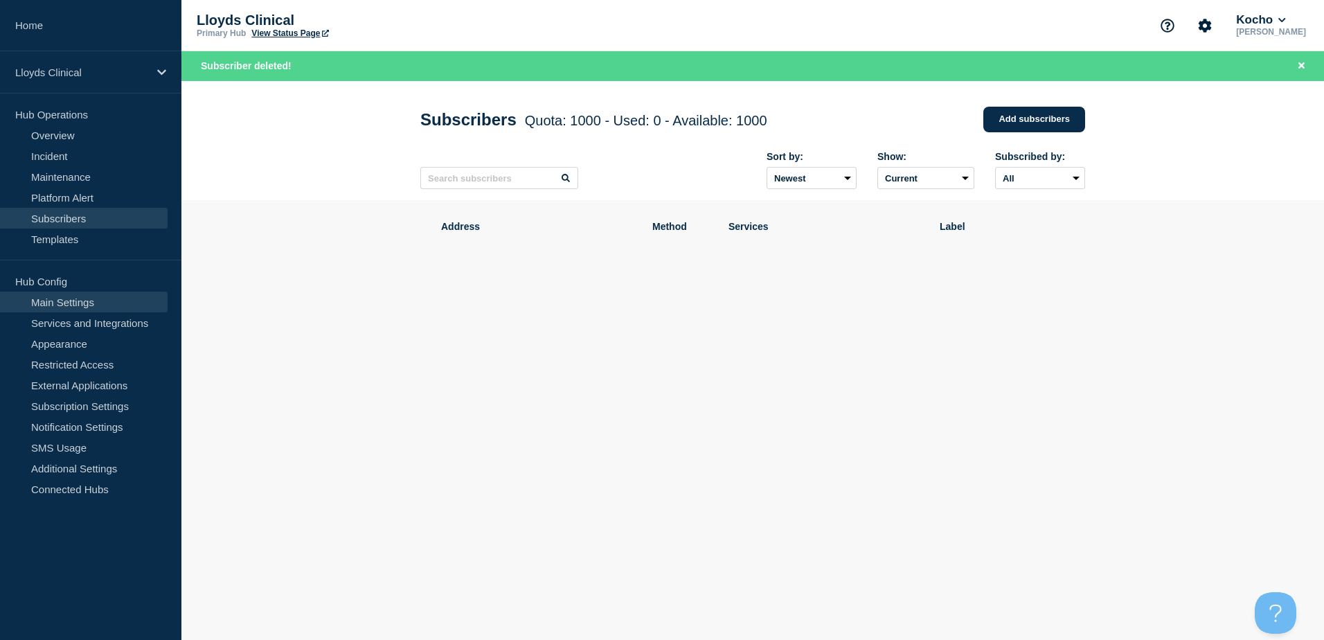
click at [76, 303] on link "Main Settings" at bounding box center [84, 301] width 168 height 21
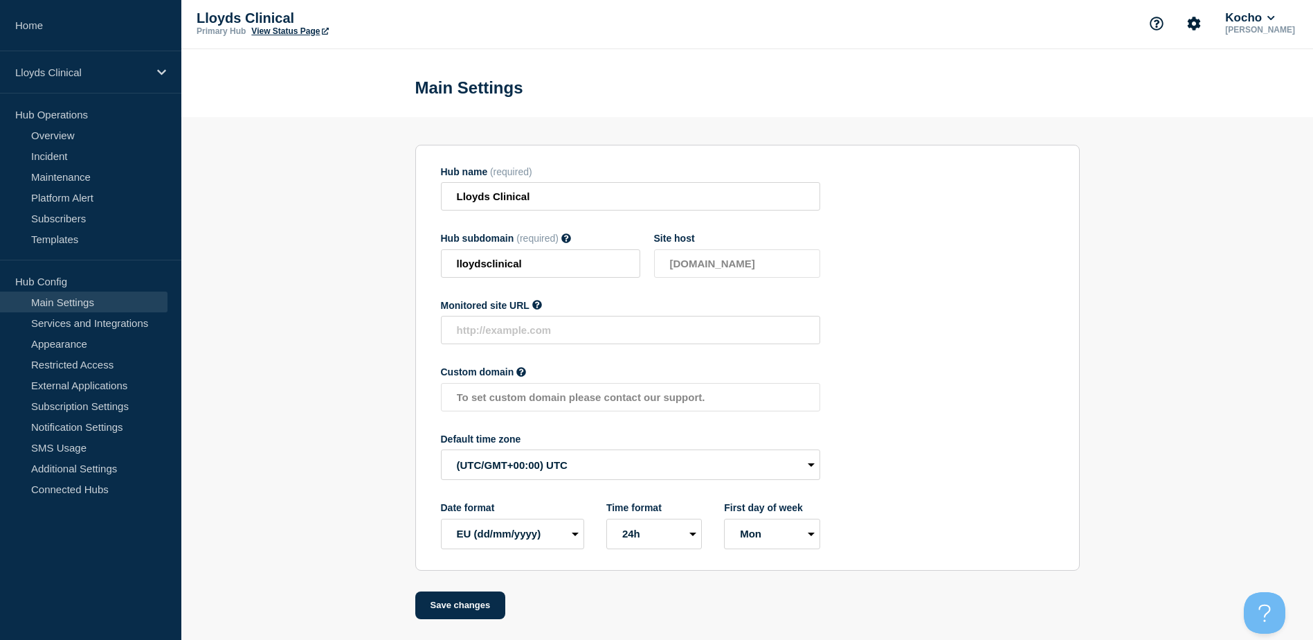
scroll to position [6, 0]
click at [28, 333] on link "Appearance" at bounding box center [84, 343] width 168 height 21
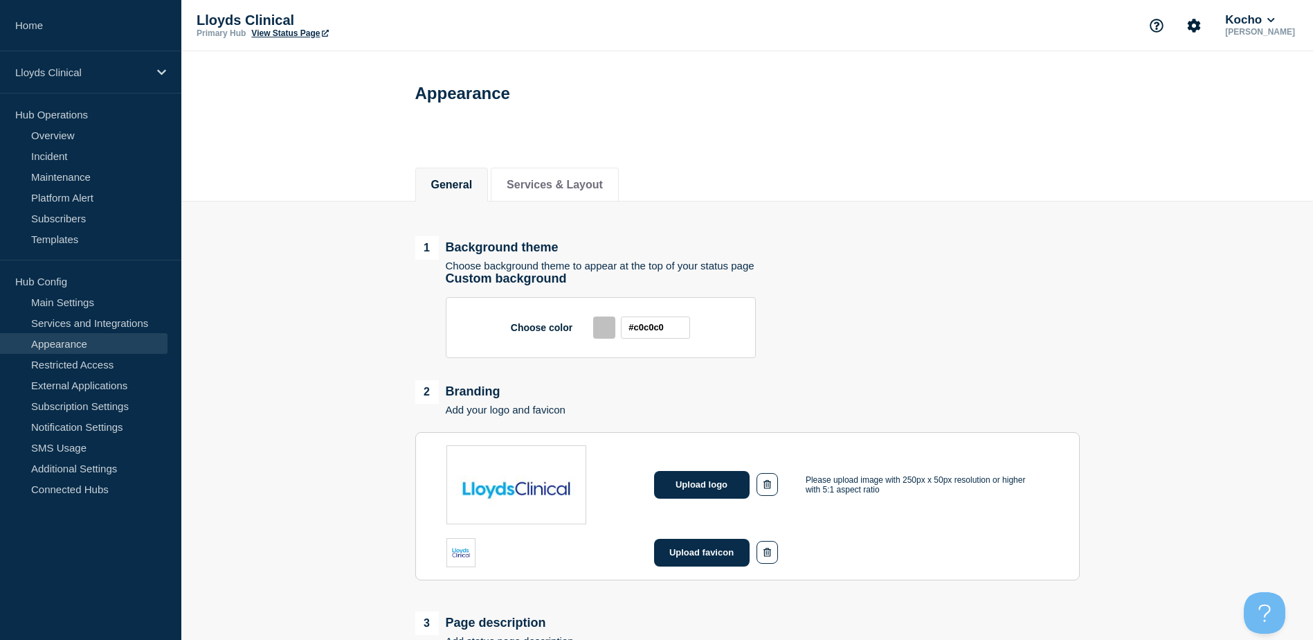
click at [602, 334] on div at bounding box center [604, 327] width 22 height 22
click at [559, 198] on li "Services & Layout" at bounding box center [555, 185] width 128 height 34
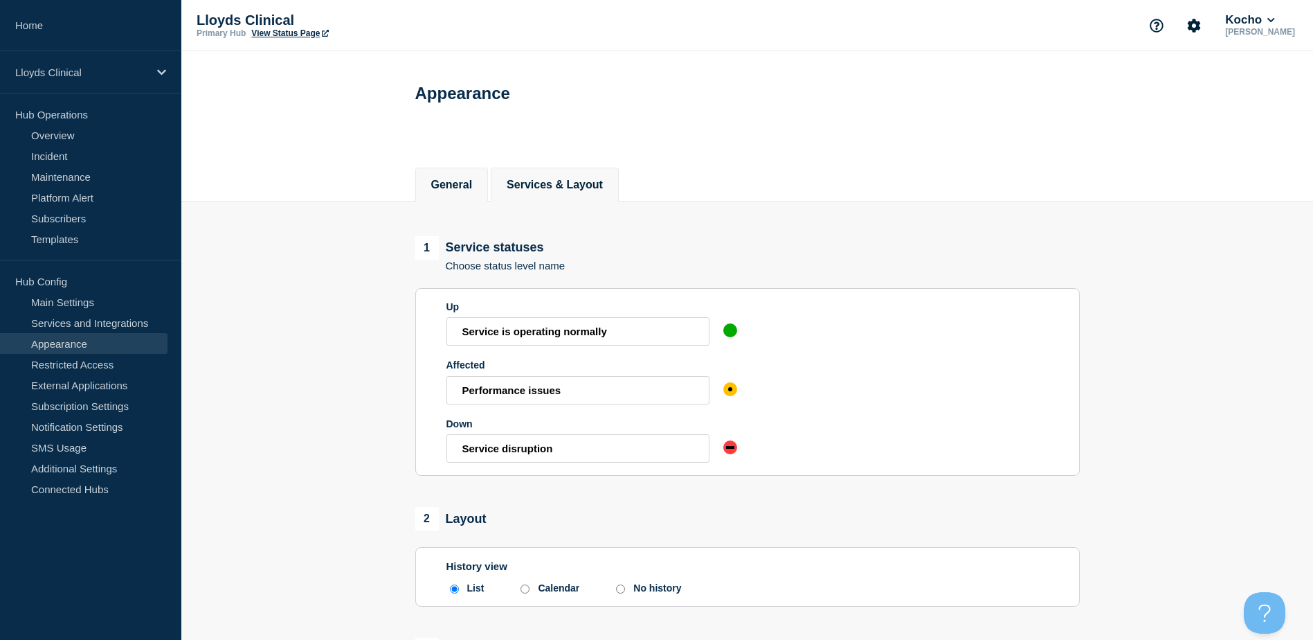
click at [436, 183] on button "General" at bounding box center [452, 185] width 42 height 12
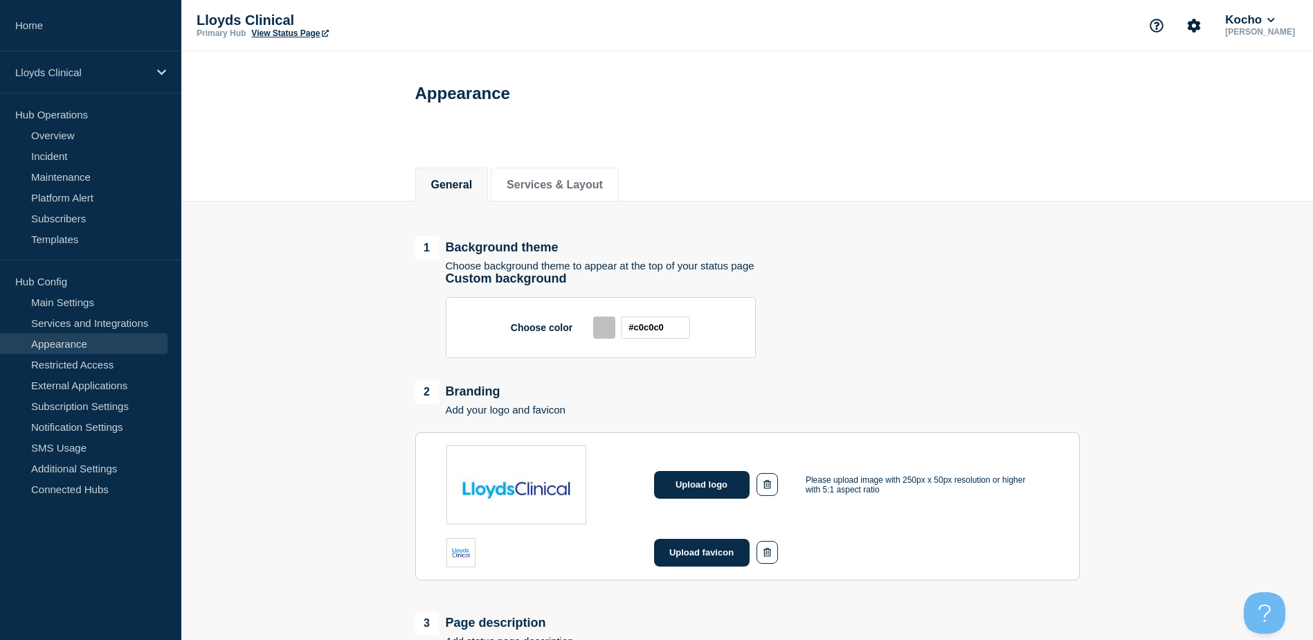
click at [902, 347] on div "Choose color #c0c0c0" at bounding box center [763, 327] width 634 height 61
click at [604, 329] on div at bounding box center [604, 327] width 22 height 22
click at [997, 324] on div "Choose color #c0c0c0" at bounding box center [763, 327] width 634 height 61
click at [102, 365] on link "Restricted Access" at bounding box center [84, 364] width 168 height 21
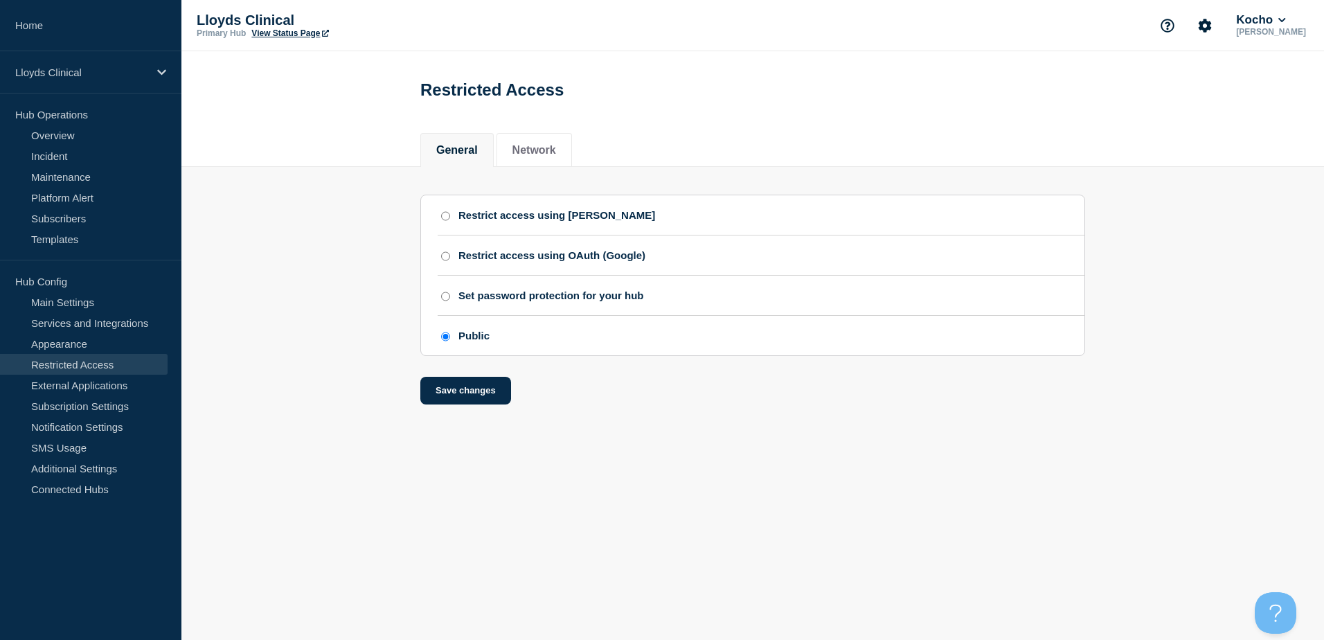
click at [469, 301] on div "Set password protection for your hub" at bounding box center [551, 295] width 186 height 12
click at [450, 301] on input "Set password protection for your hub" at bounding box center [445, 296] width 9 height 10
radio input "true"
radio input "false"
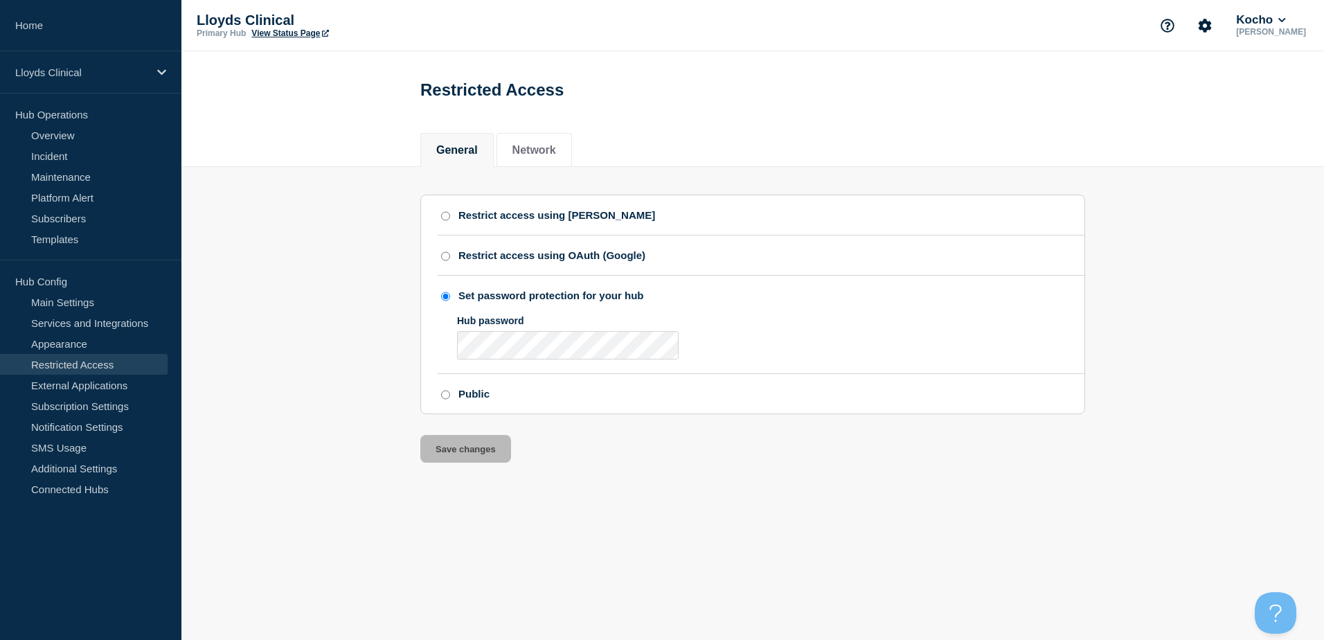
click at [447, 301] on input "Set password protection for your hub" at bounding box center [445, 296] width 9 height 10
click at [833, 375] on li "Set password protection for your hub Hub password" at bounding box center [761, 325] width 647 height 99
click at [780, 276] on li "Restrict access using OAuth (Google)" at bounding box center [761, 255] width 647 height 40
click at [445, 462] on button "Save changes" at bounding box center [465, 449] width 91 height 28
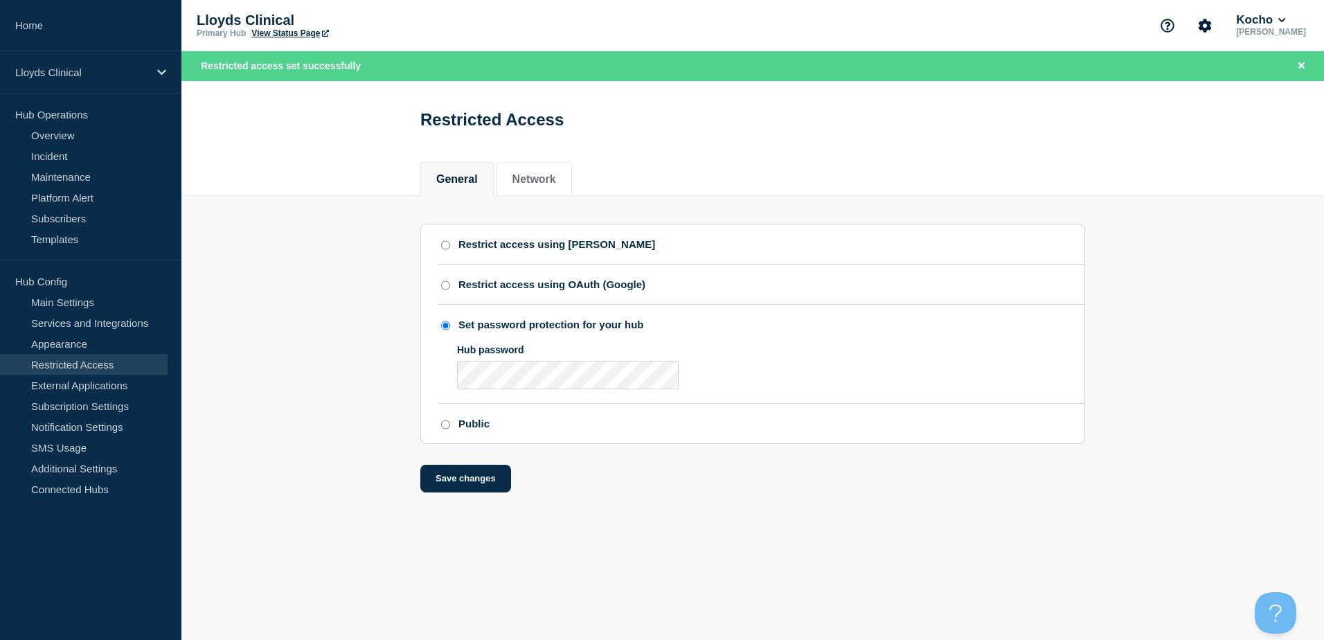
click at [329, 30] on icon at bounding box center [325, 33] width 7 height 7
